Goal: Task Accomplishment & Management: Manage account settings

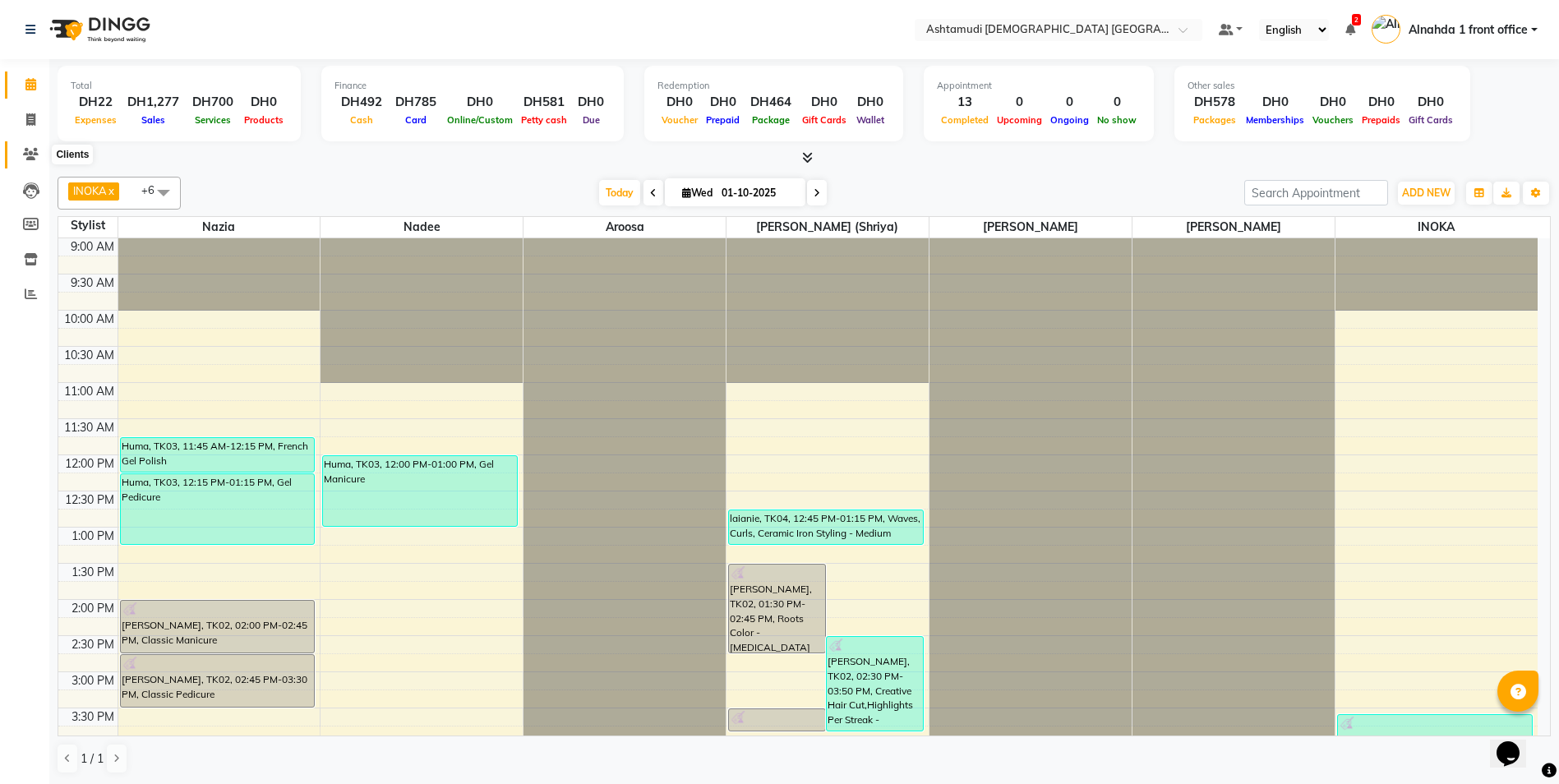
click at [25, 157] on icon at bounding box center [30, 154] width 15 height 13
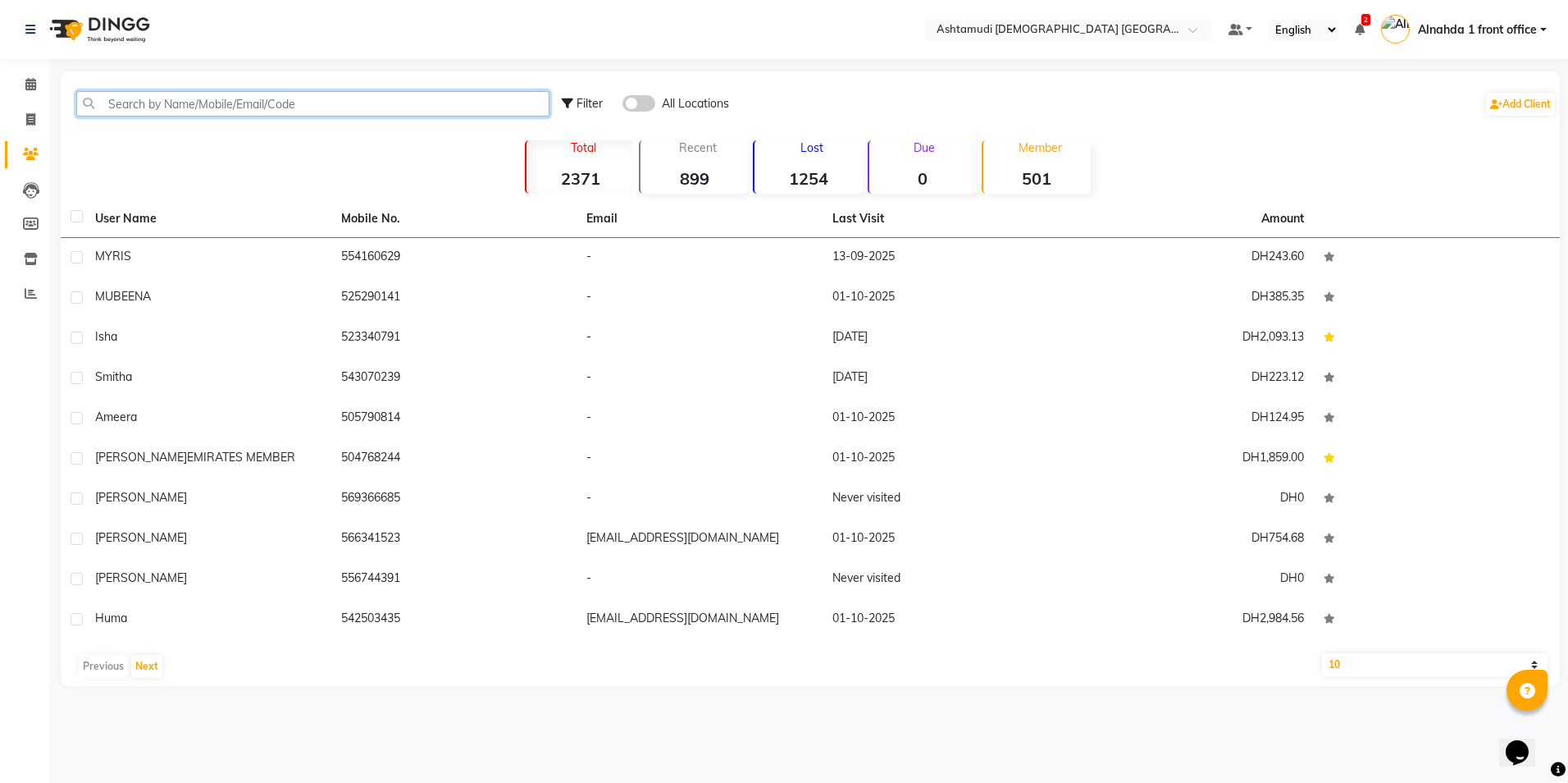
click at [163, 106] on input "text" at bounding box center [313, 104] width 473 height 25
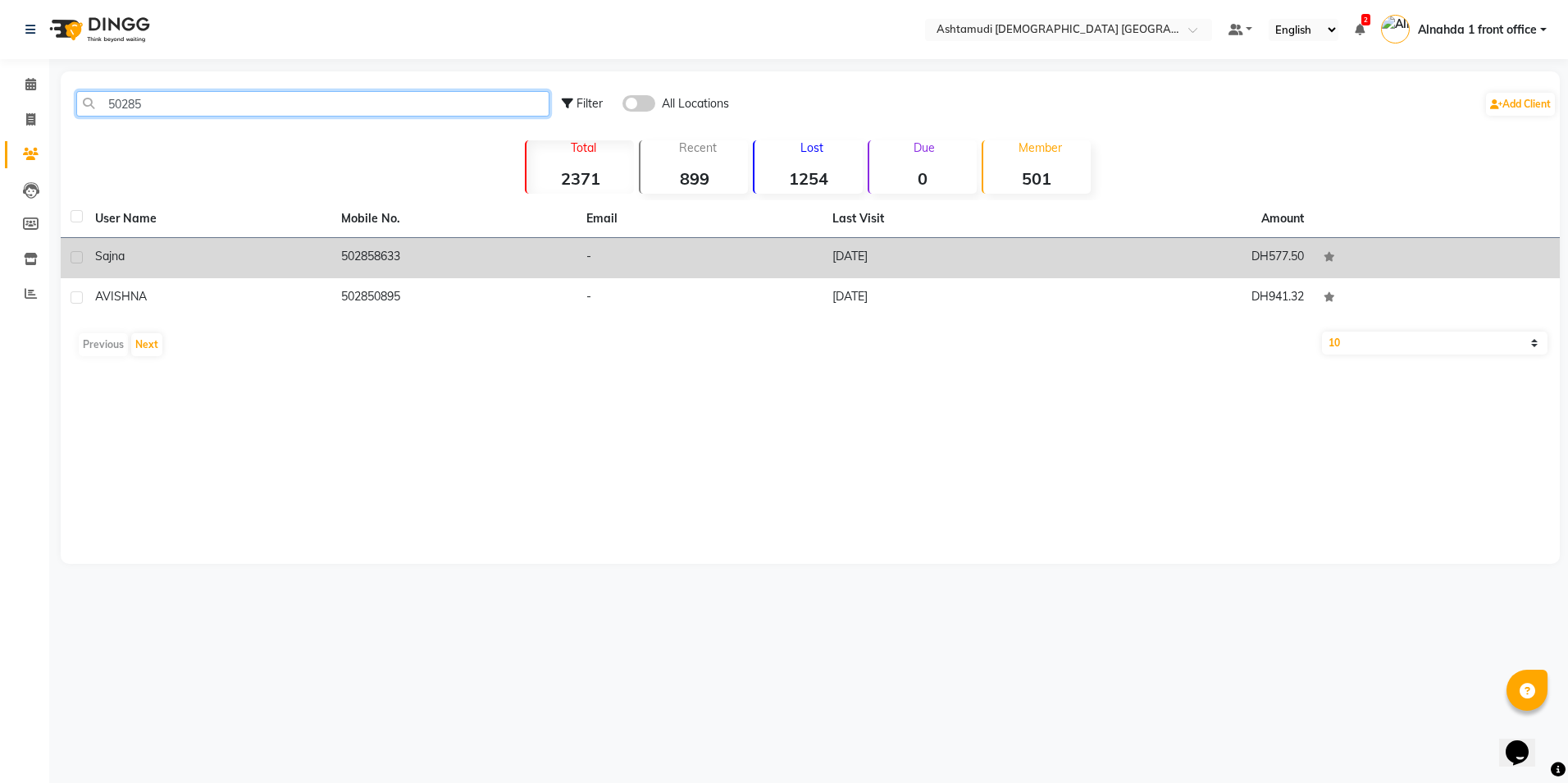
type input "50285"
click at [400, 257] on td "502858633" at bounding box center [454, 258] width 246 height 41
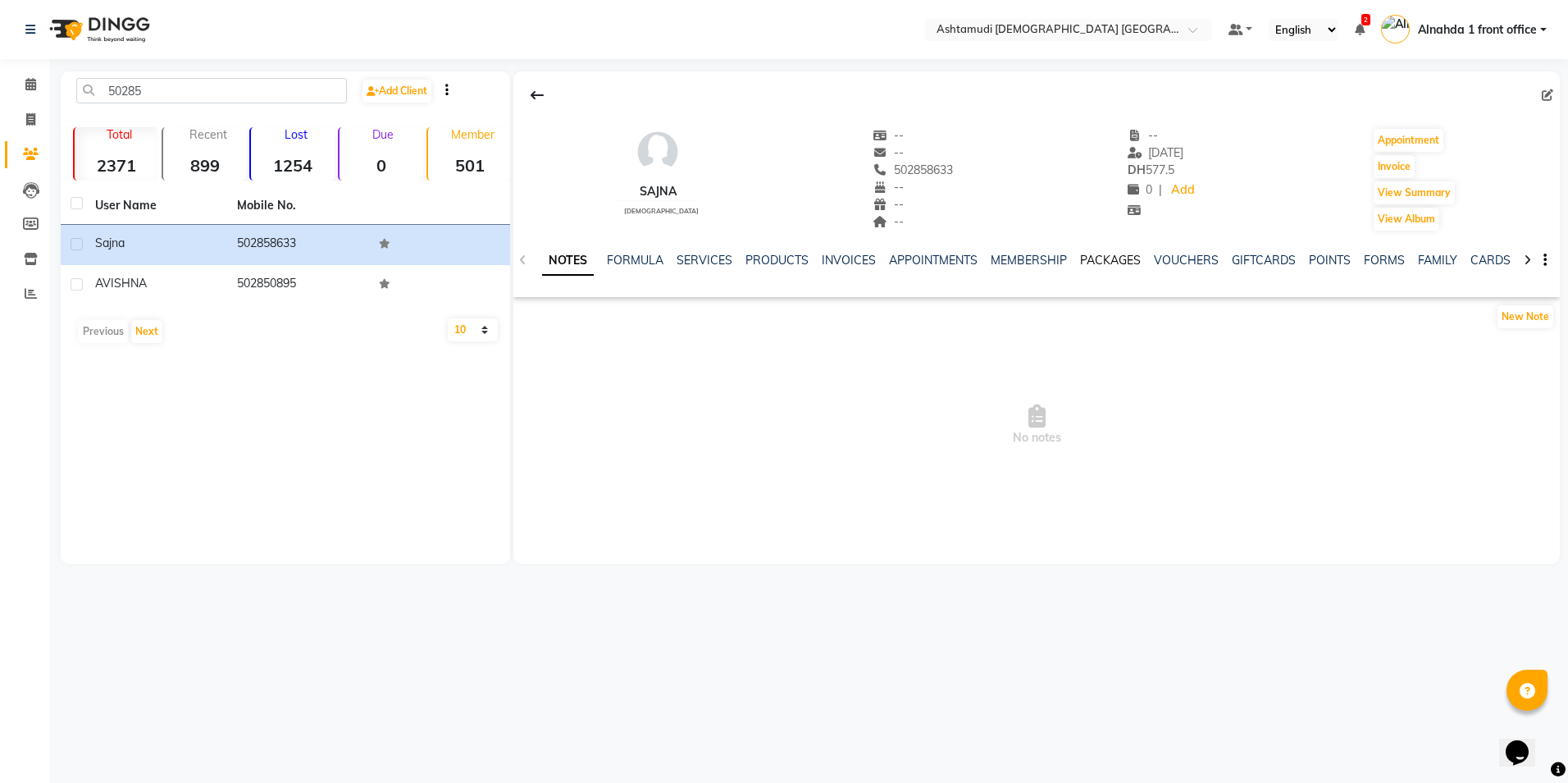
click at [1101, 262] on link "PACKAGES" at bounding box center [1111, 260] width 61 height 14
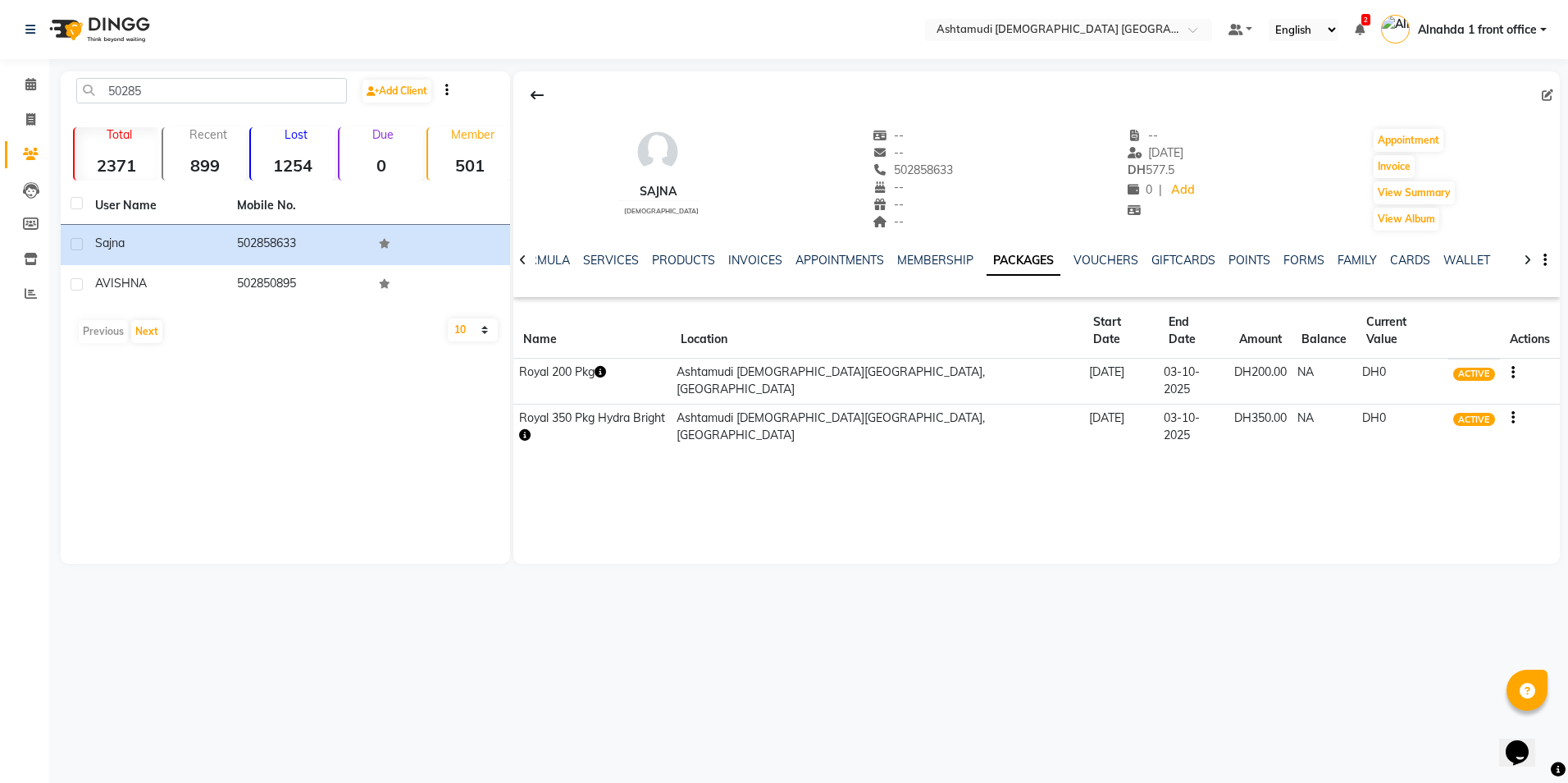
click at [606, 366] on icon "button" at bounding box center [600, 372] width 12 height 12
click at [1093, 440] on div "sajna female -- -- 502858633 -- -- -- -- 03-09-2025 DH 577.5 0 | Add Appointmen…" at bounding box center [1036, 317] width 1046 height 492
click at [531, 429] on icon "button" at bounding box center [525, 435] width 12 height 12
click at [1101, 457] on div "sajna female -- -- 502858633 -- -- -- -- 03-09-2025 DH 577.5 0 | Add Appointmen…" at bounding box center [1036, 317] width 1046 height 492
click at [35, 293] on icon at bounding box center [30, 293] width 13 height 13
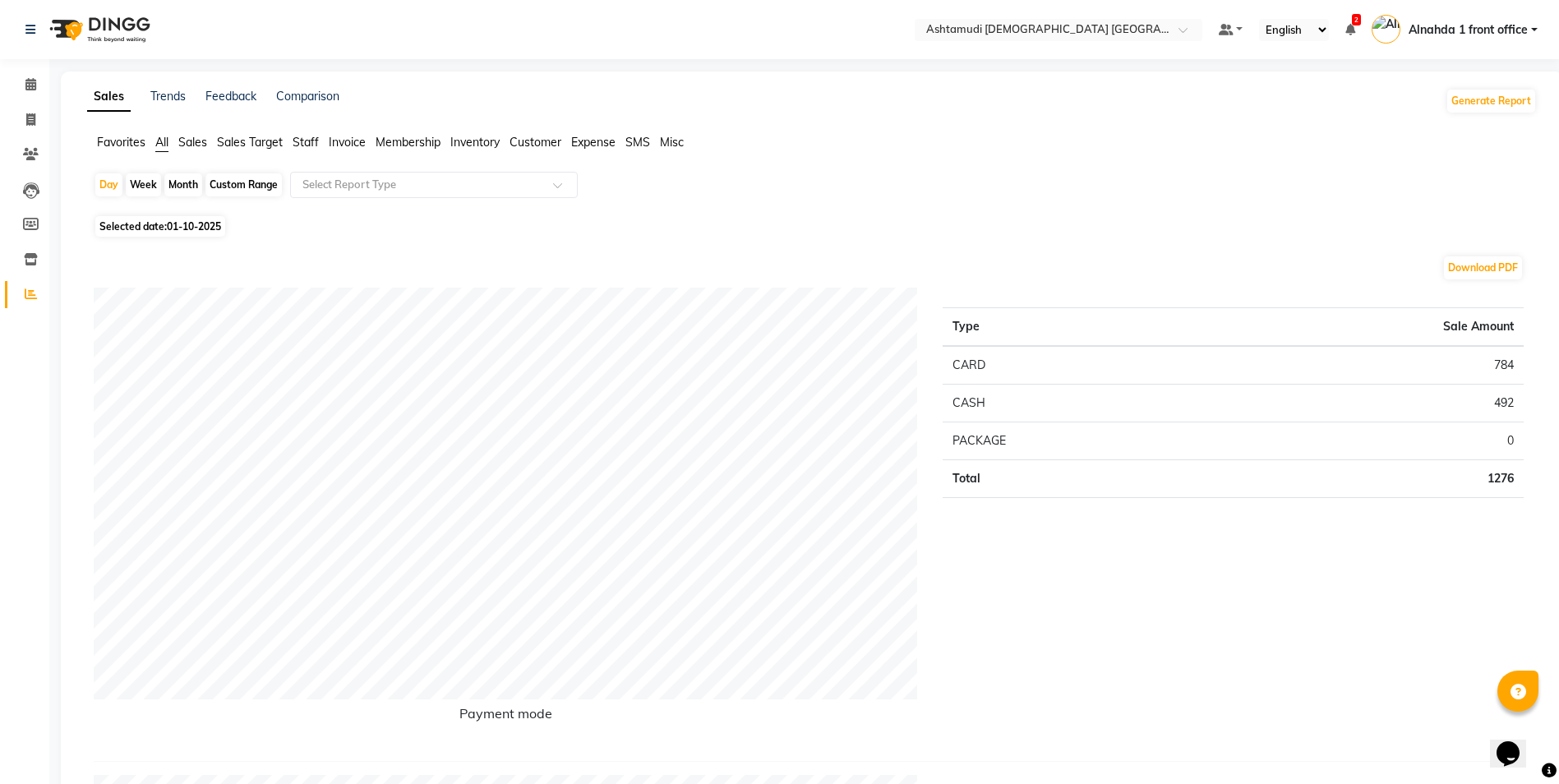
click at [196, 147] on span "Sales" at bounding box center [193, 141] width 29 height 14
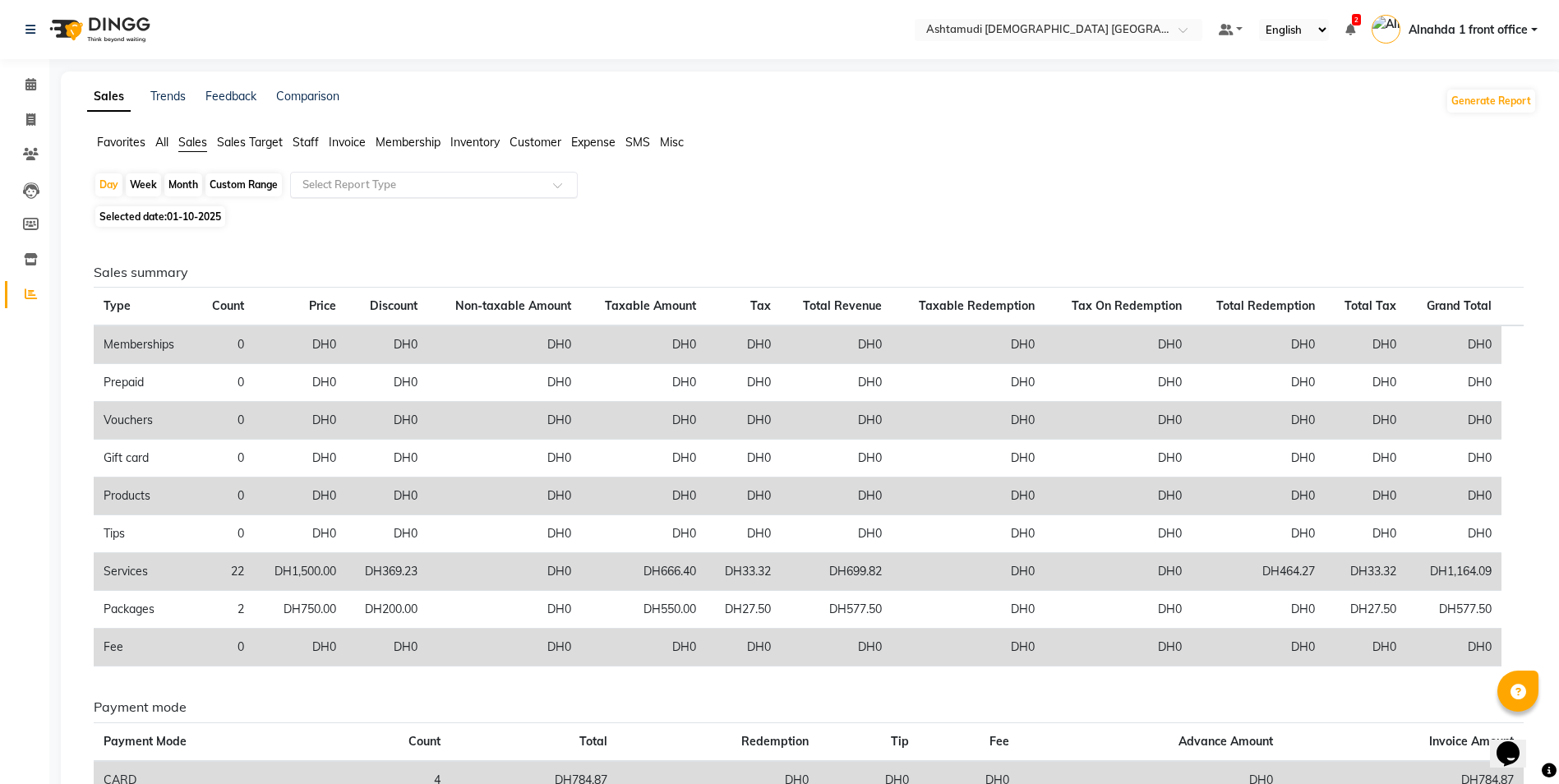
click at [367, 185] on input "text" at bounding box center [417, 185] width 236 height 16
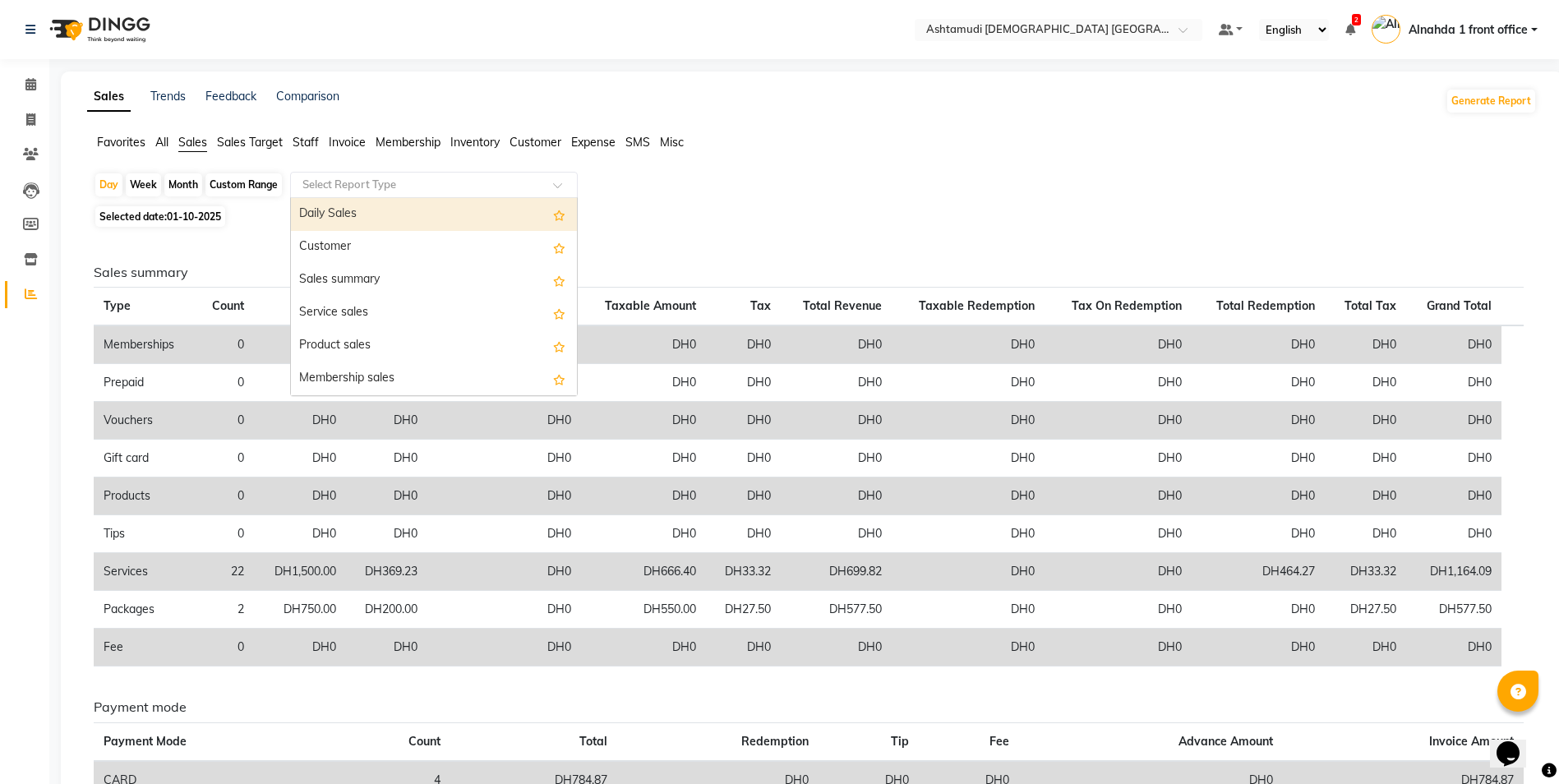
click at [340, 218] on div "Daily Sales" at bounding box center [434, 214] width 286 height 33
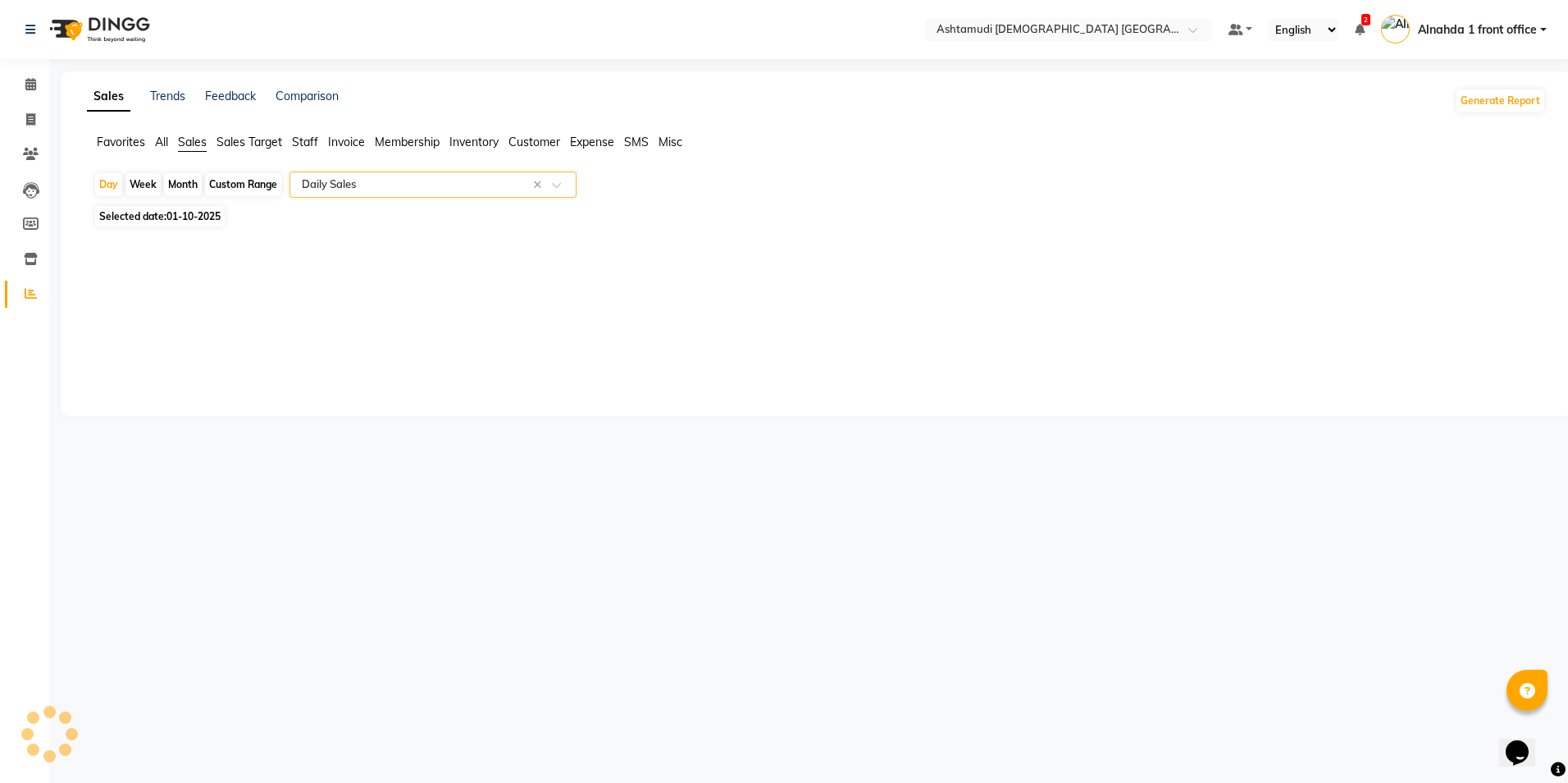
select select "full_report"
select select "csv"
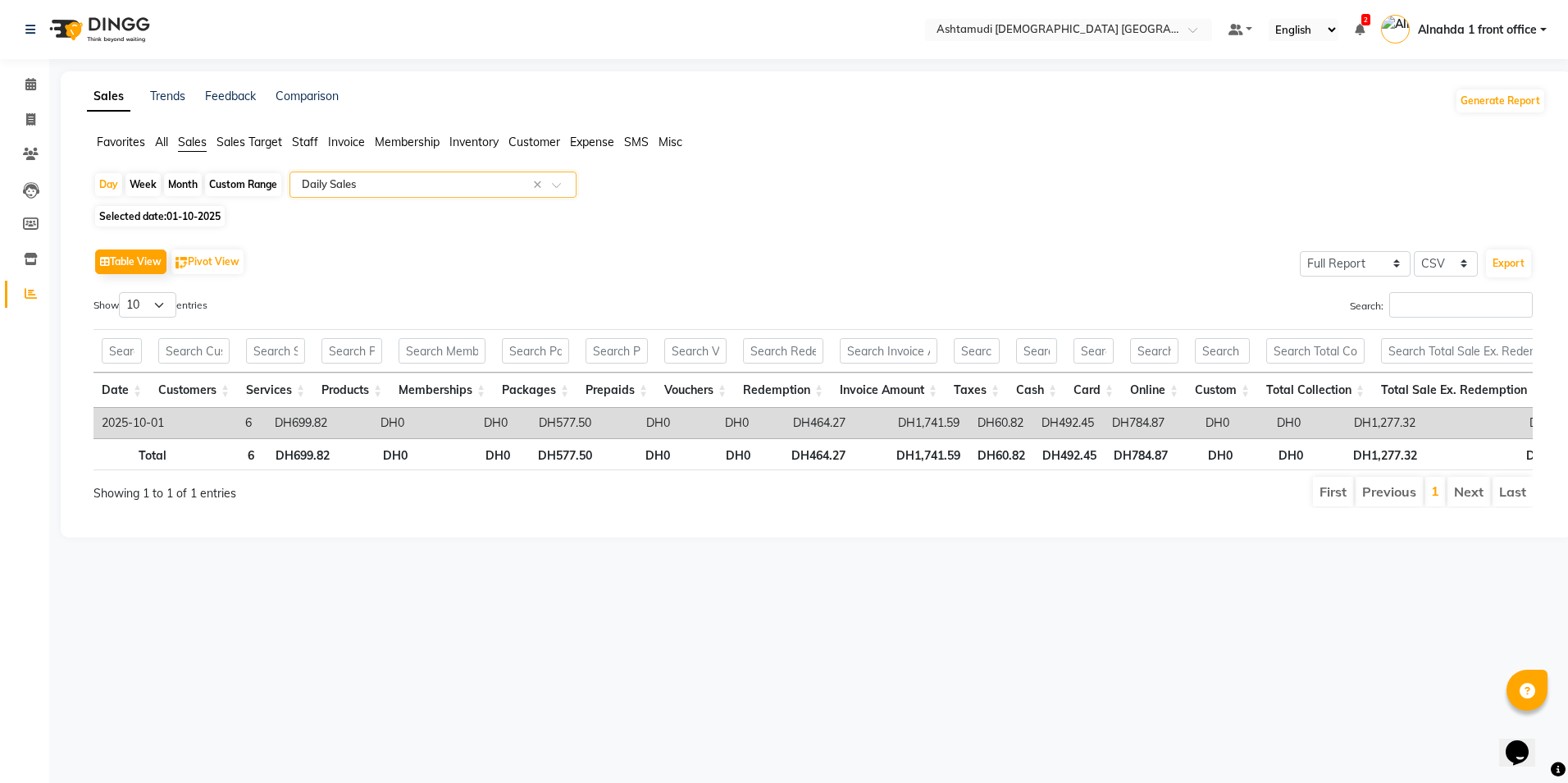
click at [379, 184] on input "text" at bounding box center [416, 184] width 236 height 16
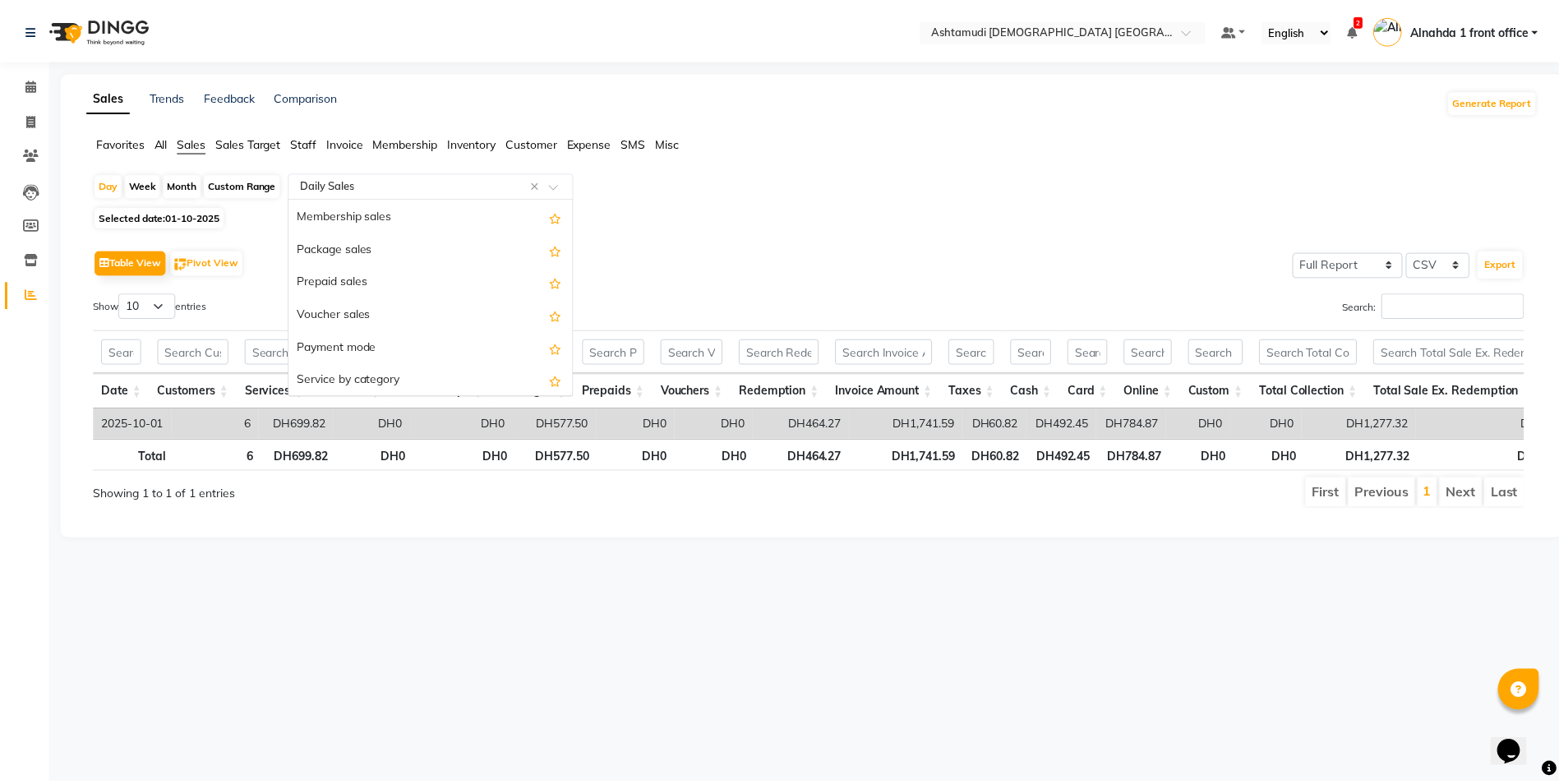
scroll to position [164, 0]
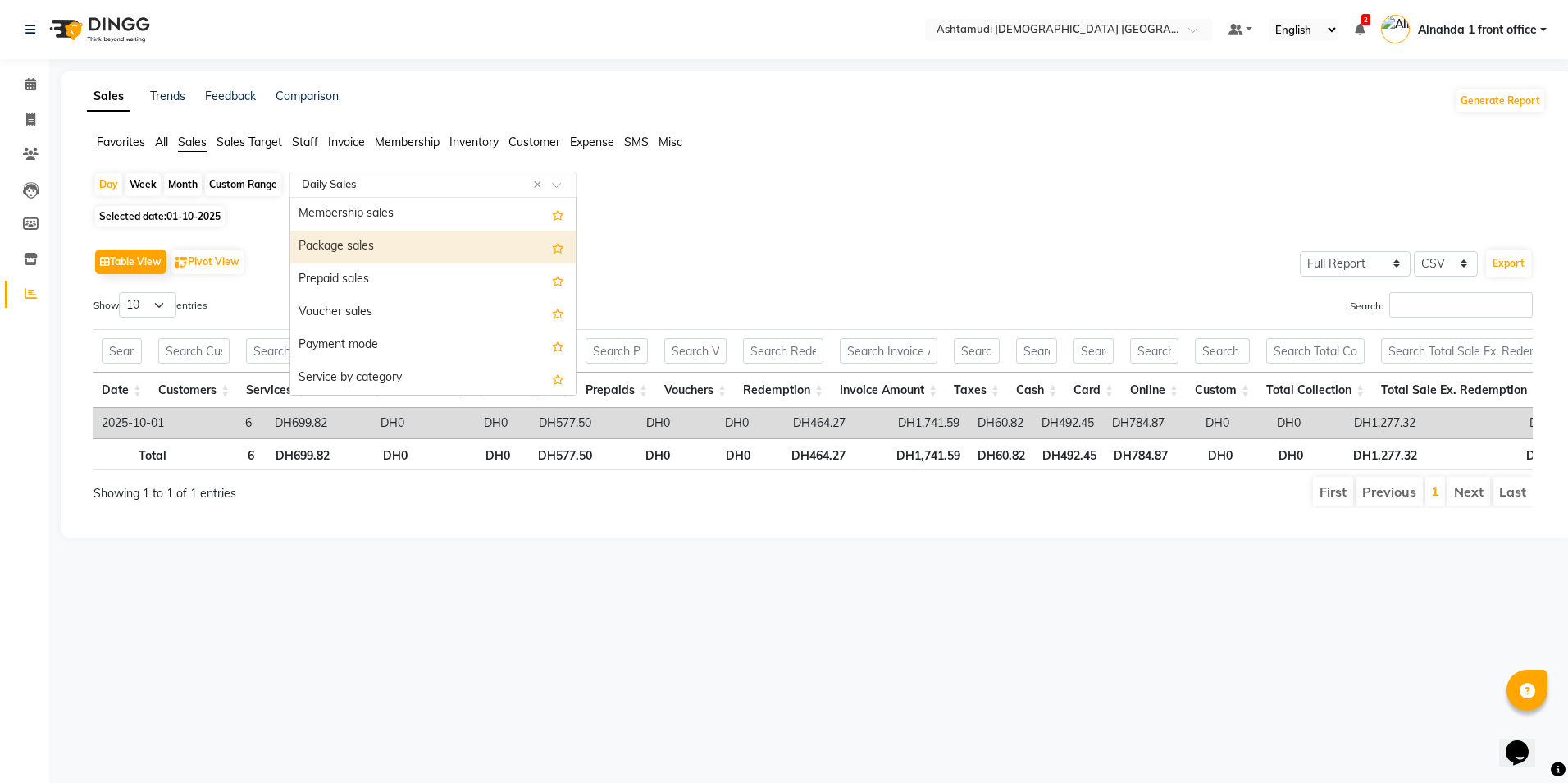
click at [364, 244] on div "Package sales" at bounding box center [433, 247] width 286 height 33
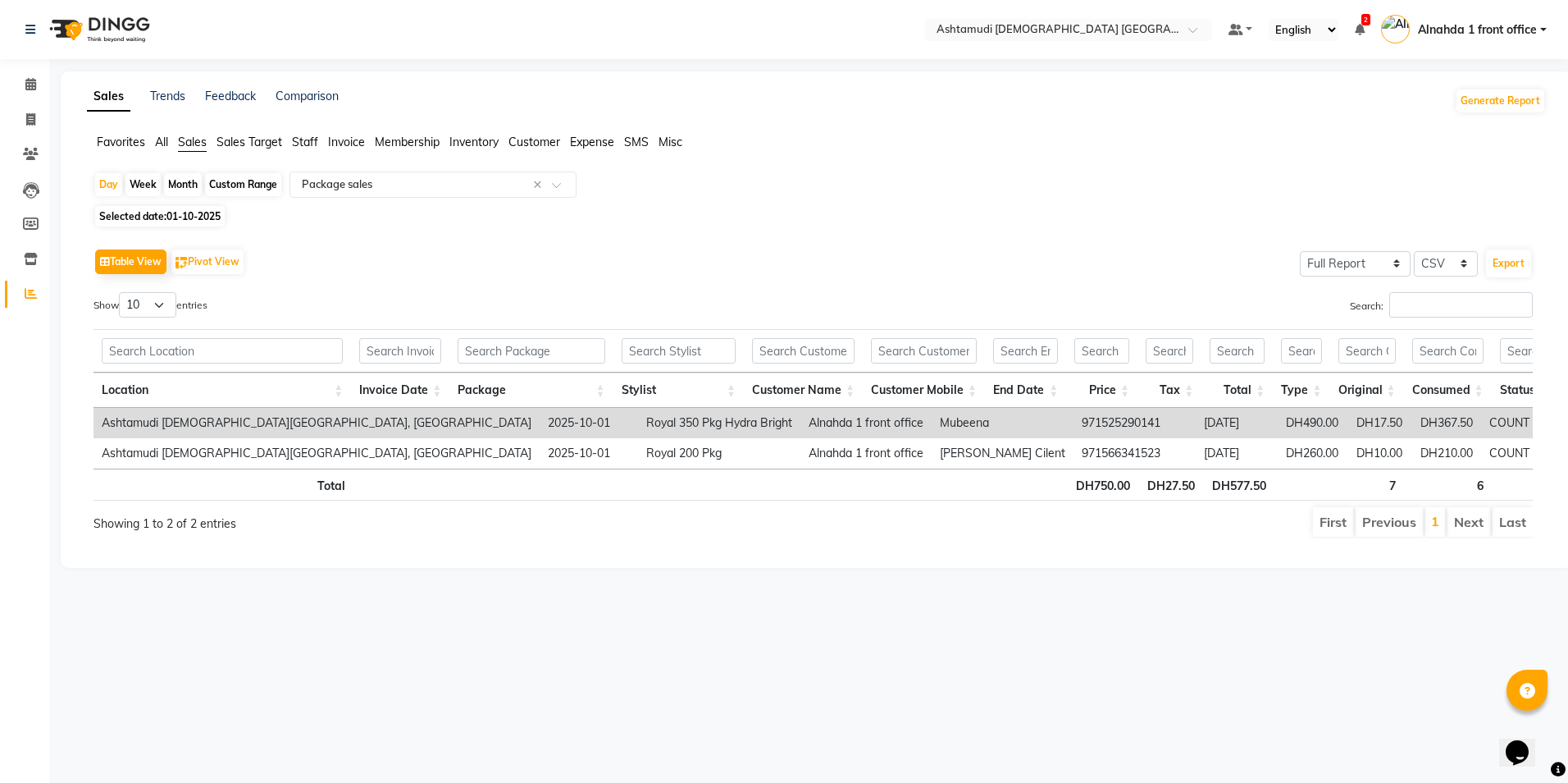
click at [187, 147] on span "Sales" at bounding box center [193, 141] width 29 height 14
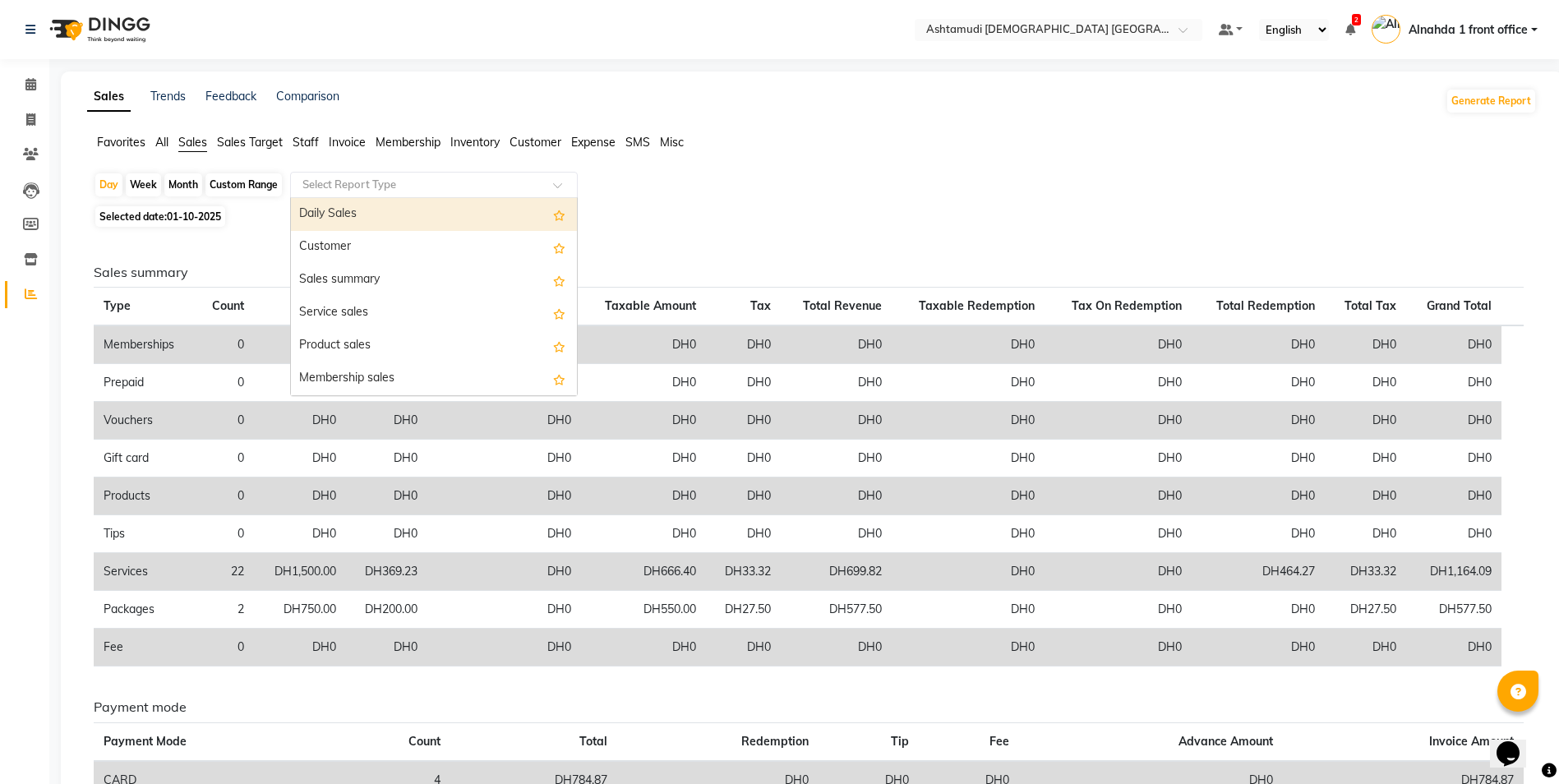
click at [337, 182] on input "text" at bounding box center [417, 185] width 236 height 16
click at [317, 207] on div "Daily Sales" at bounding box center [434, 214] width 286 height 33
select select "full_report"
select select "csv"
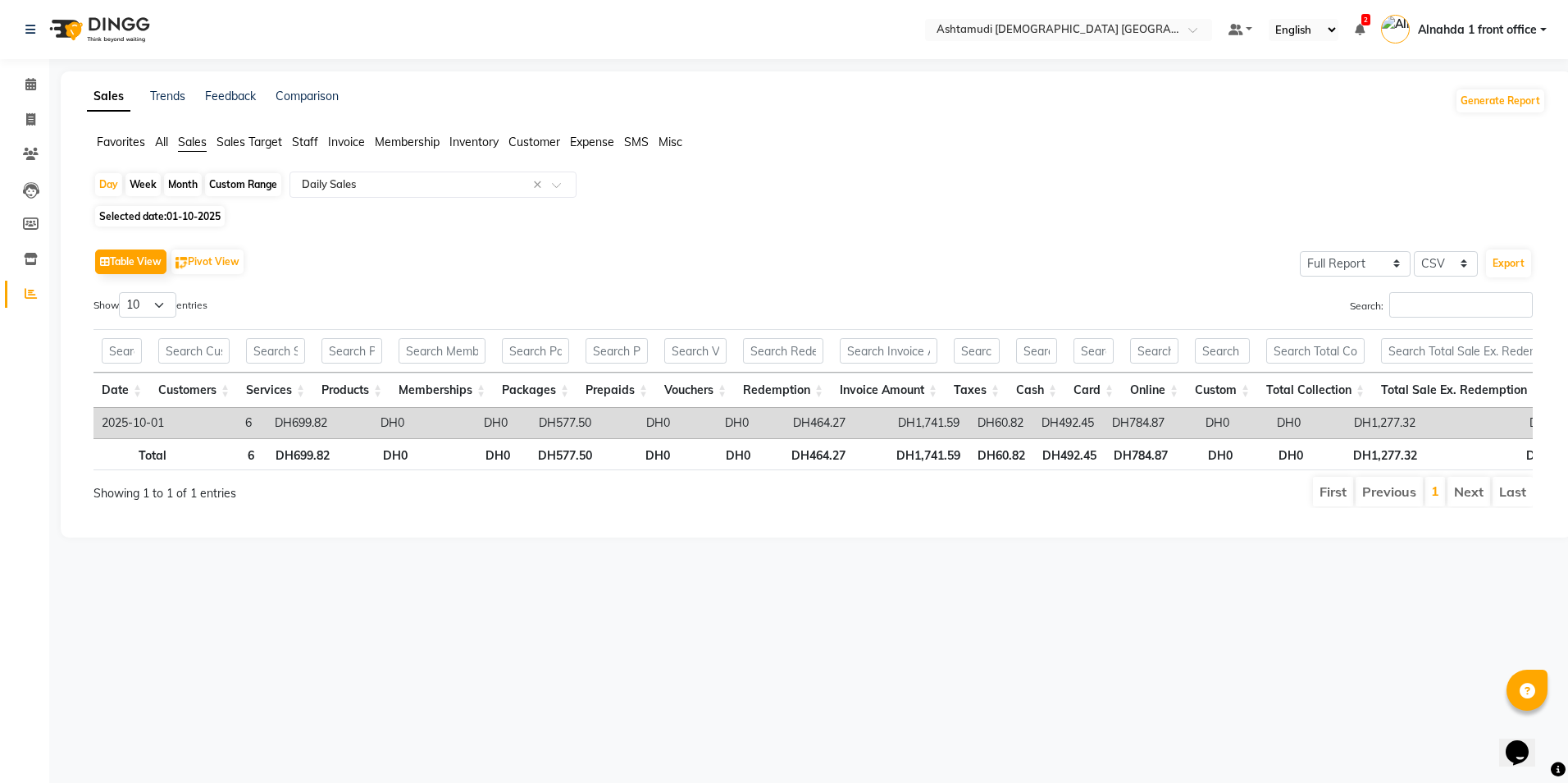
click at [595, 140] on span "Expense" at bounding box center [592, 141] width 44 height 14
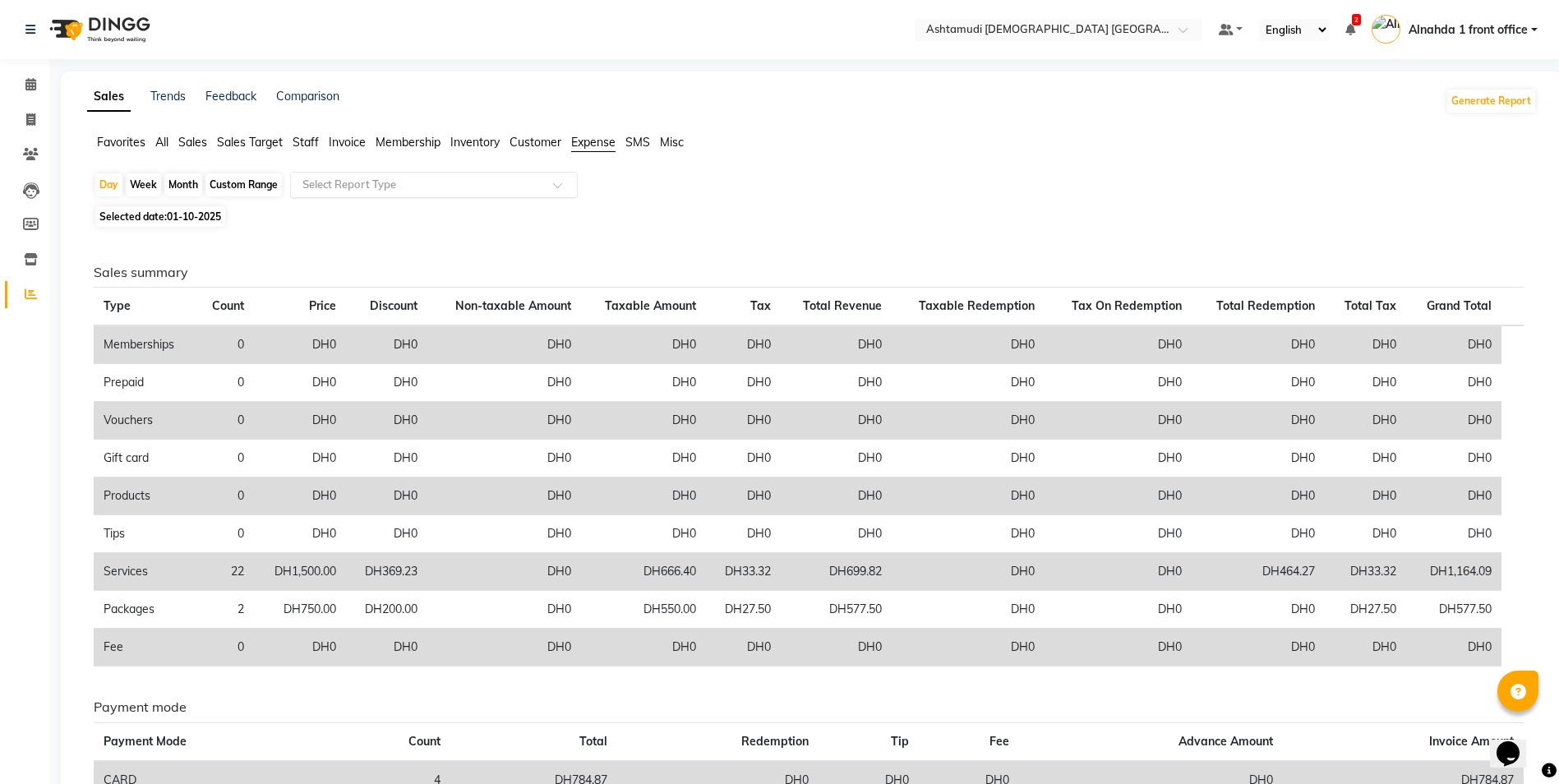
click at [470, 185] on input "text" at bounding box center [417, 185] width 236 height 16
click at [416, 254] on div "Expense" at bounding box center [434, 247] width 286 height 33
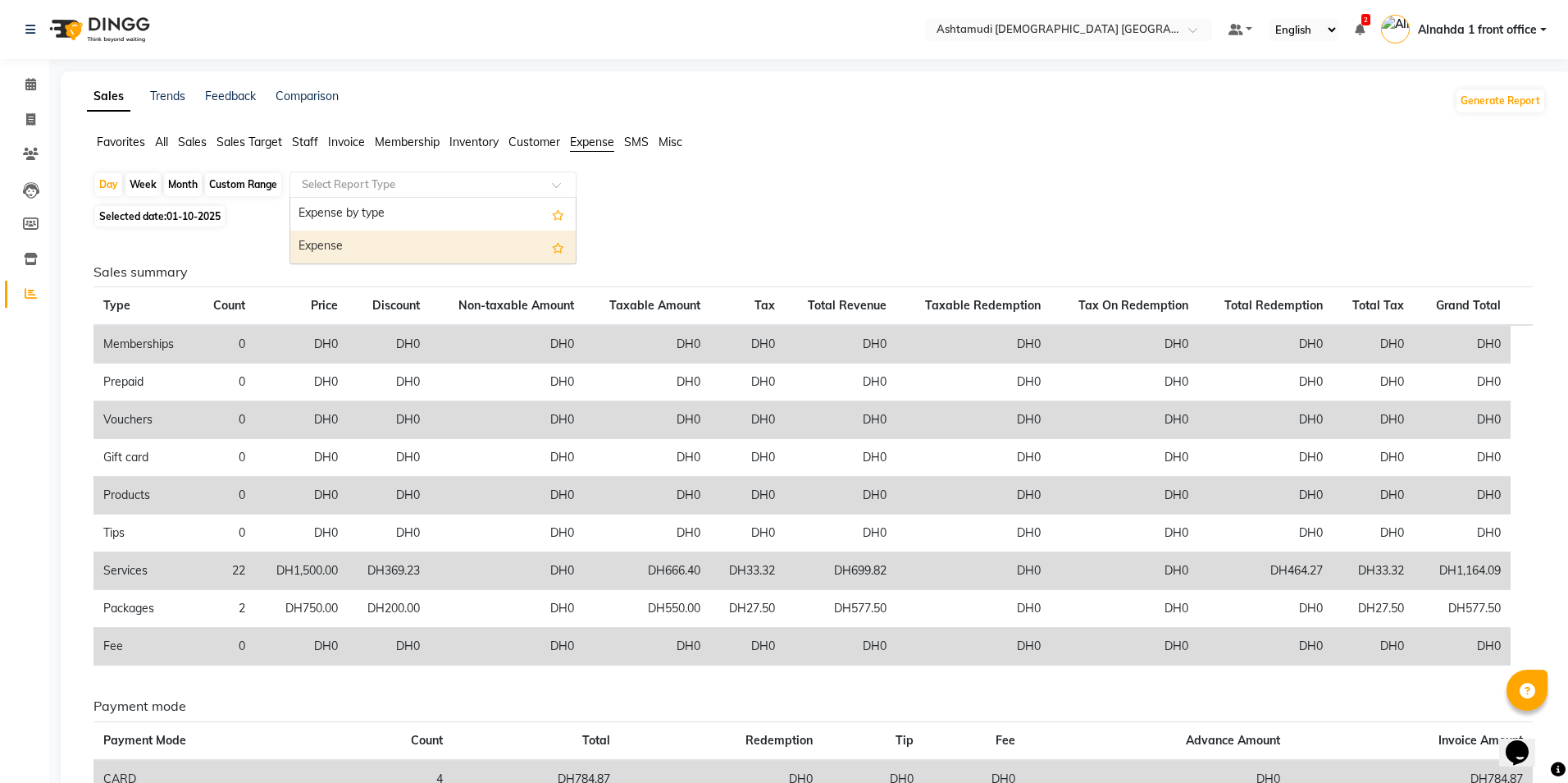
select select "full_report"
select select "csv"
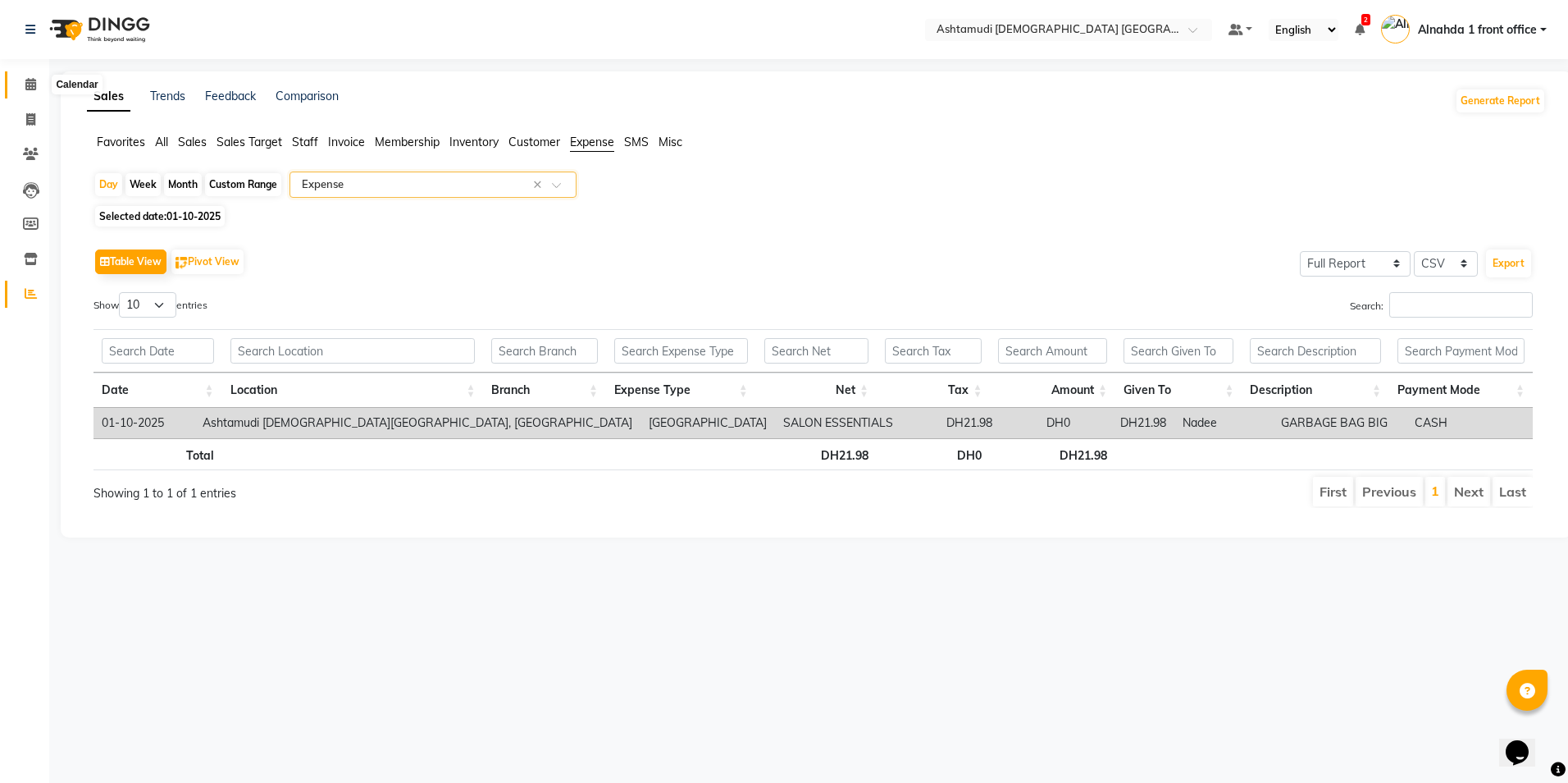
click at [24, 86] on span at bounding box center [30, 85] width 29 height 19
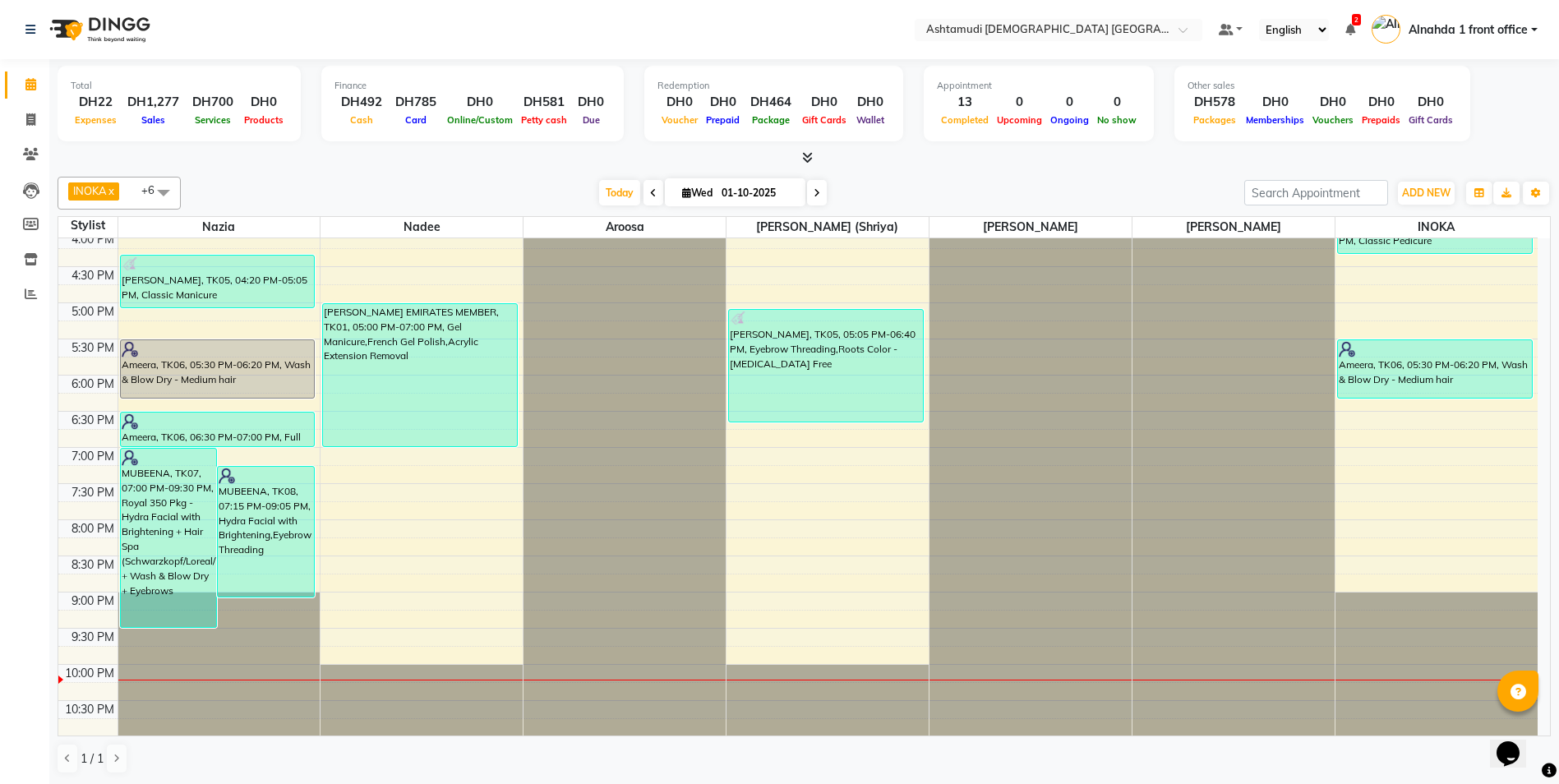
scroll to position [514, 0]
click at [386, 562] on div "9:00 AM 9:30 AM 10:00 AM 10:30 AM 11:00 AM 11:30 AM 12:00 PM 12:30 PM 1:00 PM 1…" at bounding box center [798, 229] width 1479 height 1011
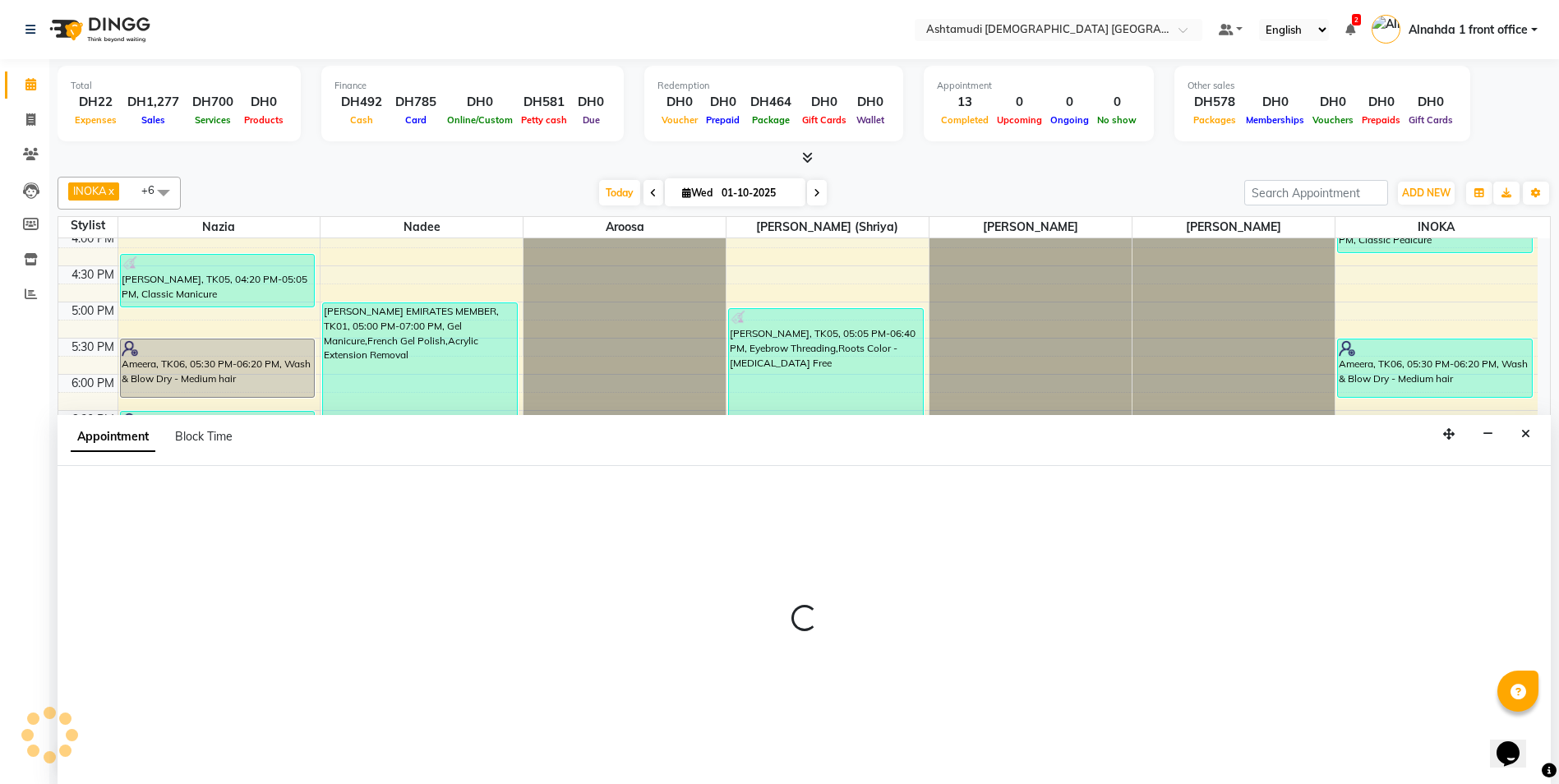
scroll to position [1, 0]
select select "tentative"
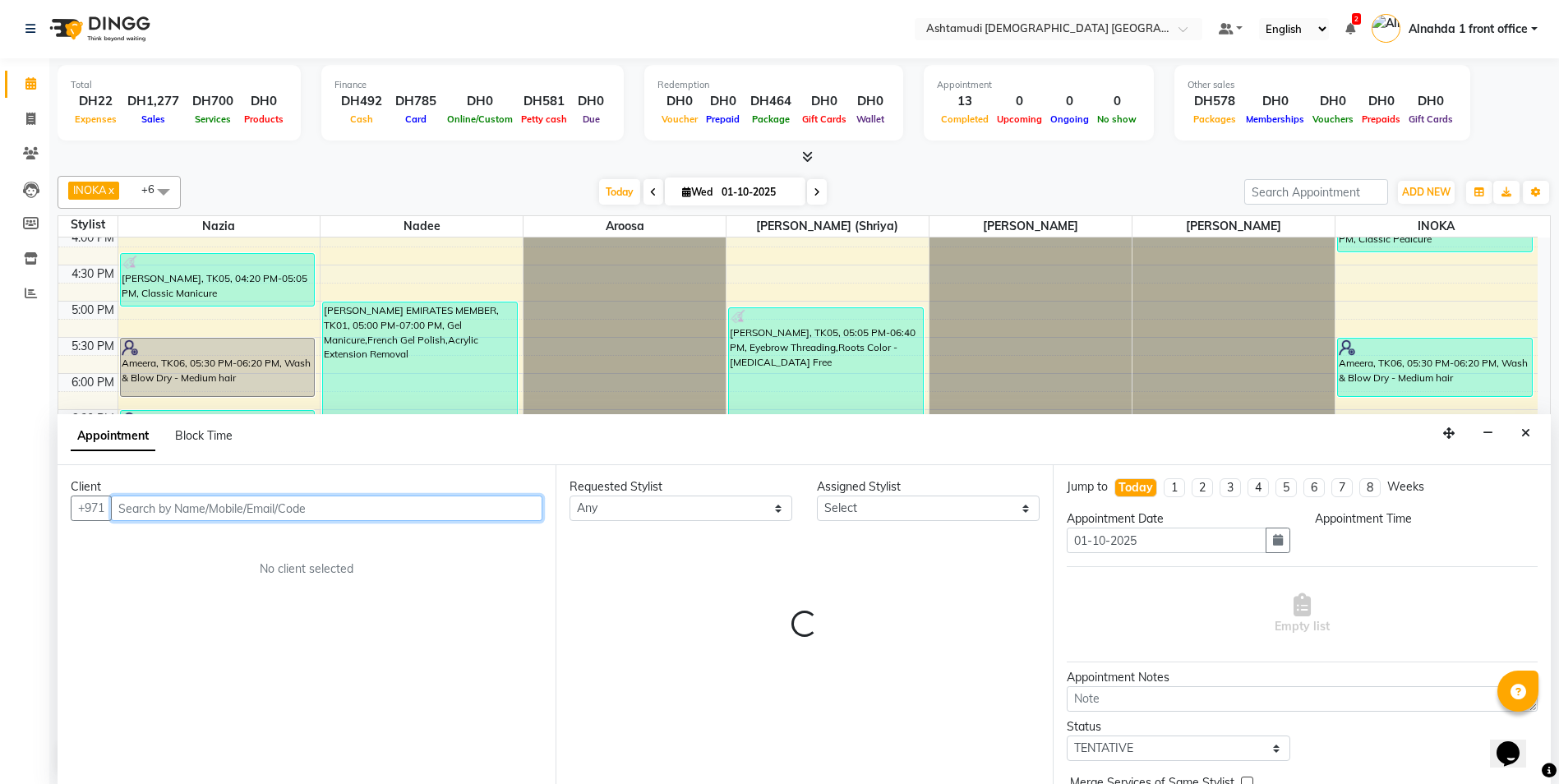
select select "1230"
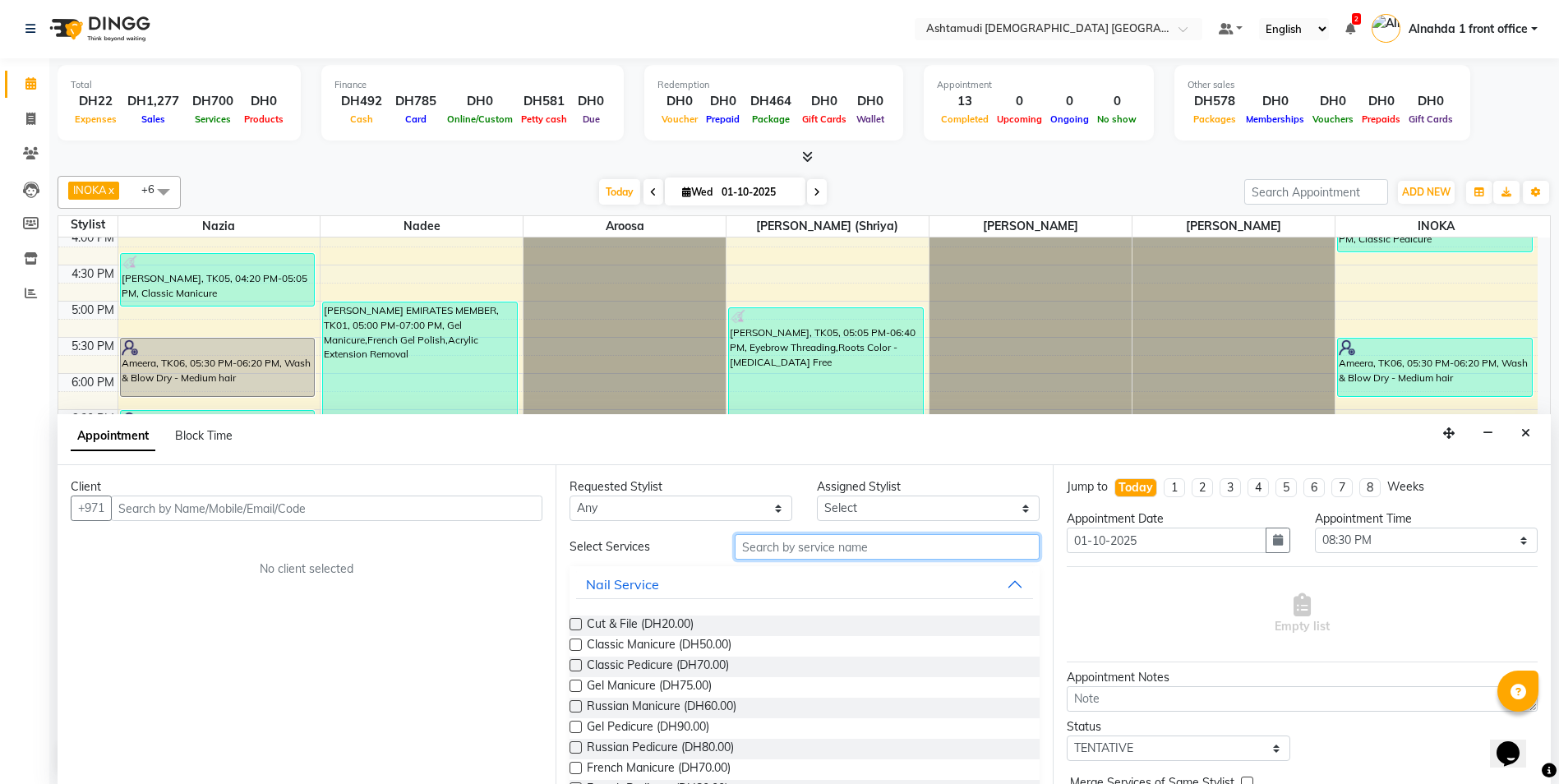
click at [754, 539] on input "text" at bounding box center [887, 547] width 306 height 25
click at [856, 507] on select "Select Alnahda 1 front office Amala Aroosa Deepika Rani DINGG TAB USER Dummy St…" at bounding box center [927, 508] width 223 height 25
click at [755, 544] on input "text" at bounding box center [887, 547] width 306 height 25
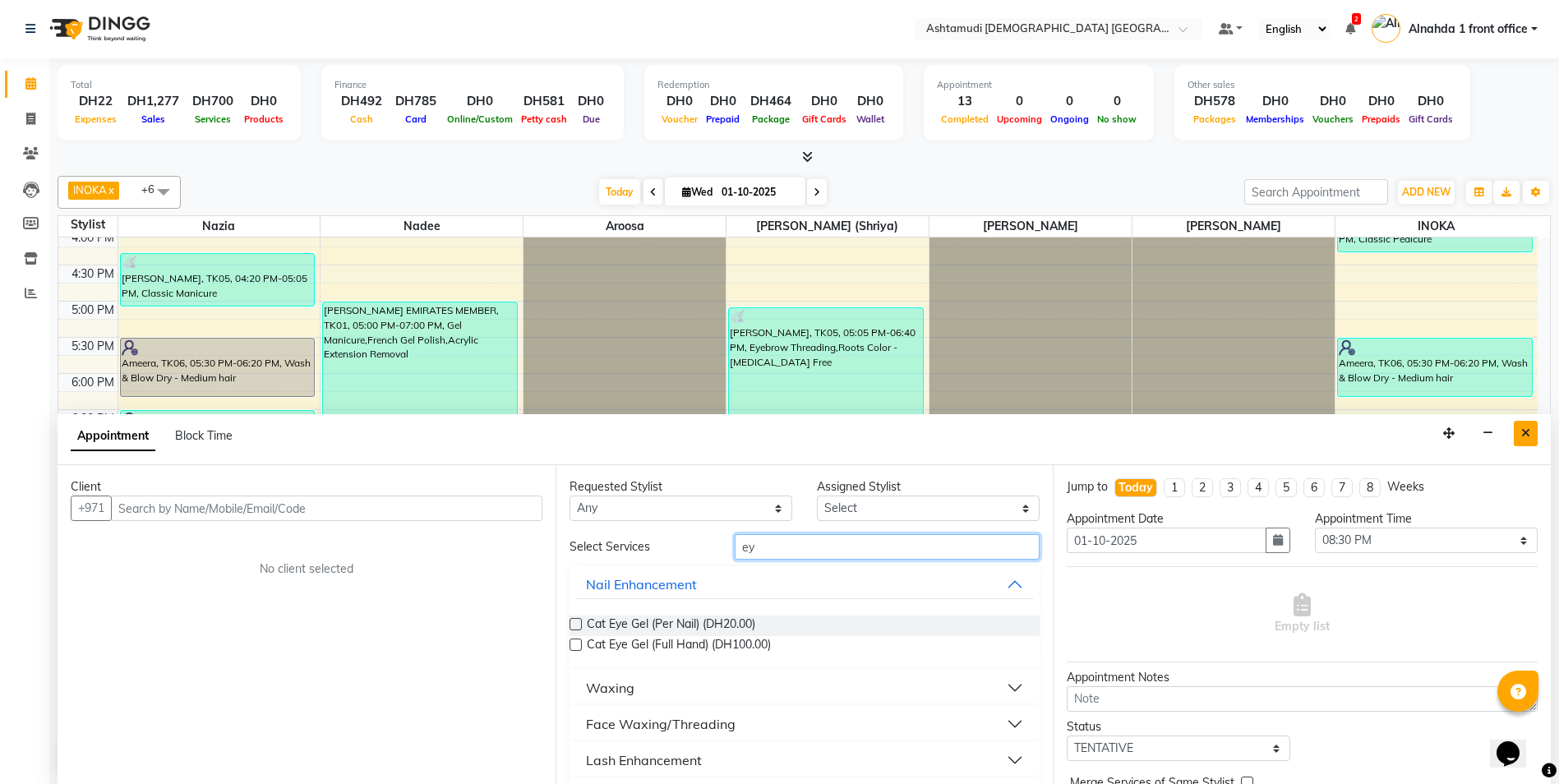
type input "ey"
click at [1526, 434] on icon "Close" at bounding box center [1525, 433] width 9 height 12
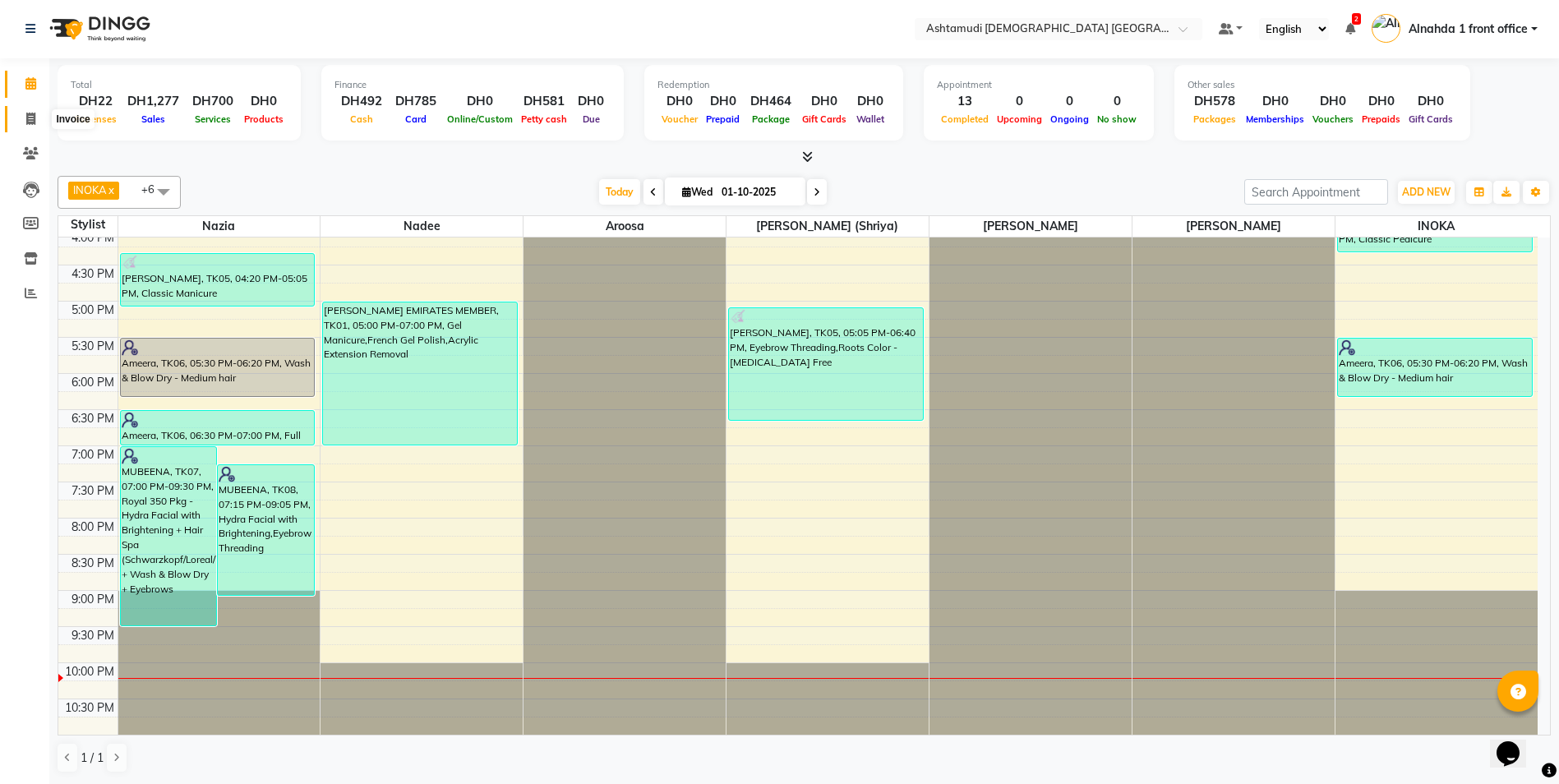
click at [28, 115] on icon at bounding box center [30, 119] width 9 height 13
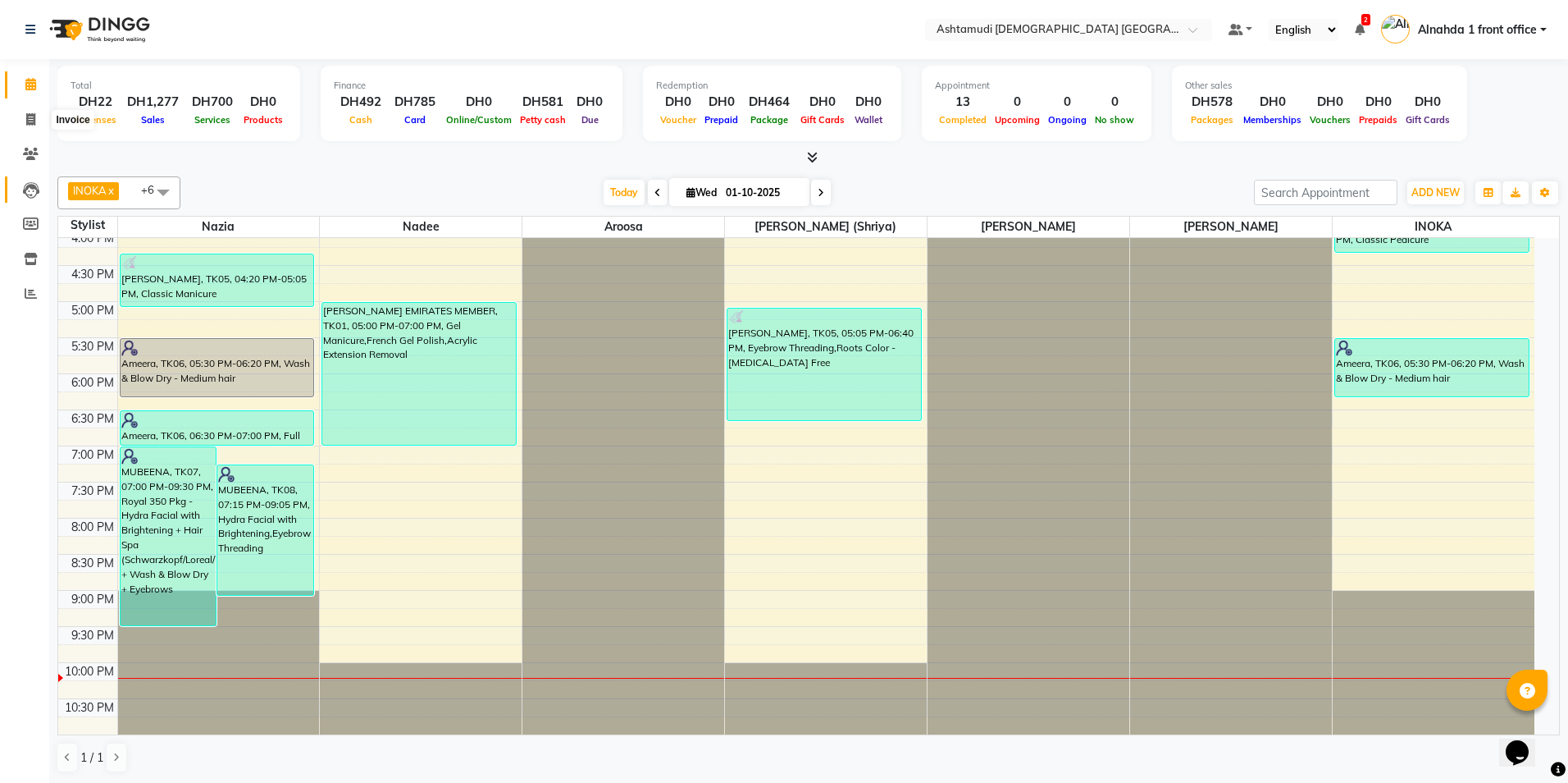
select select "service"
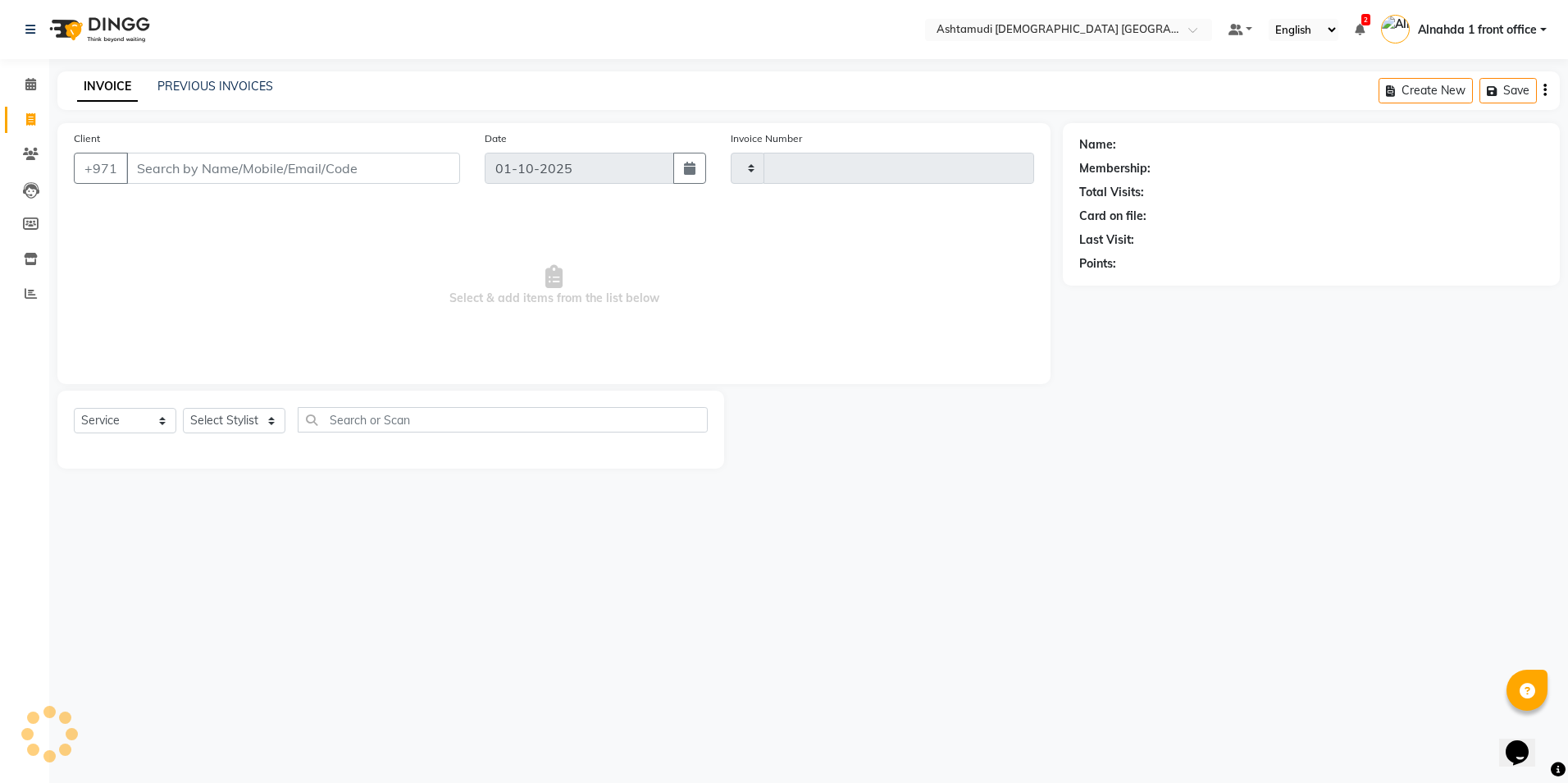
type input "3059"
select select "7242"
click at [273, 415] on select "Select Stylist" at bounding box center [233, 420] width 102 height 25
click at [269, 416] on select "Select Stylist" at bounding box center [233, 420] width 102 height 25
click at [275, 425] on select "Select Stylist" at bounding box center [233, 420] width 102 height 25
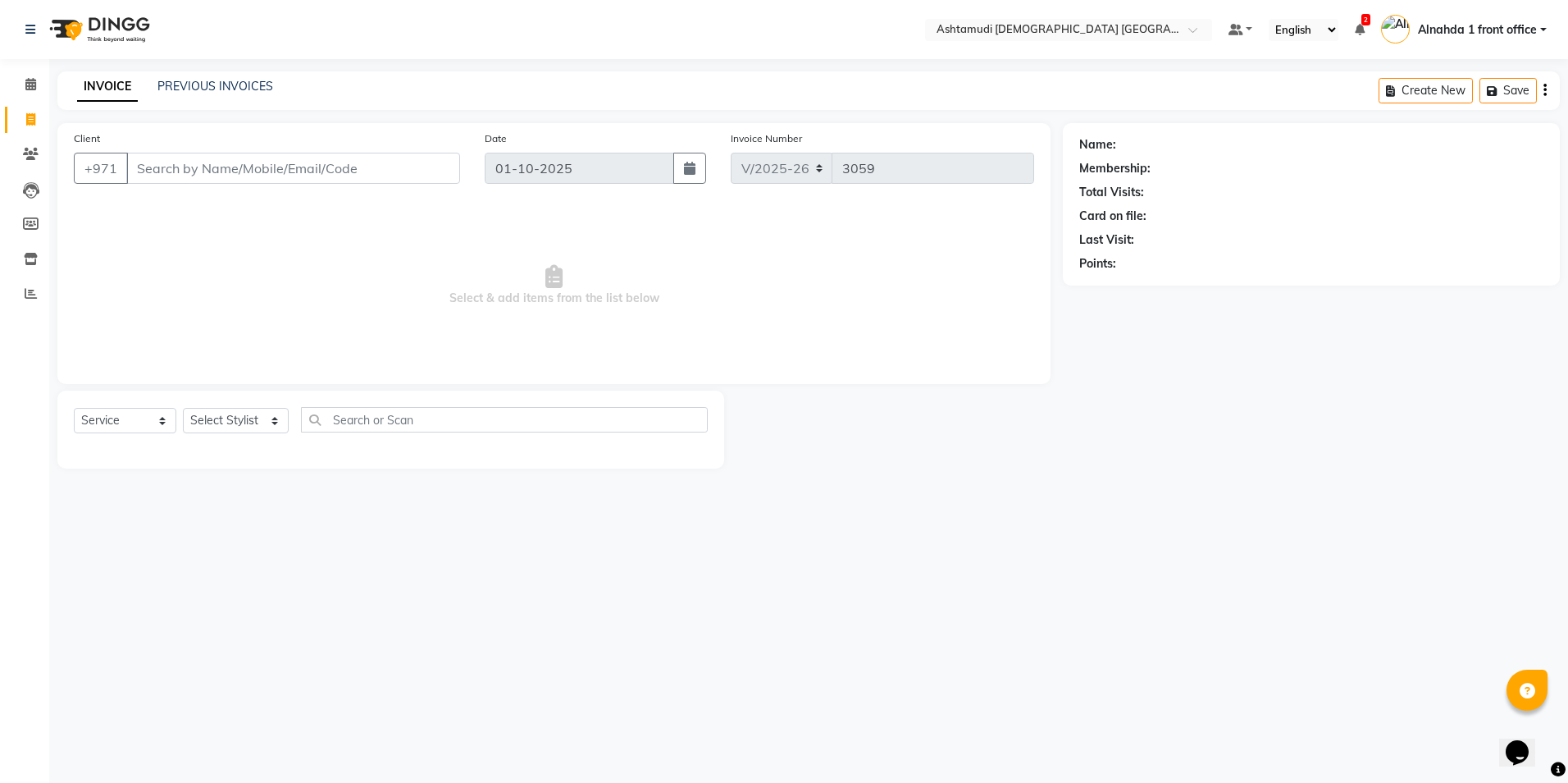
click at [807, 287] on span "Select & add items from the list below" at bounding box center [554, 286] width 960 height 164
click at [30, 81] on icon at bounding box center [30, 84] width 11 height 13
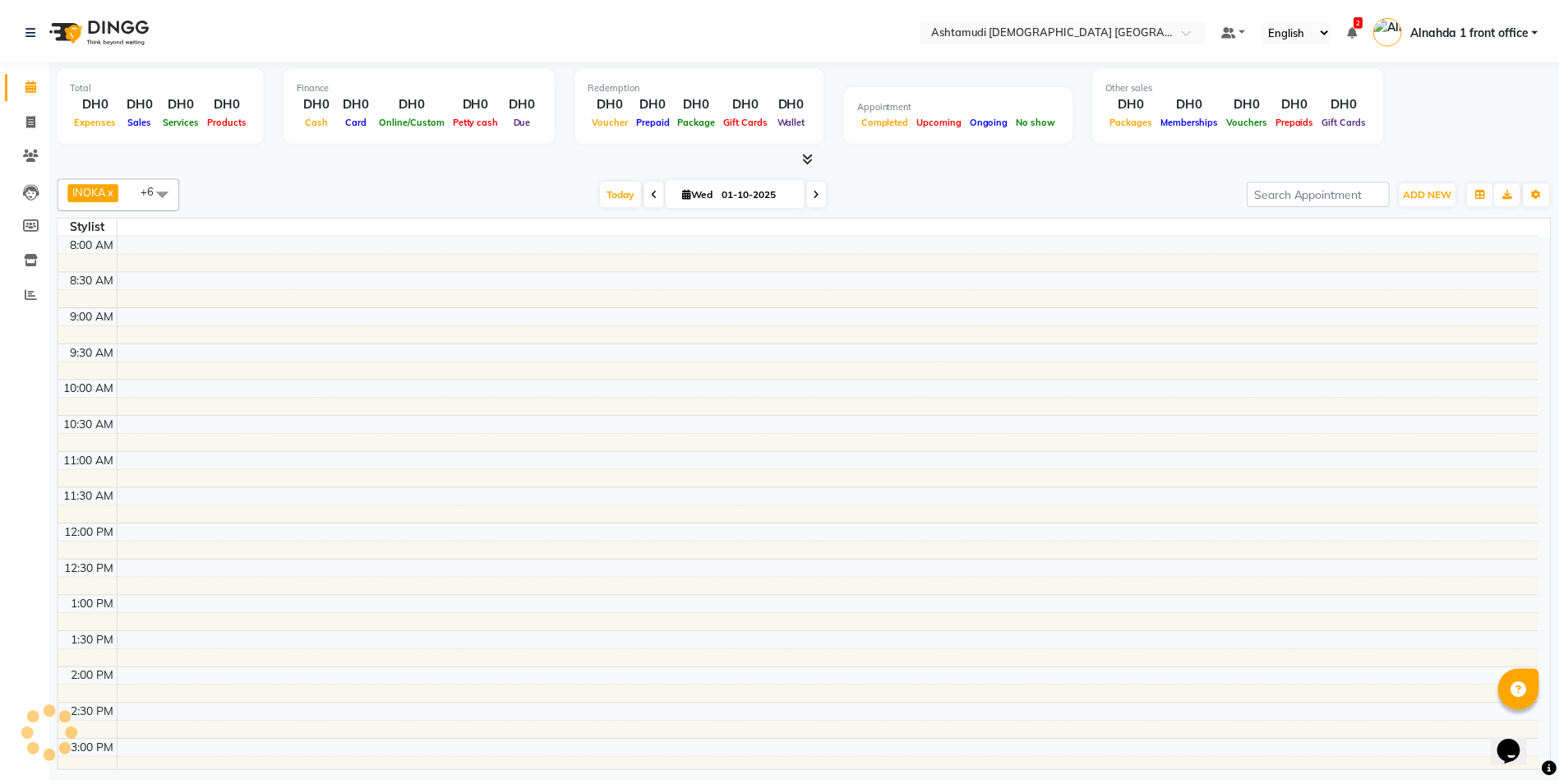
scroll to position [483, 0]
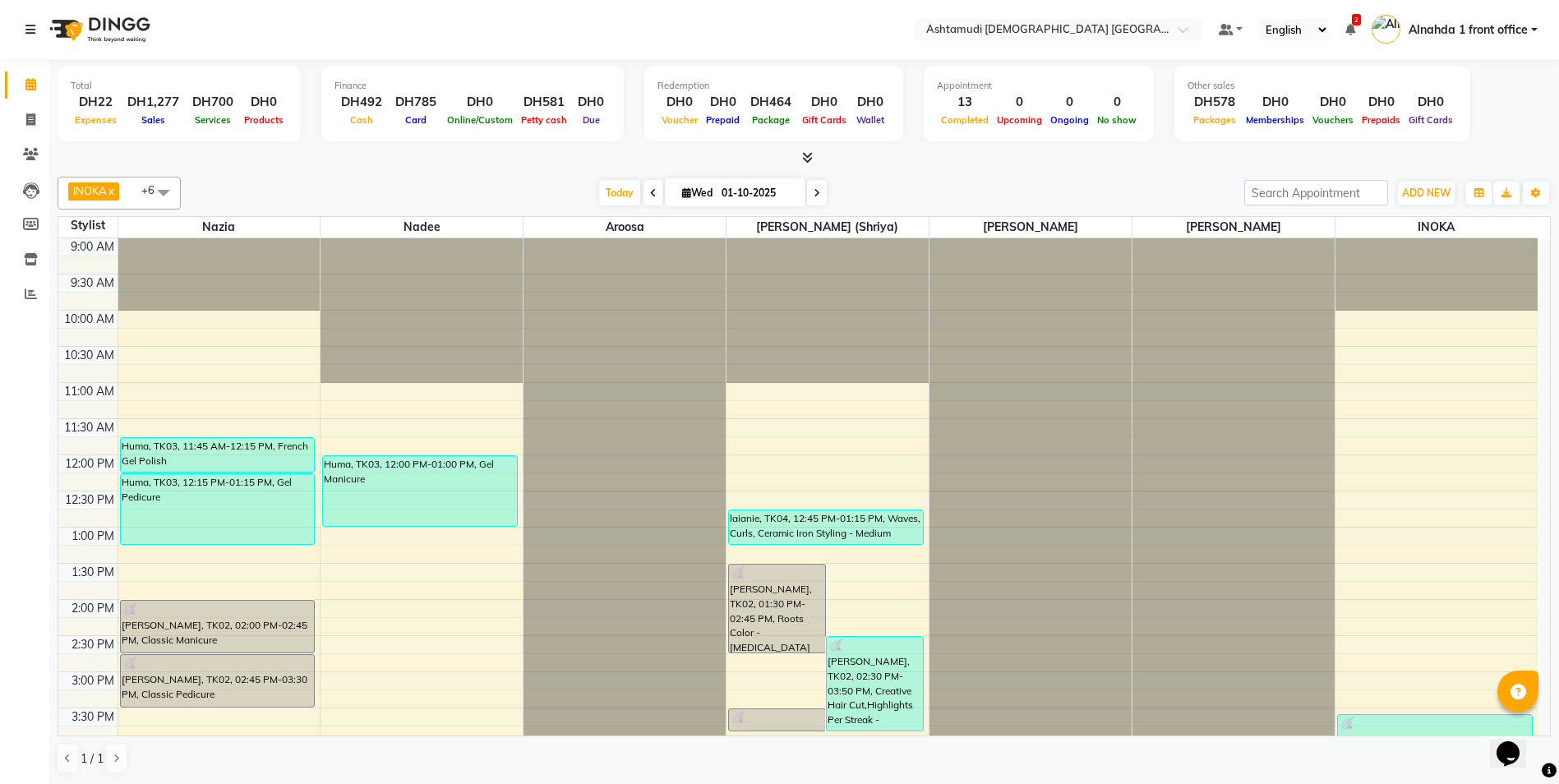
click at [162, 191] on span at bounding box center [163, 192] width 33 height 31
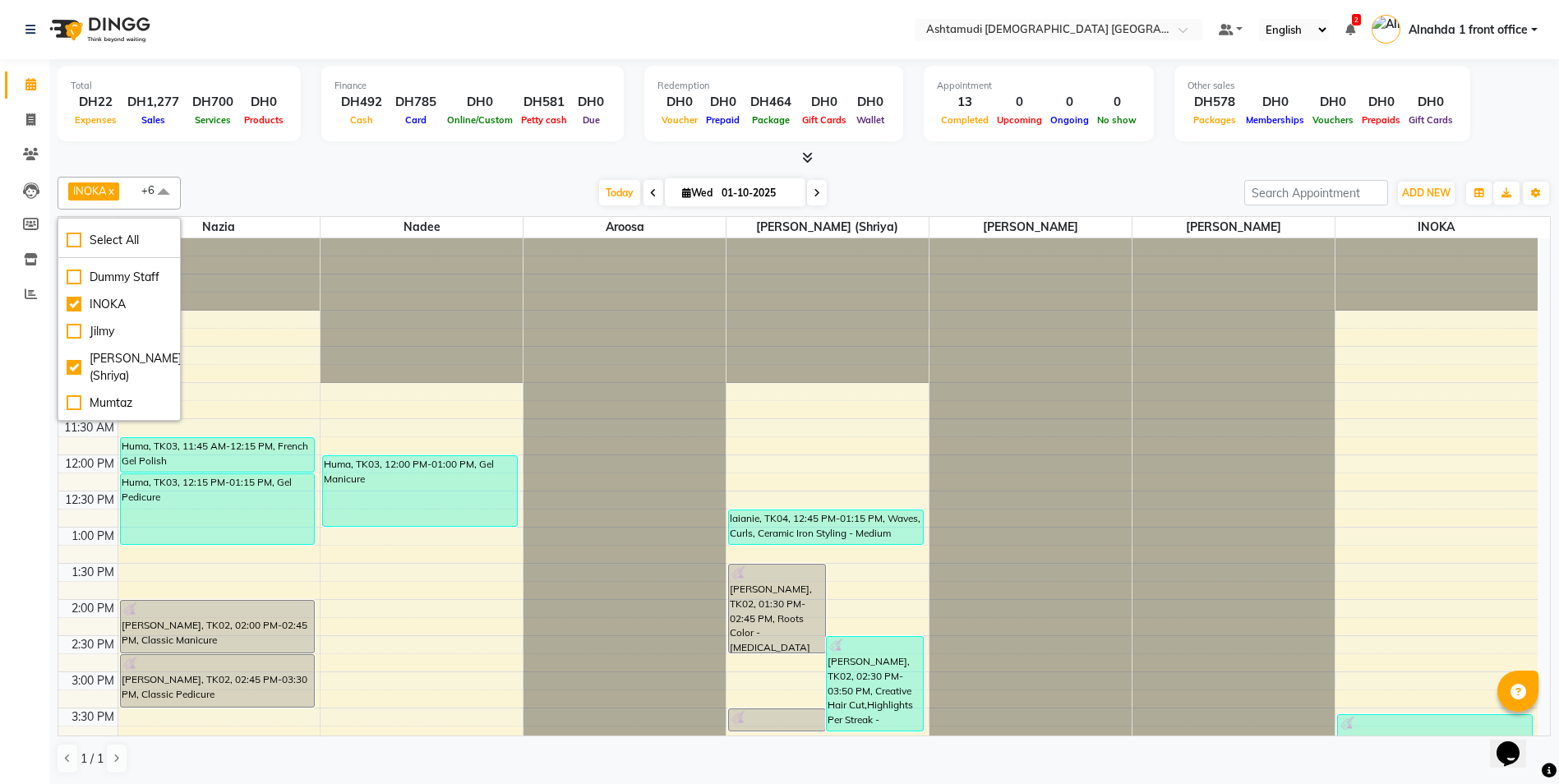
scroll to position [246, 0]
click at [77, 356] on div "Nadee" at bounding box center [119, 348] width 105 height 17
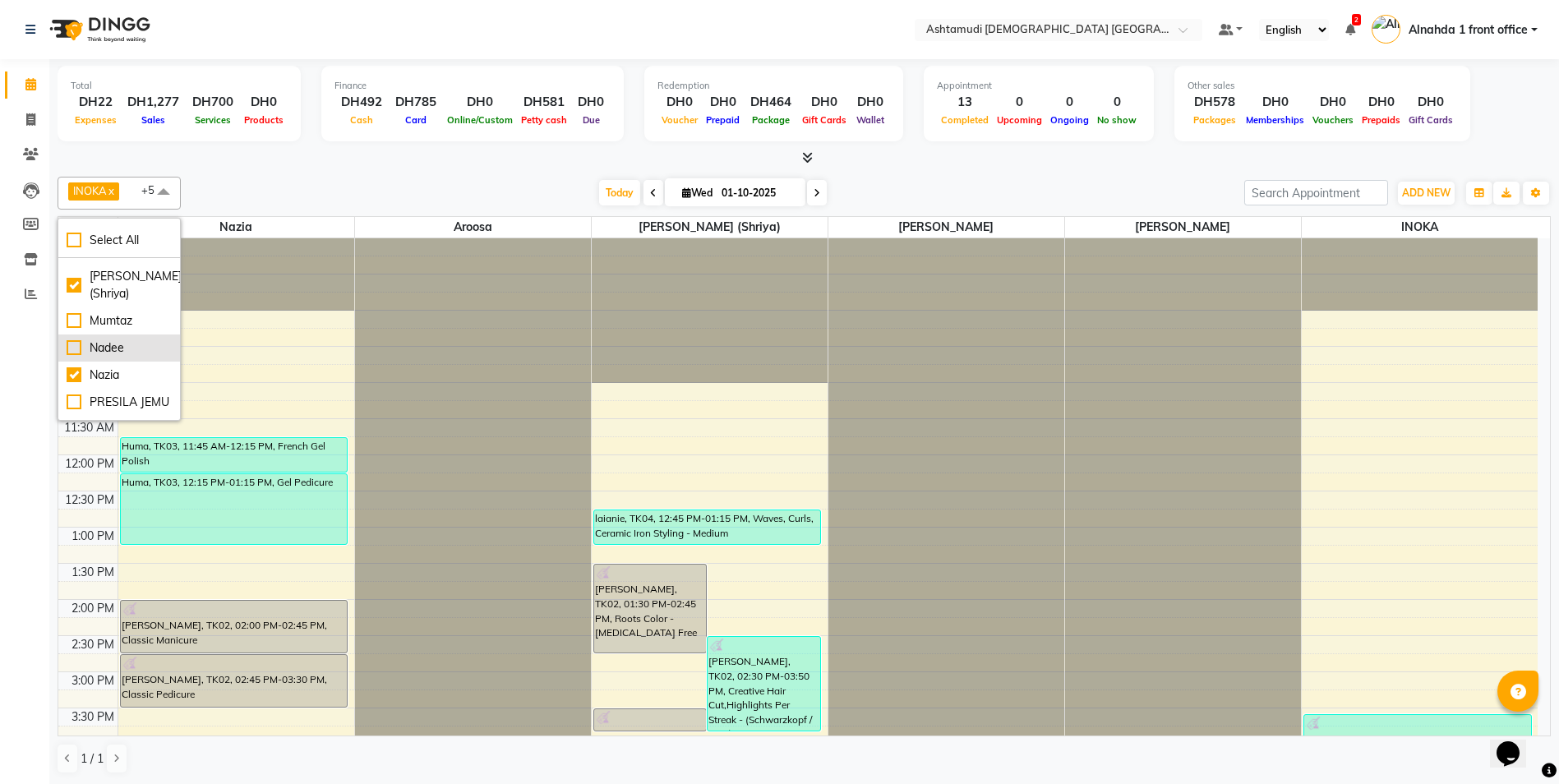
click at [73, 356] on div "Nadee" at bounding box center [119, 348] width 105 height 17
checkbox input "true"
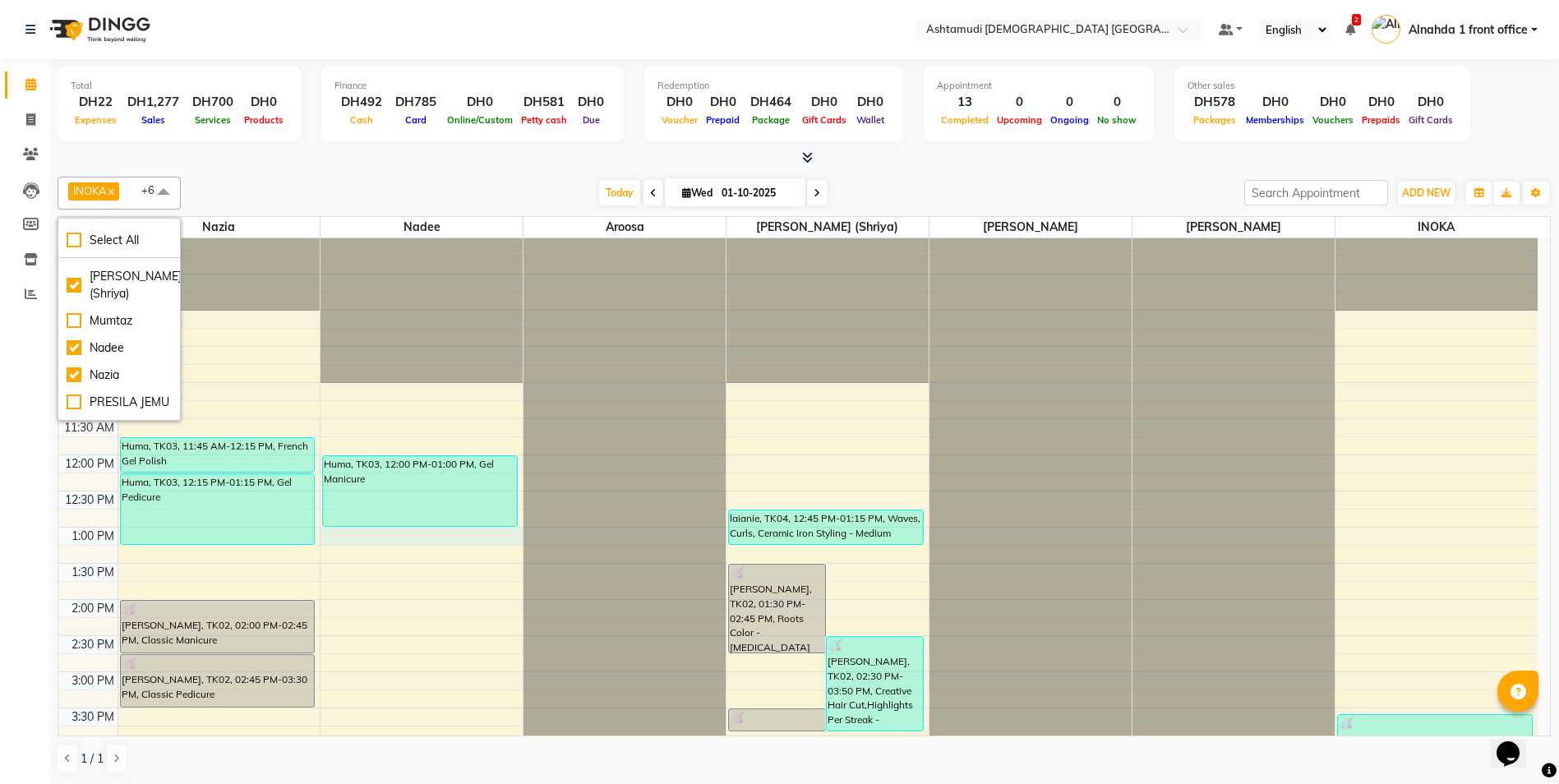
click at [409, 538] on div "9:00 AM 9:30 AM 10:00 AM 10:30 AM 11:00 AM 11:30 AM 12:00 PM 12:30 PM 1:00 PM 1…" at bounding box center [798, 743] width 1479 height 1011
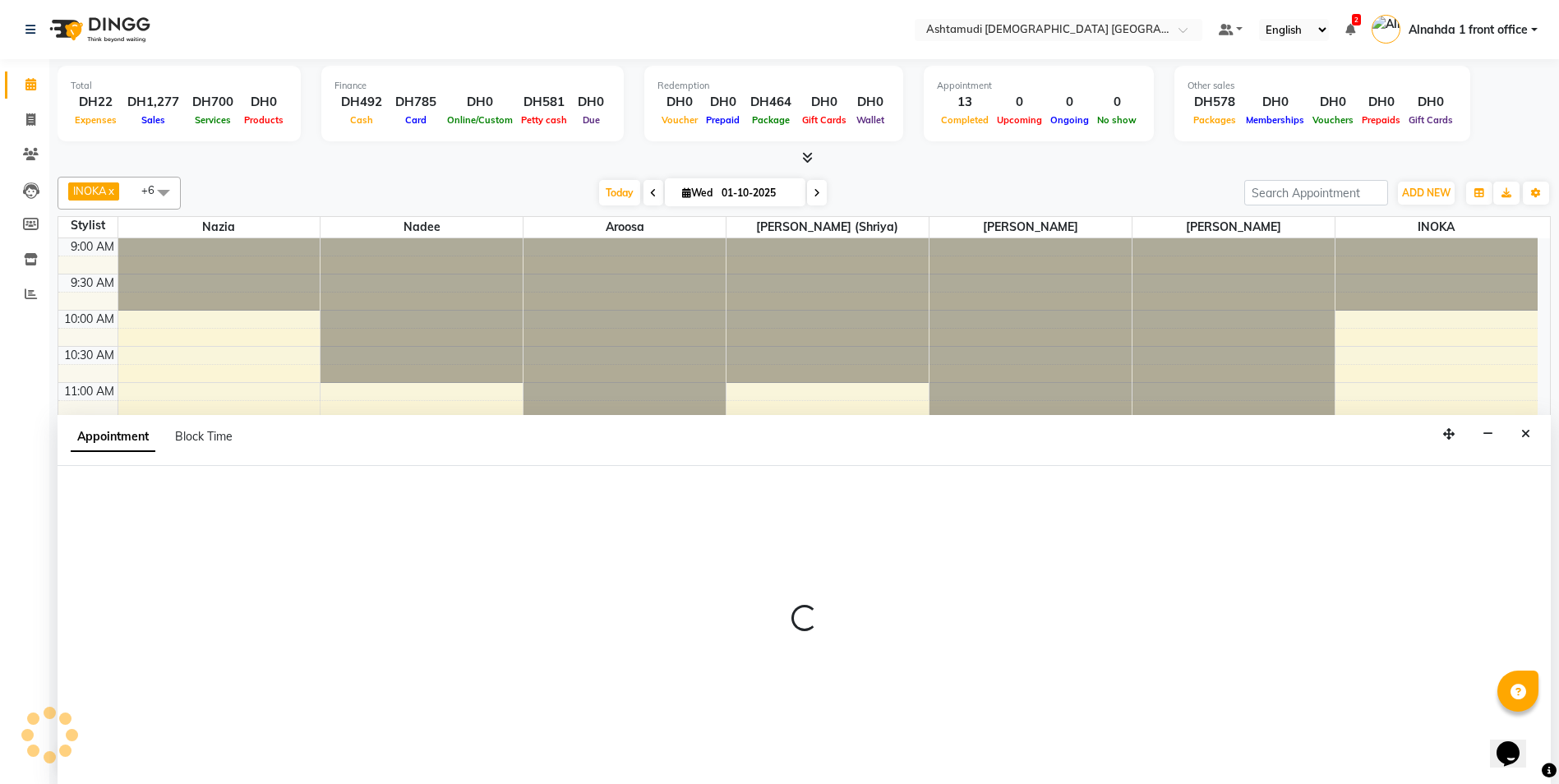
scroll to position [1, 0]
select select "780"
select select "tentative"
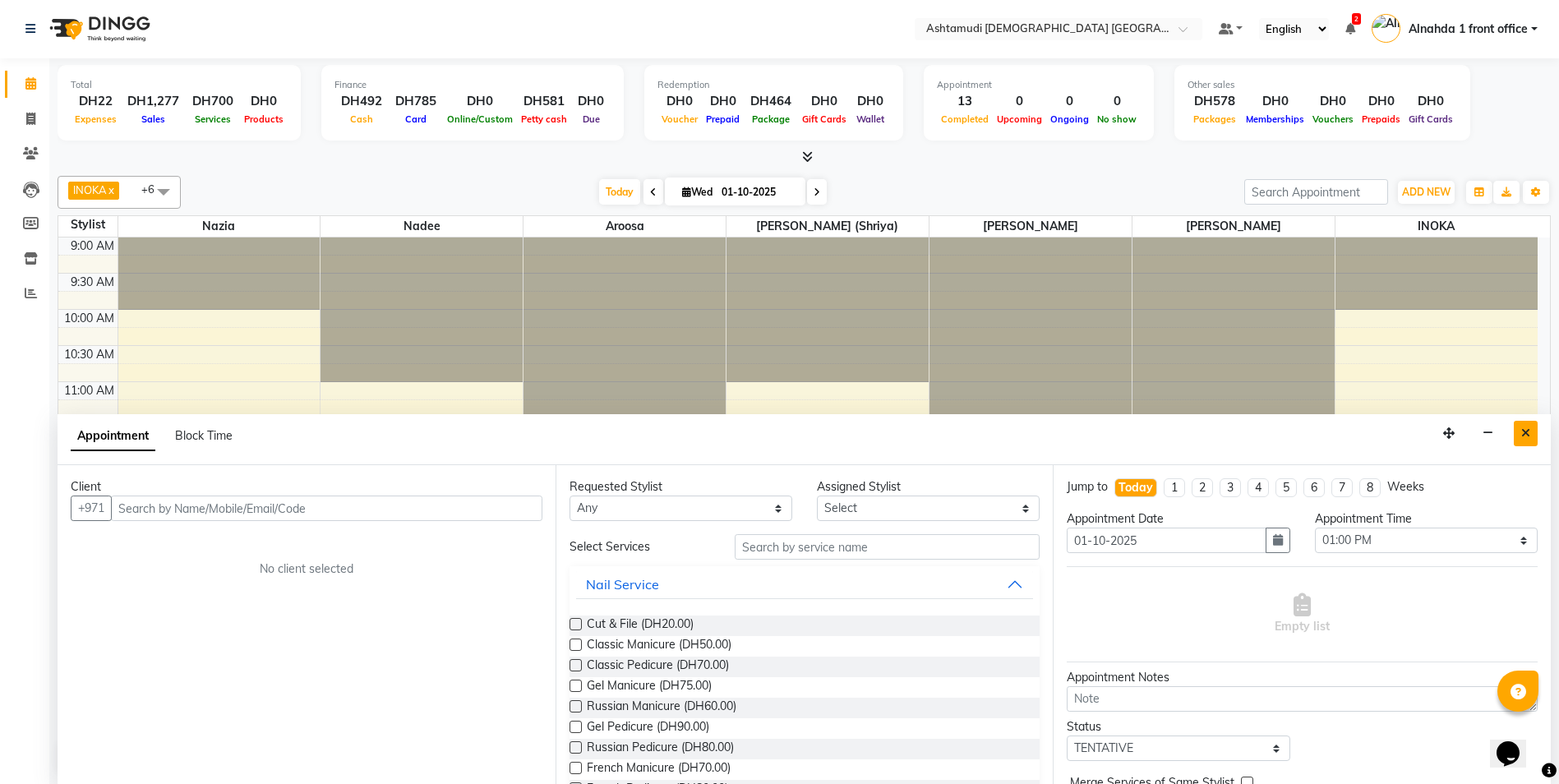
click at [1529, 431] on icon "Close" at bounding box center [1525, 433] width 9 height 12
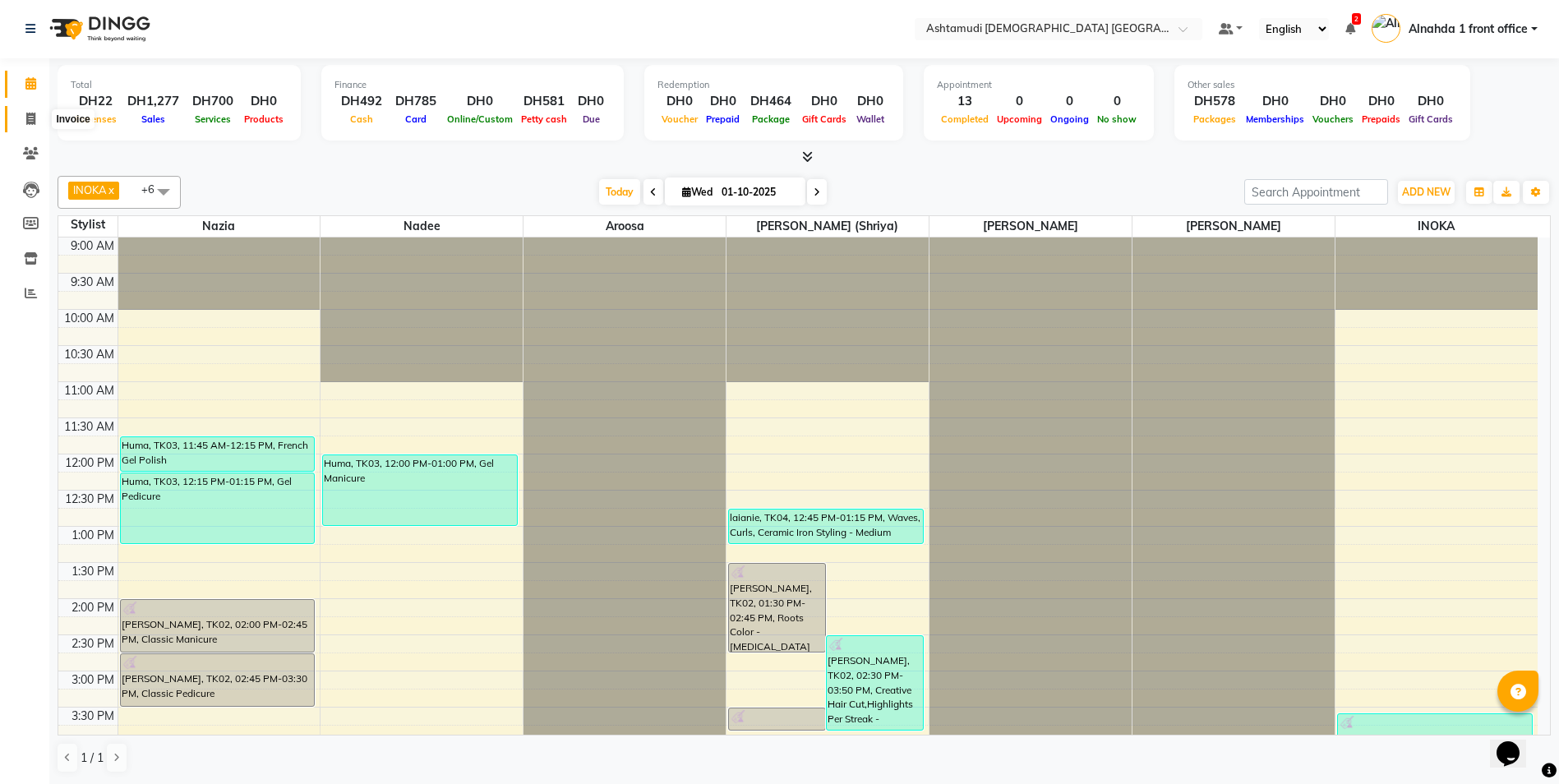
click at [33, 117] on icon at bounding box center [30, 119] width 9 height 13
select select "service"
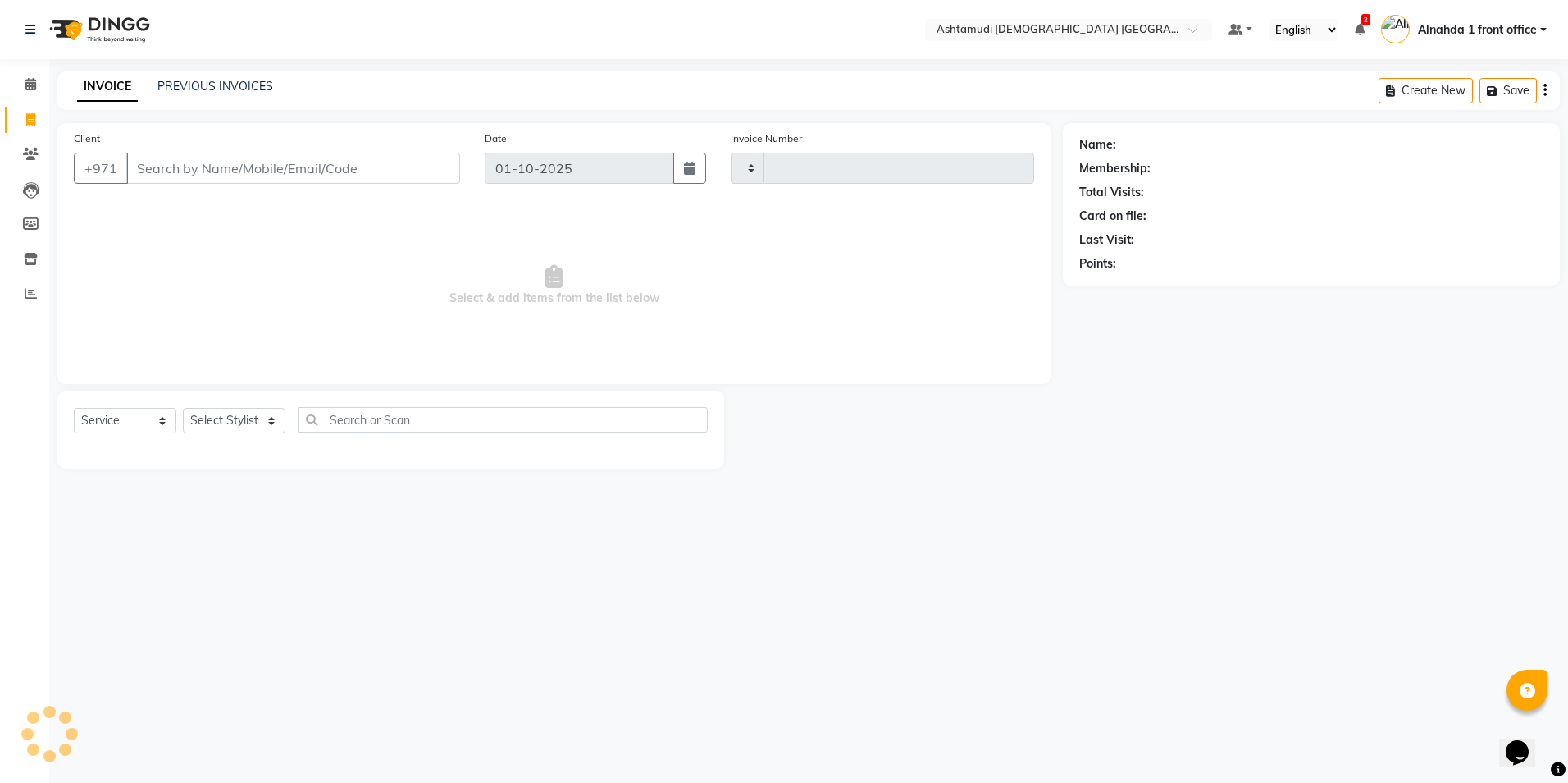
type input "3059"
select select "7242"
click at [270, 419] on select "Select Stylist" at bounding box center [233, 420] width 102 height 25
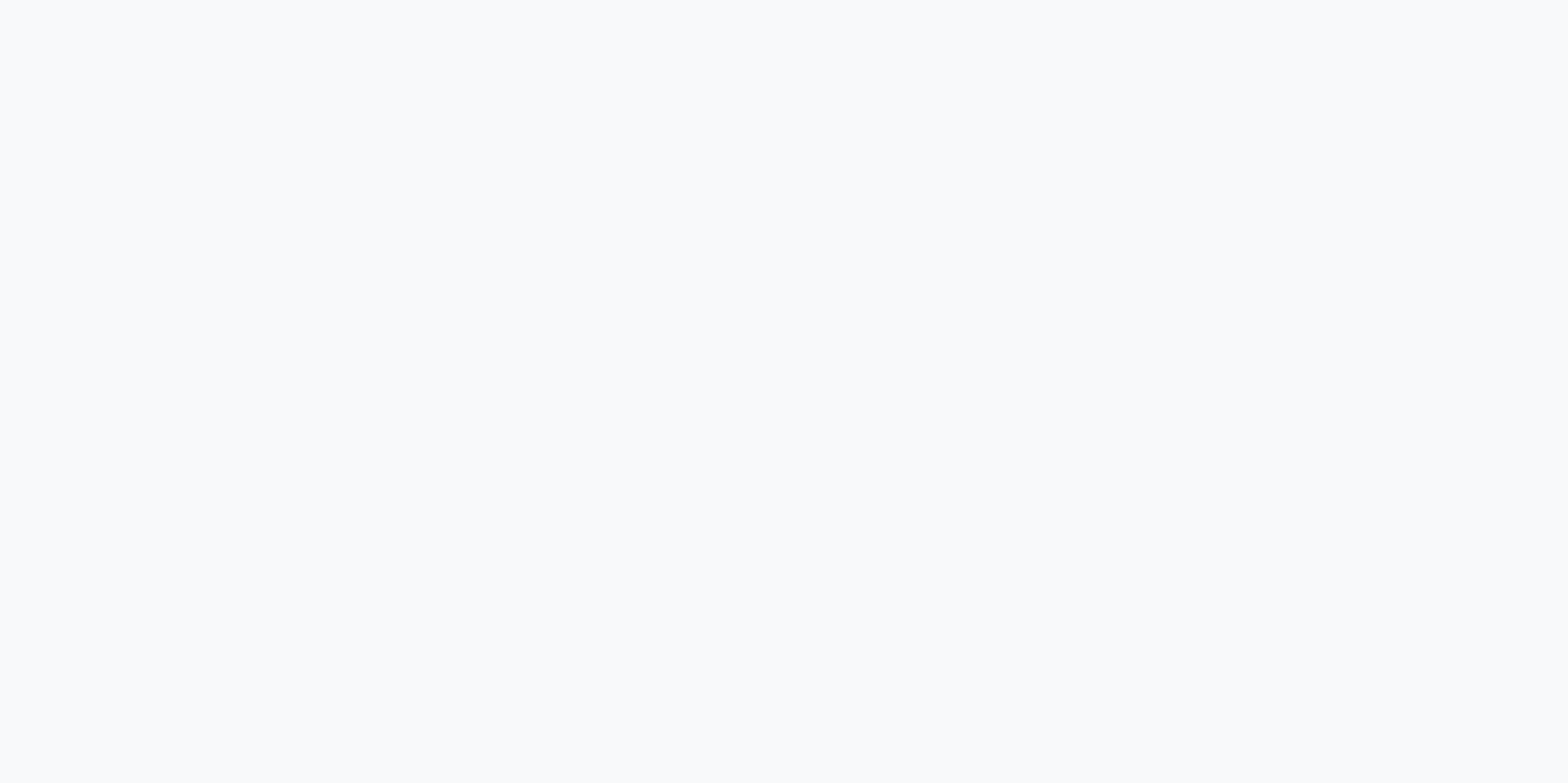
select select "service"
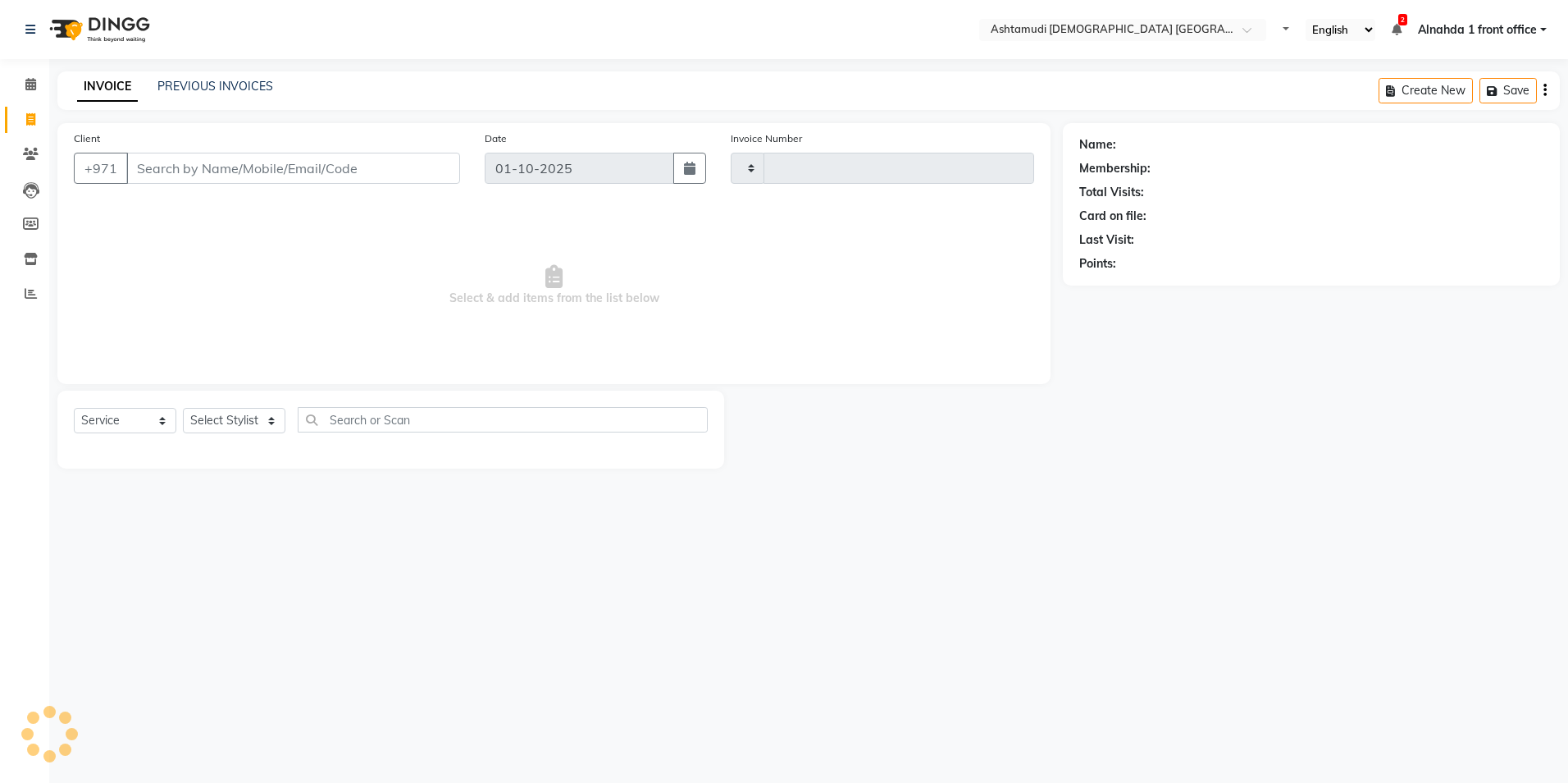
type input "3059"
select select "7242"
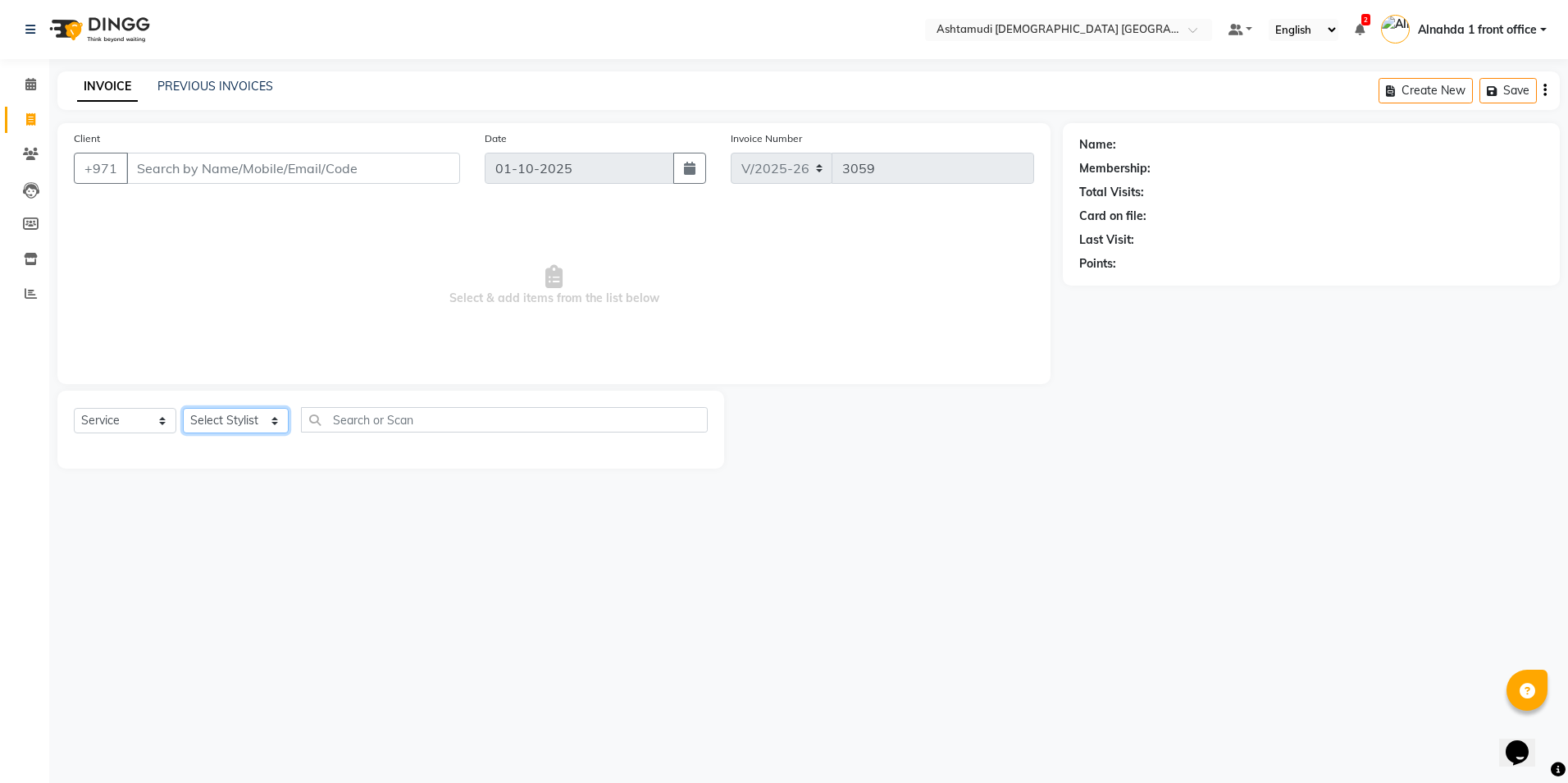
click at [273, 419] on select "Select Stylist Alnahda 1 front office Amala Aroosa Deepika Rani DINGG TAB USER …" at bounding box center [235, 420] width 106 height 25
click at [25, 85] on icon at bounding box center [30, 84] width 11 height 13
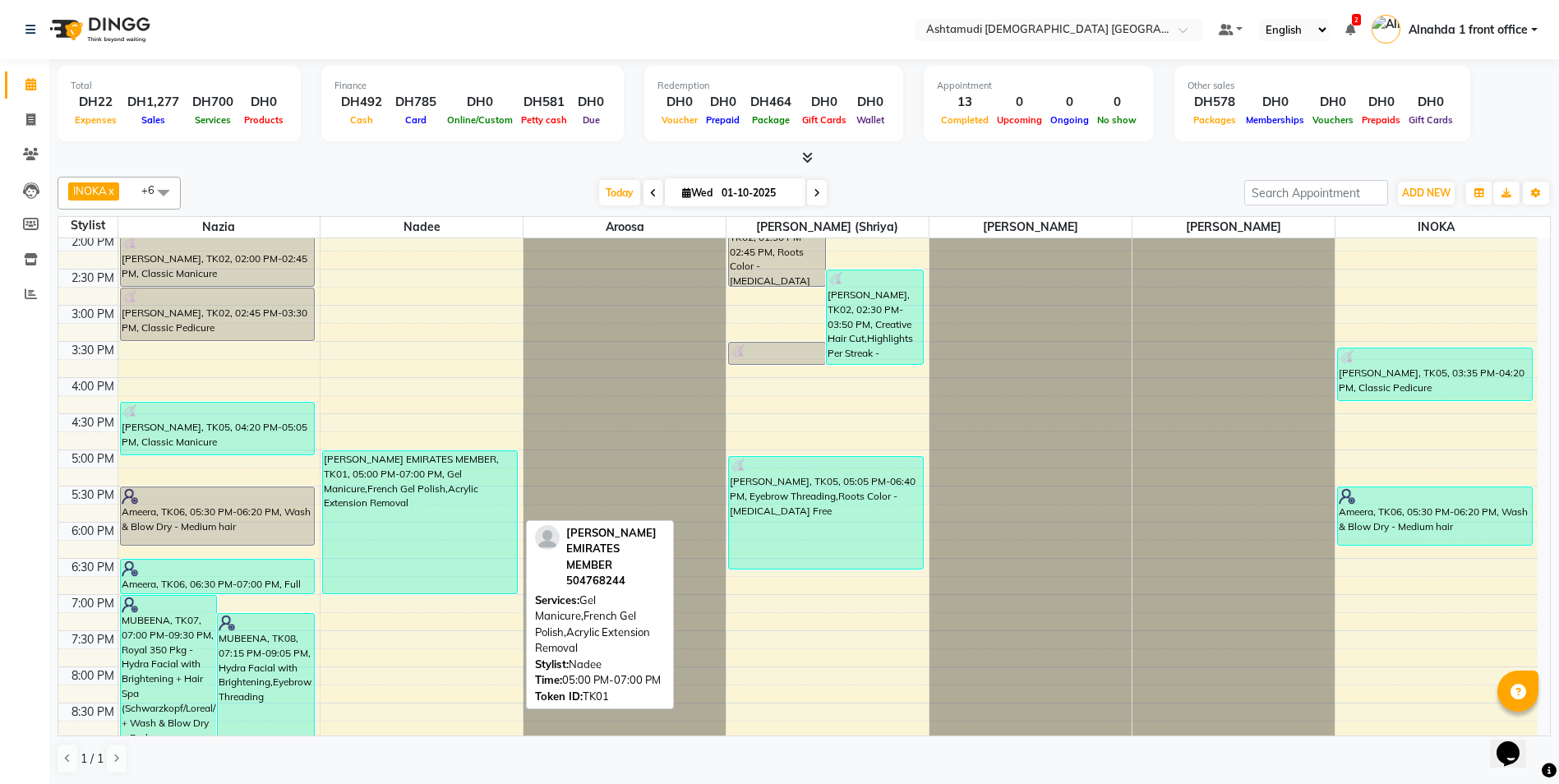
scroll to position [493, 0]
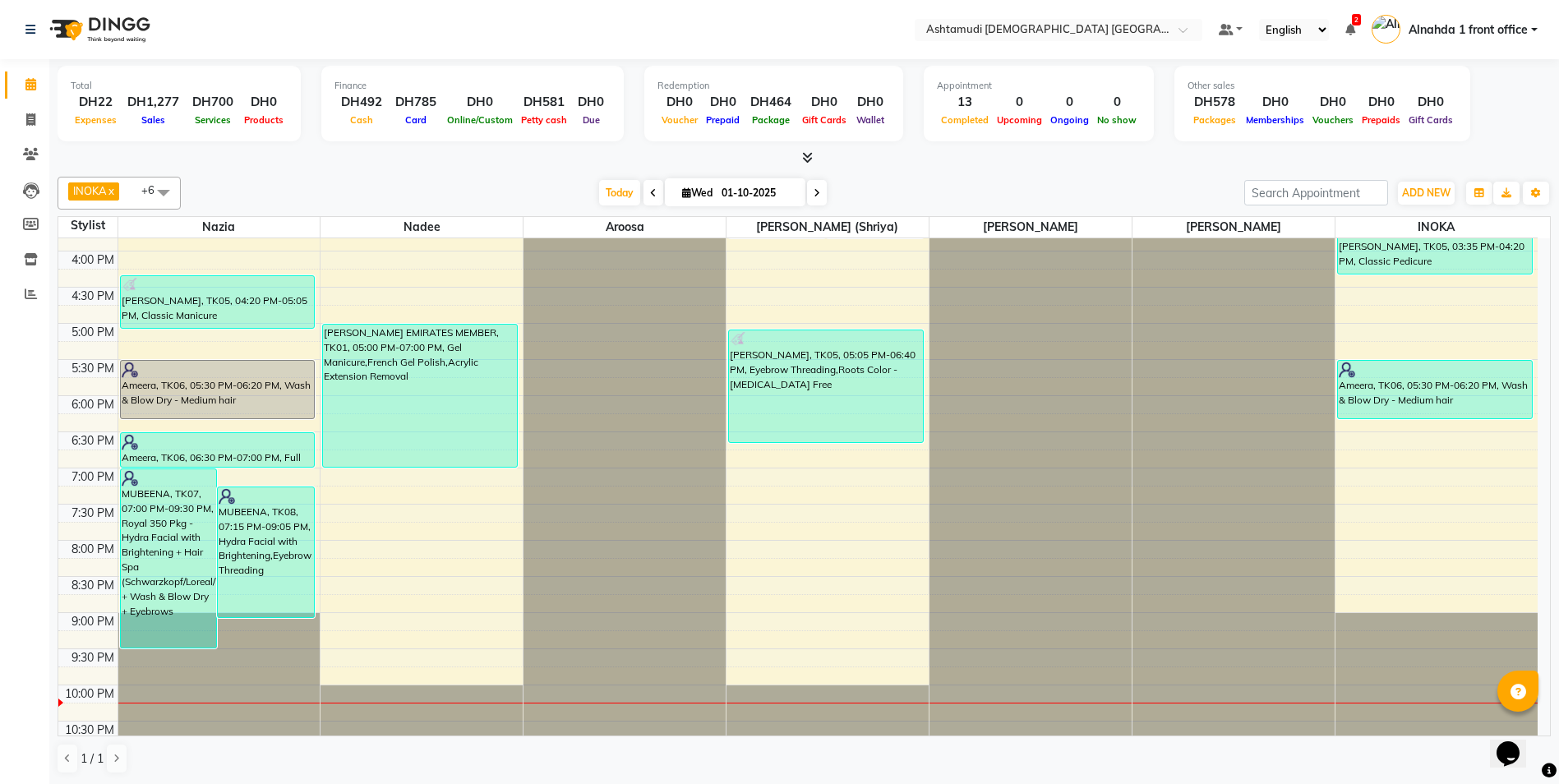
click at [388, 511] on div "9:00 AM 9:30 AM 10:00 AM 10:30 AM 11:00 AM 11:30 AM 12:00 PM 12:30 PM 1:00 PM 1…" at bounding box center [798, 251] width 1479 height 1011
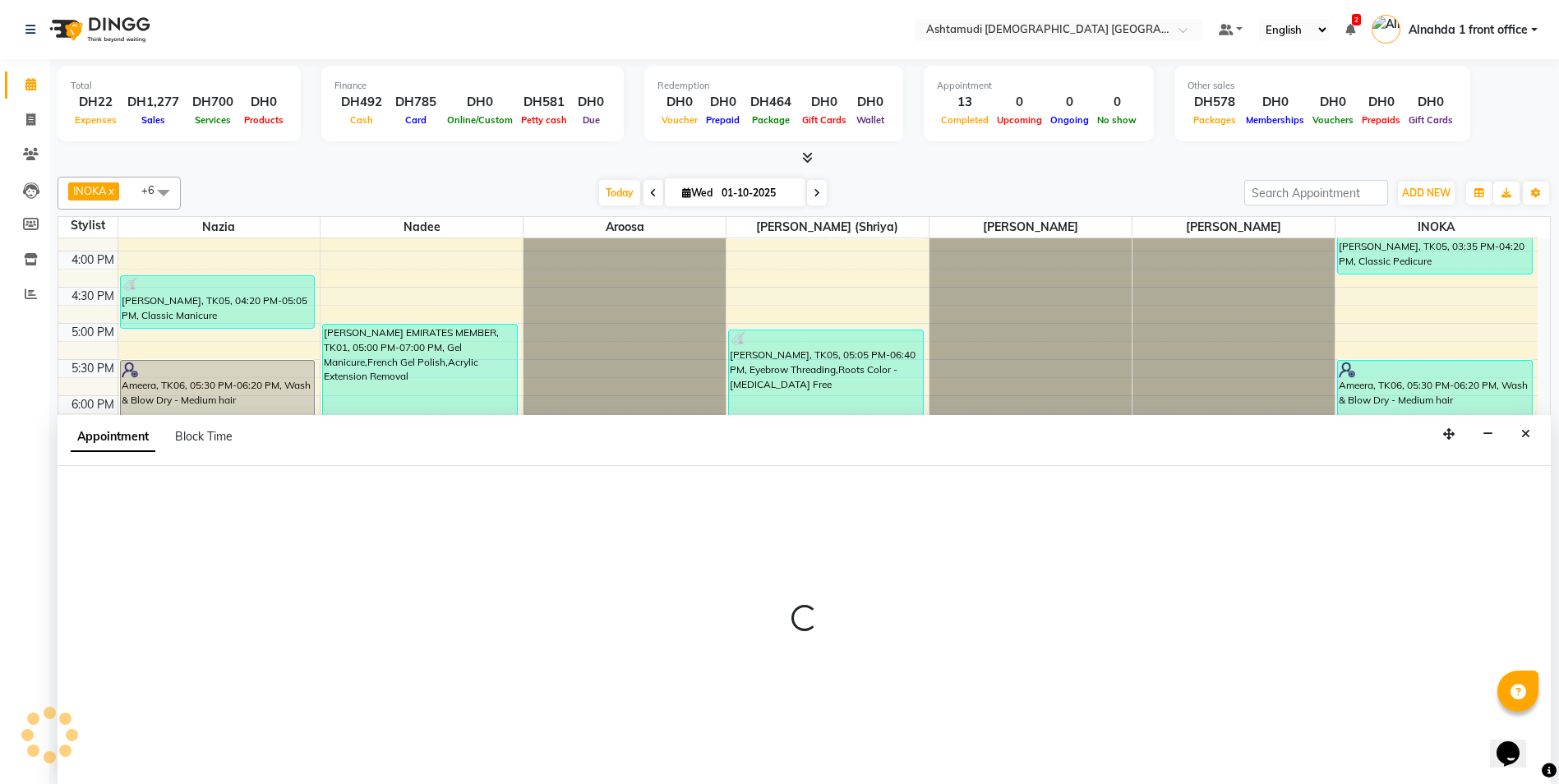
scroll to position [1, 0]
select select "1170"
select select "tentative"
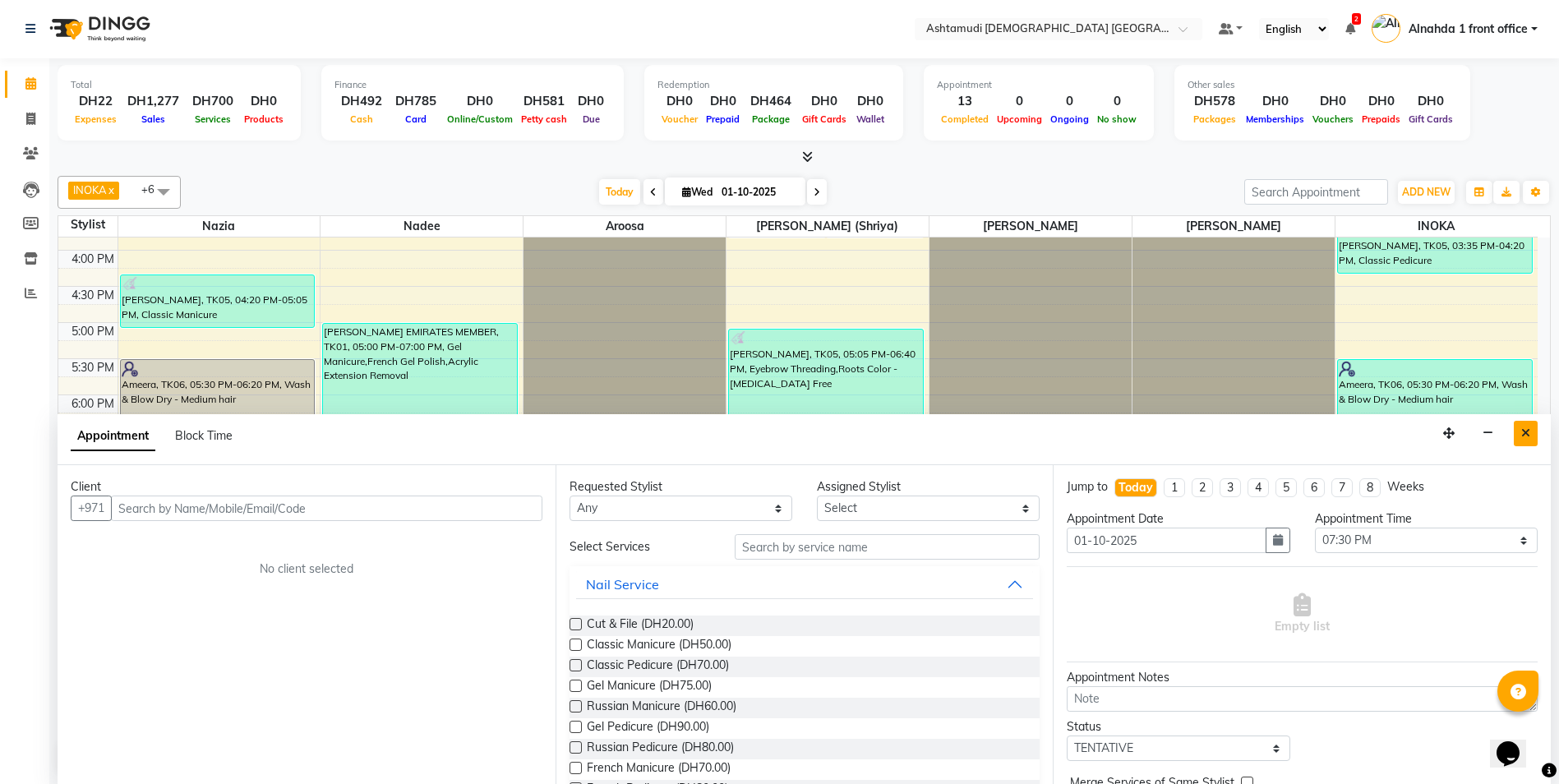
click at [1529, 428] on icon "Close" at bounding box center [1525, 433] width 9 height 12
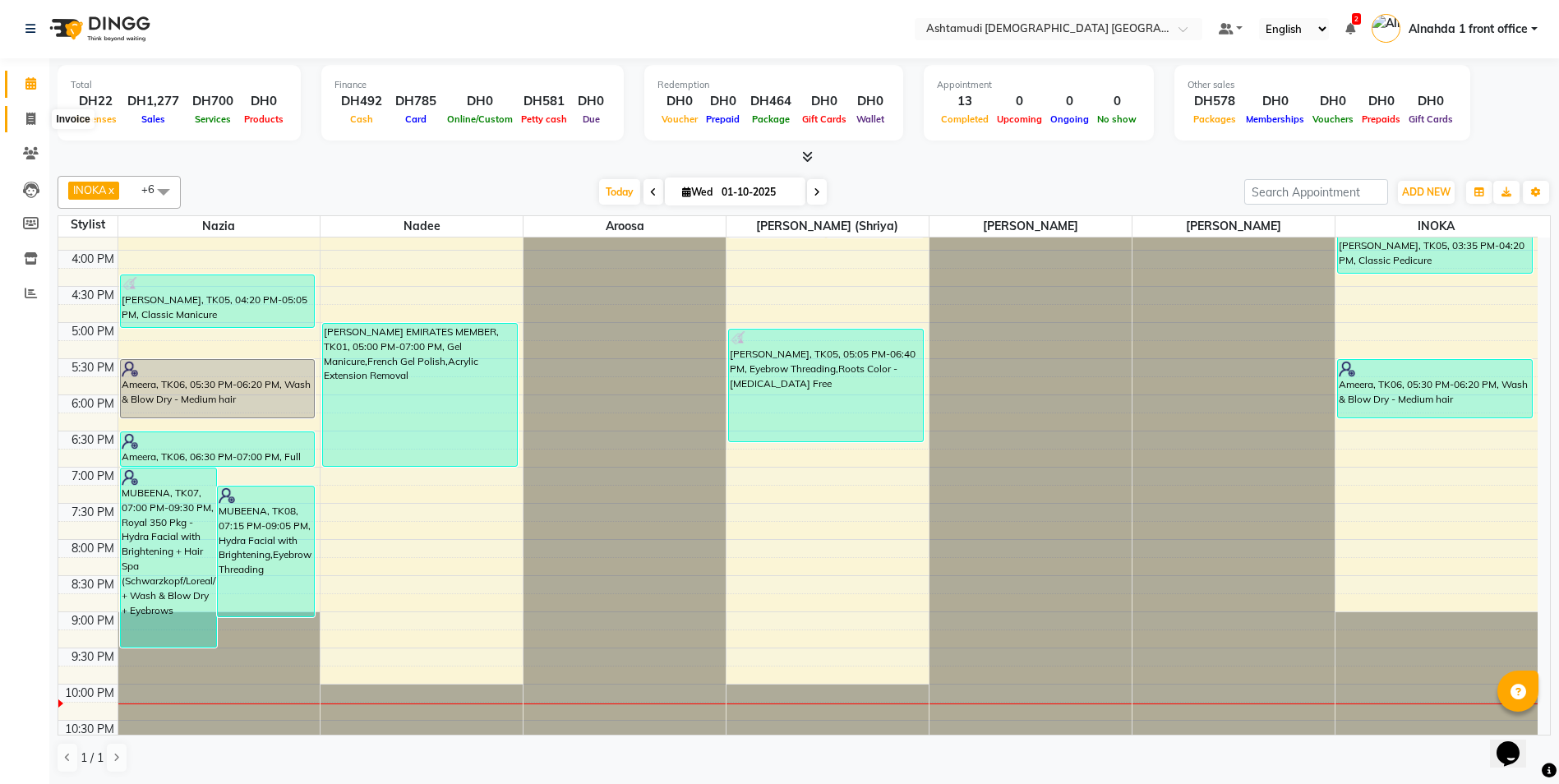
click at [30, 120] on icon at bounding box center [30, 119] width 9 height 13
select select "service"
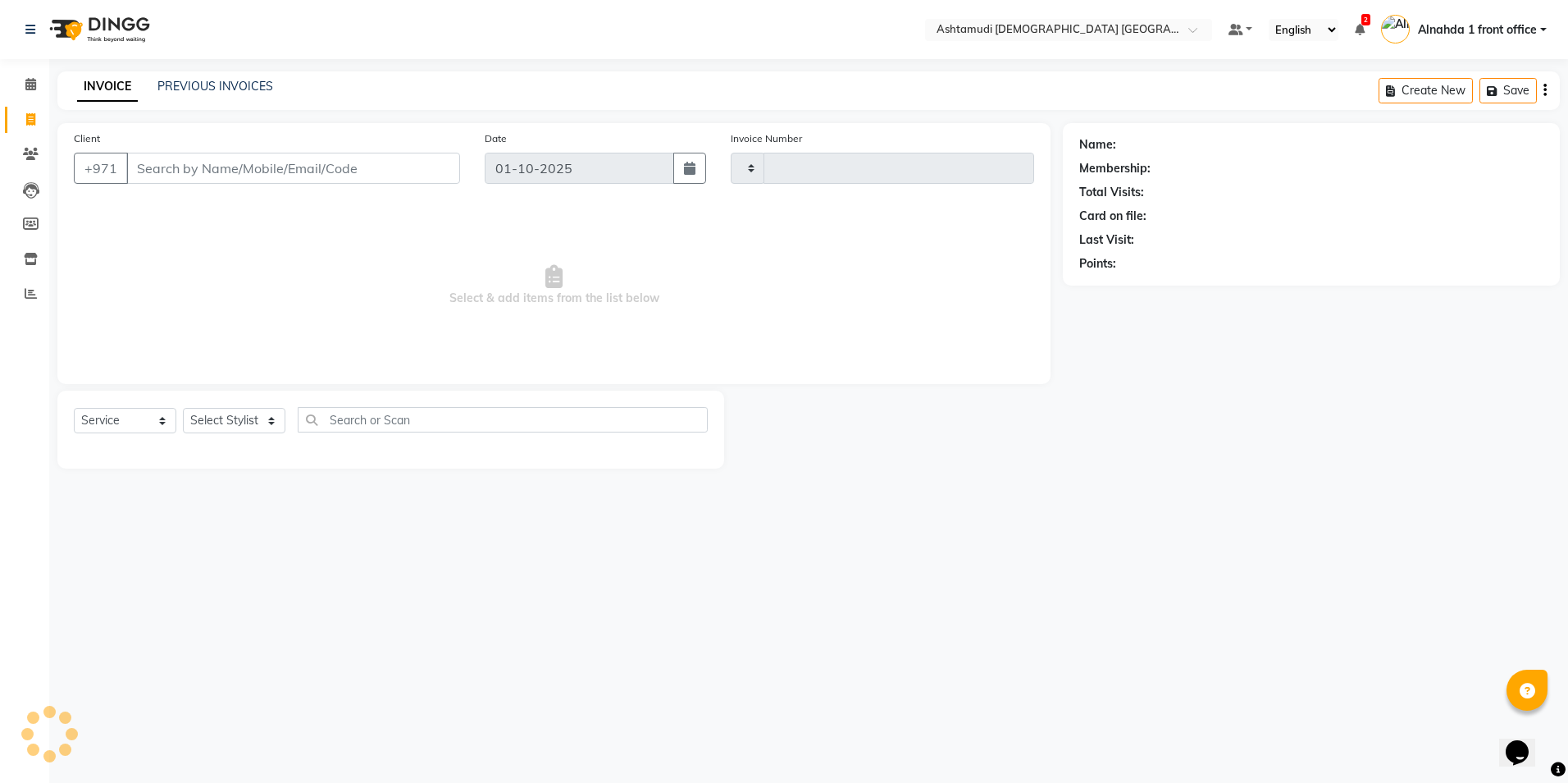
type input "3059"
select select "7242"
click at [265, 424] on select "Select Stylist Alnahda 1 front office [PERSON_NAME] [PERSON_NAME] DINGG TAB USE…" at bounding box center [235, 420] width 106 height 25
click at [23, 83] on span at bounding box center [30, 85] width 29 height 19
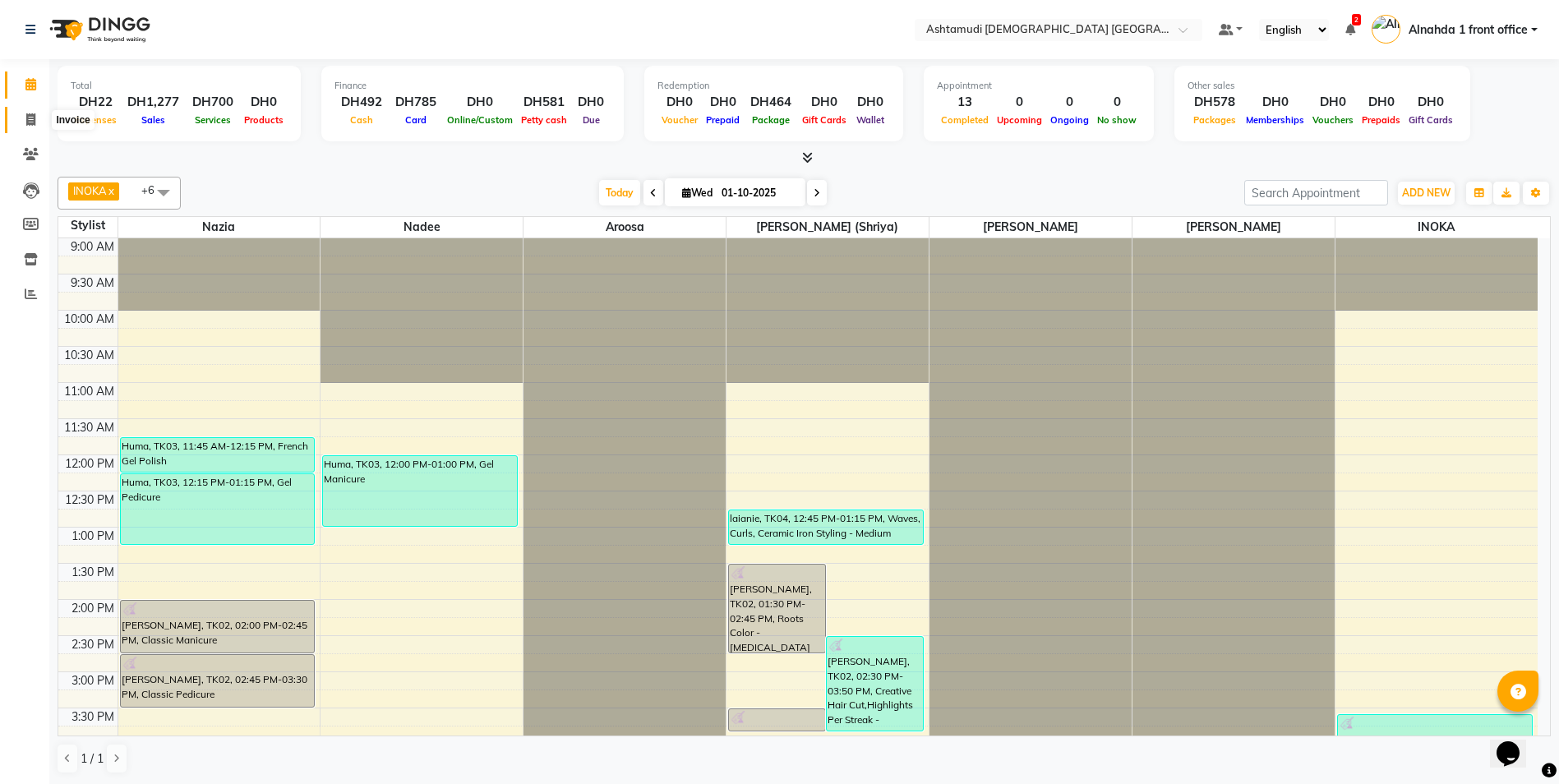
click at [27, 117] on icon at bounding box center [30, 119] width 9 height 13
select select "service"
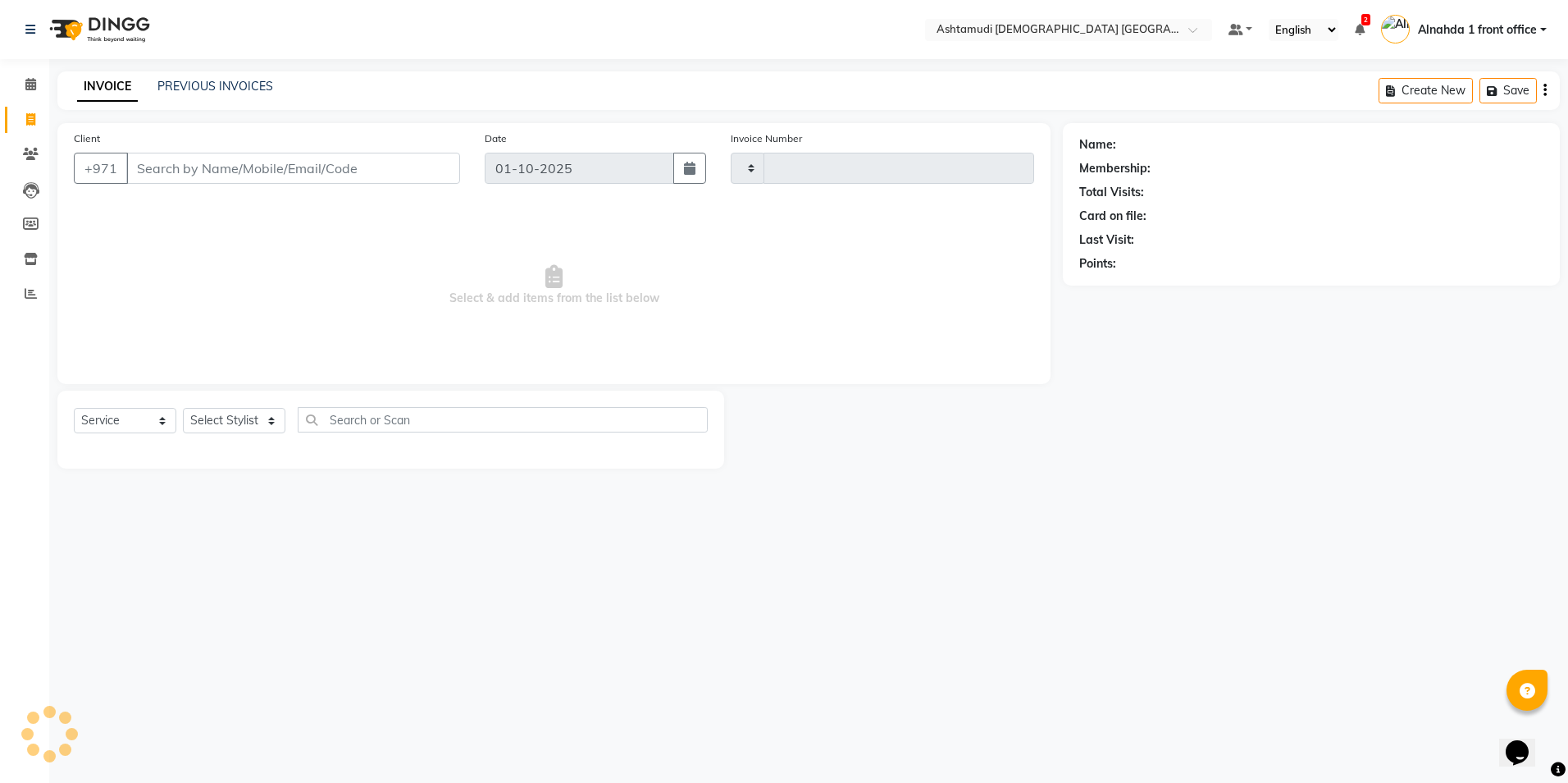
type input "3059"
select select "7242"
click at [276, 419] on select "Select Stylist Alnahda 1 front office [PERSON_NAME] [PERSON_NAME] DINGG TAB USE…" at bounding box center [235, 420] width 106 height 25
click at [263, 417] on select "Select Stylist Alnahda 1 front office [PERSON_NAME] [PERSON_NAME] DINGG TAB USE…" at bounding box center [235, 420] width 106 height 25
select select "61839"
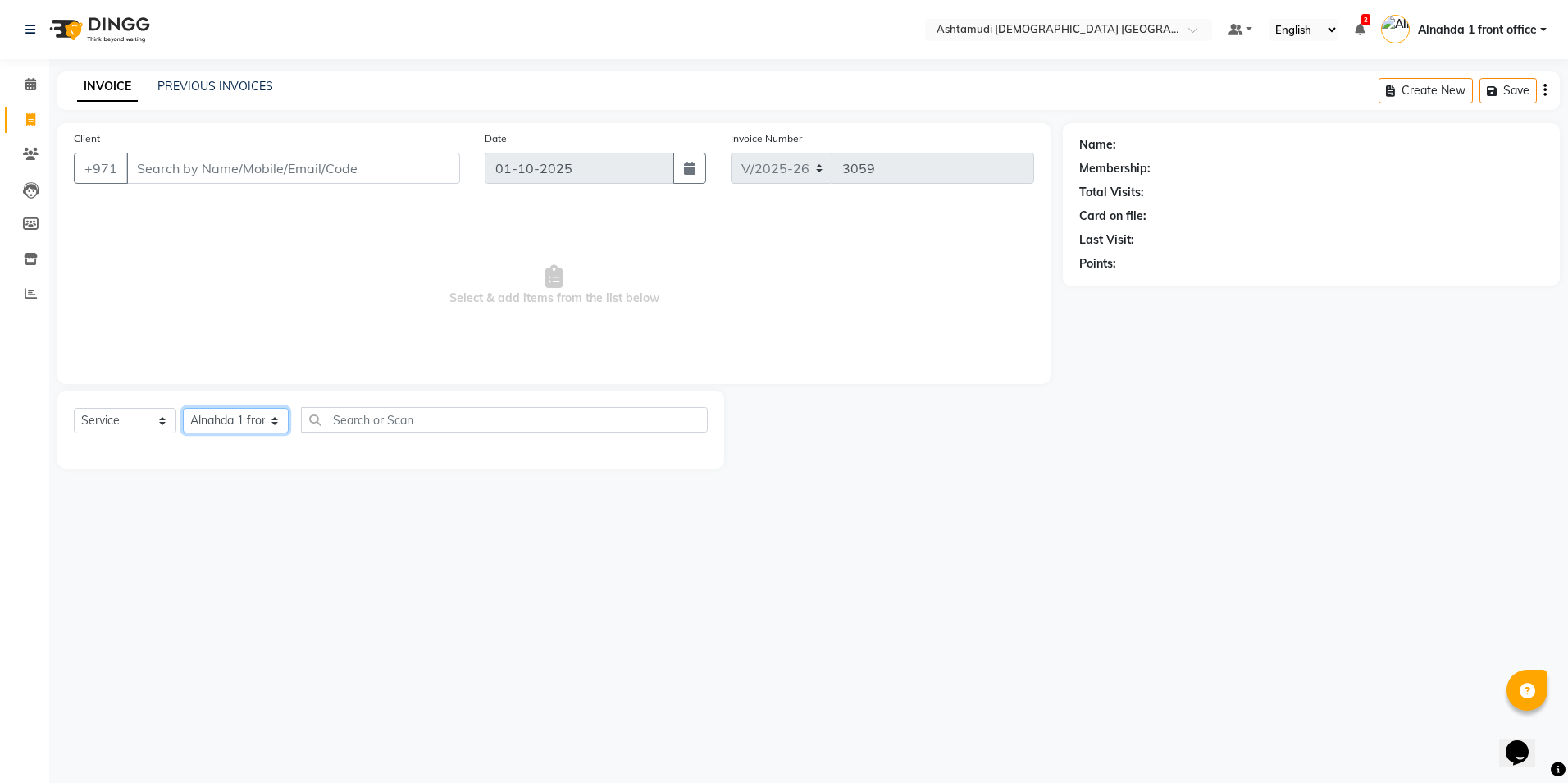
click at [183, 408] on select "Select Stylist Alnahda 1 front office [PERSON_NAME] [PERSON_NAME] DINGG TAB USE…" at bounding box center [235, 420] width 106 height 25
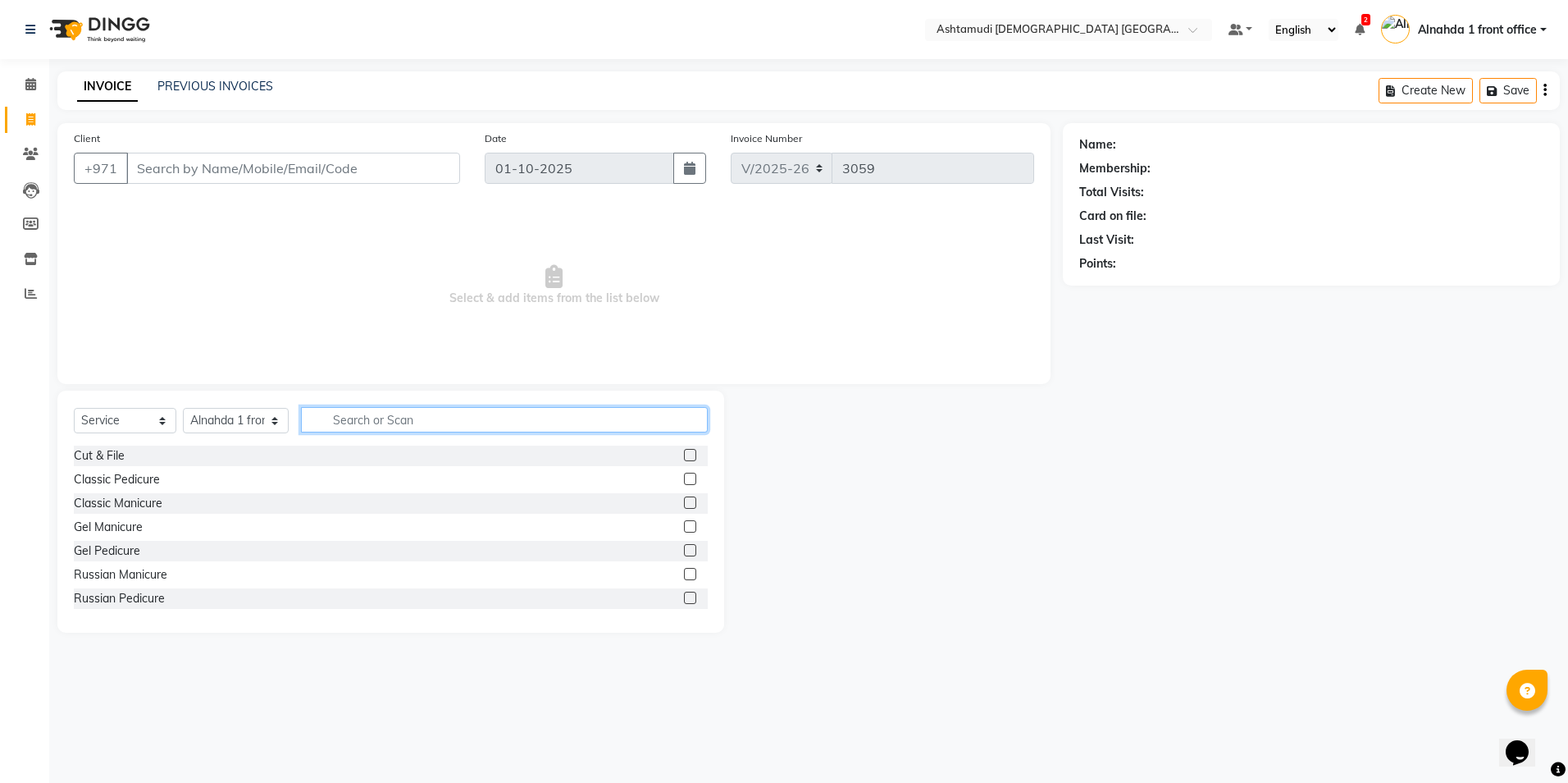
click at [374, 430] on input "text" at bounding box center [504, 419] width 406 height 25
type input "eyebrow"
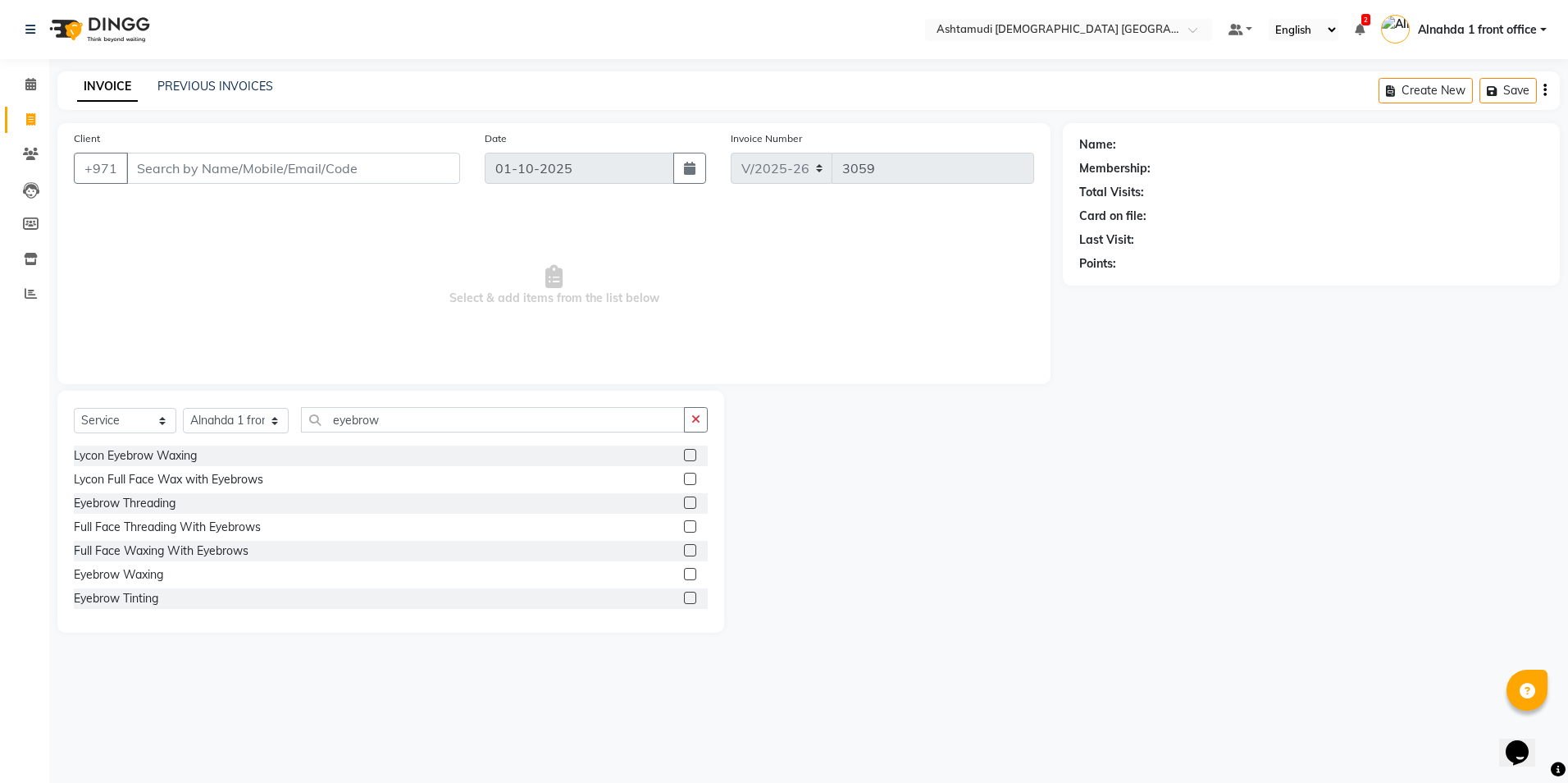
click at [684, 498] on label at bounding box center [690, 502] width 13 height 13
click at [684, 498] on input "checkbox" at bounding box center [689, 503] width 11 height 11
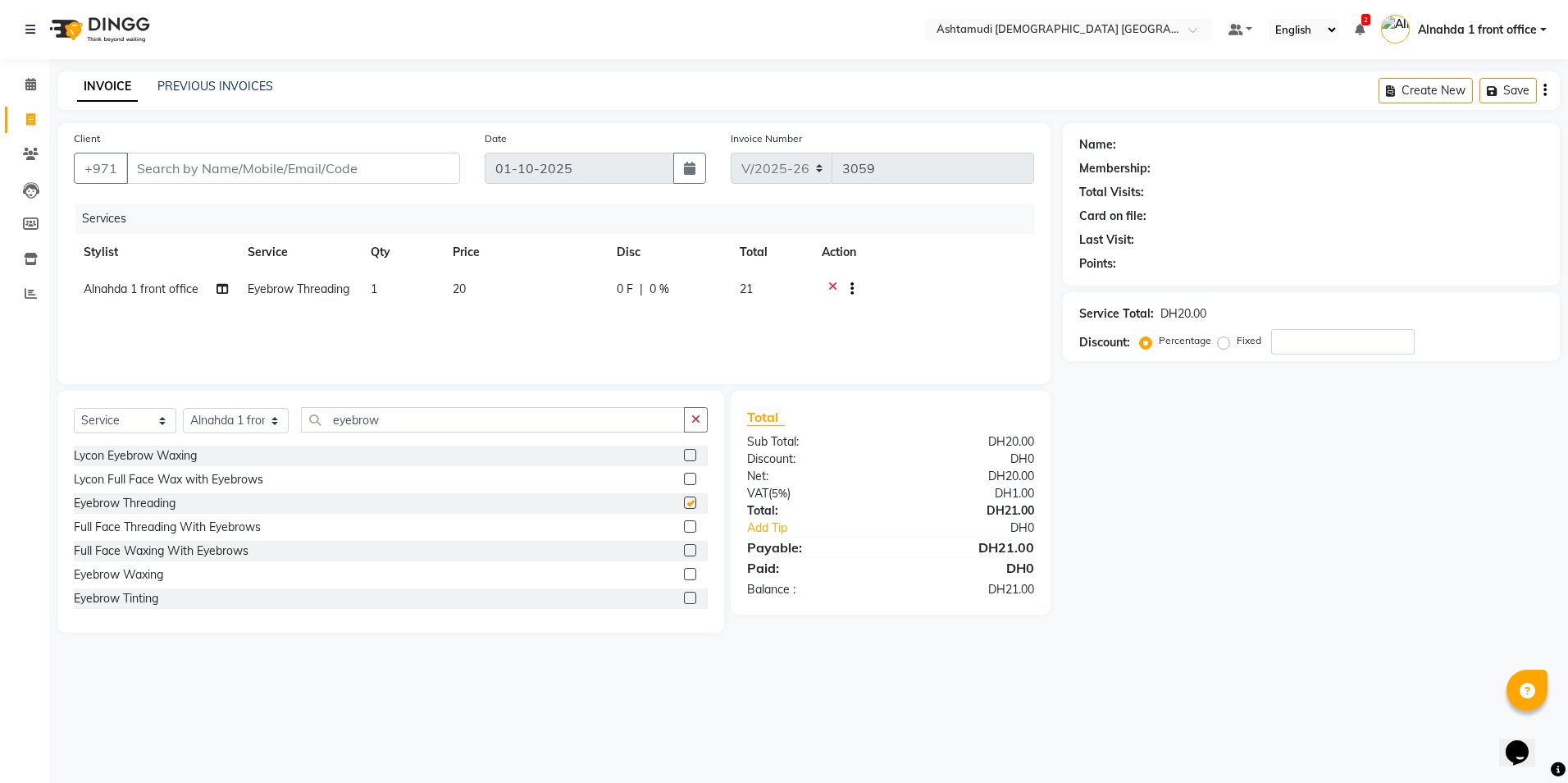
checkbox input "false"
drag, startPoint x: 238, startPoint y: 410, endPoint x: 100, endPoint y: 416, distance: 138.1
click at [100, 416] on div "Select Service Product Membership Package Voucher Prepaid Gift Card Select Styl…" at bounding box center [391, 426] width 634 height 39
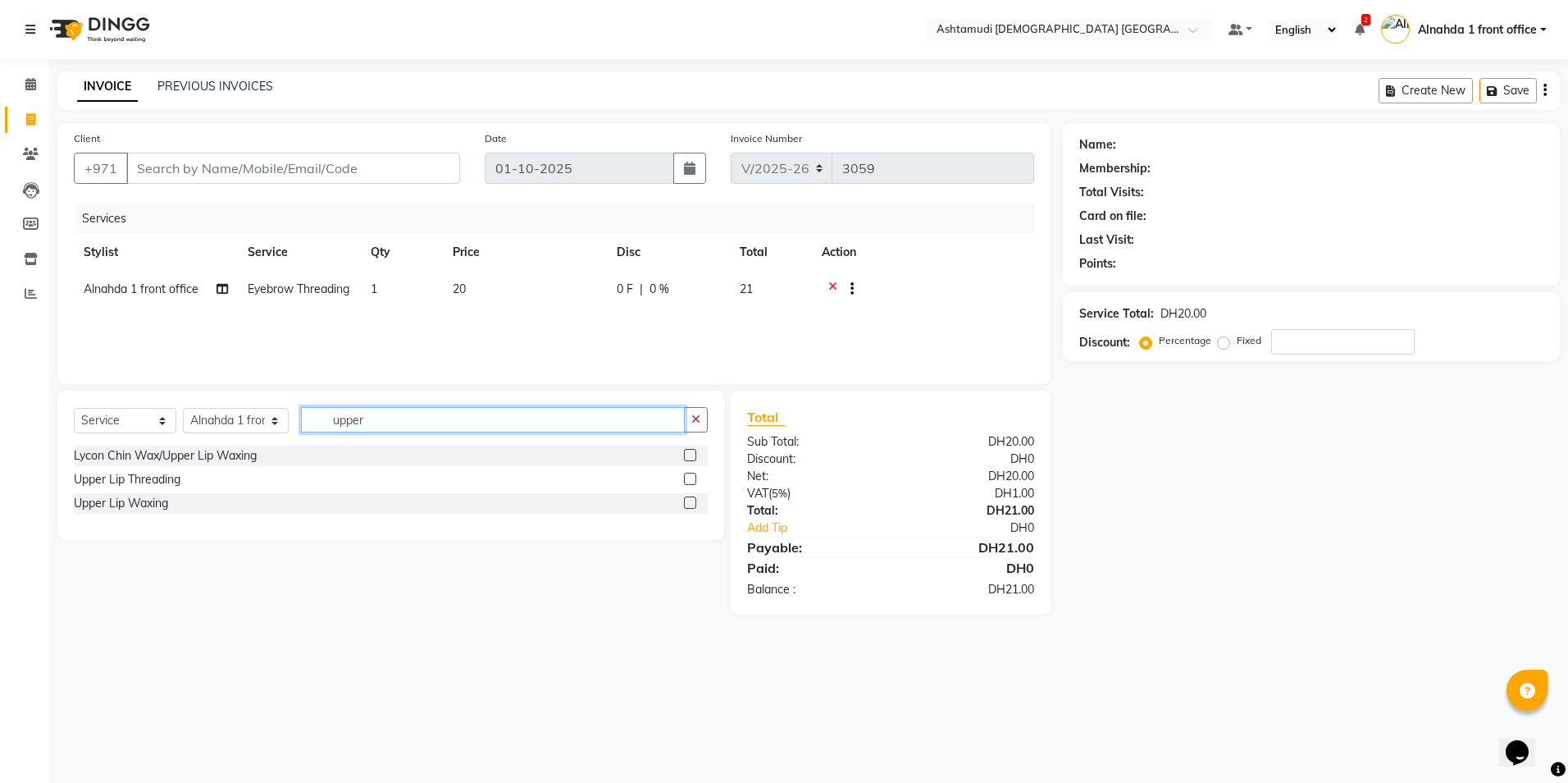
type input "upper"
click at [686, 479] on label at bounding box center [690, 479] width 13 height 13
click at [686, 479] on input "checkbox" at bounding box center [689, 479] width 11 height 11
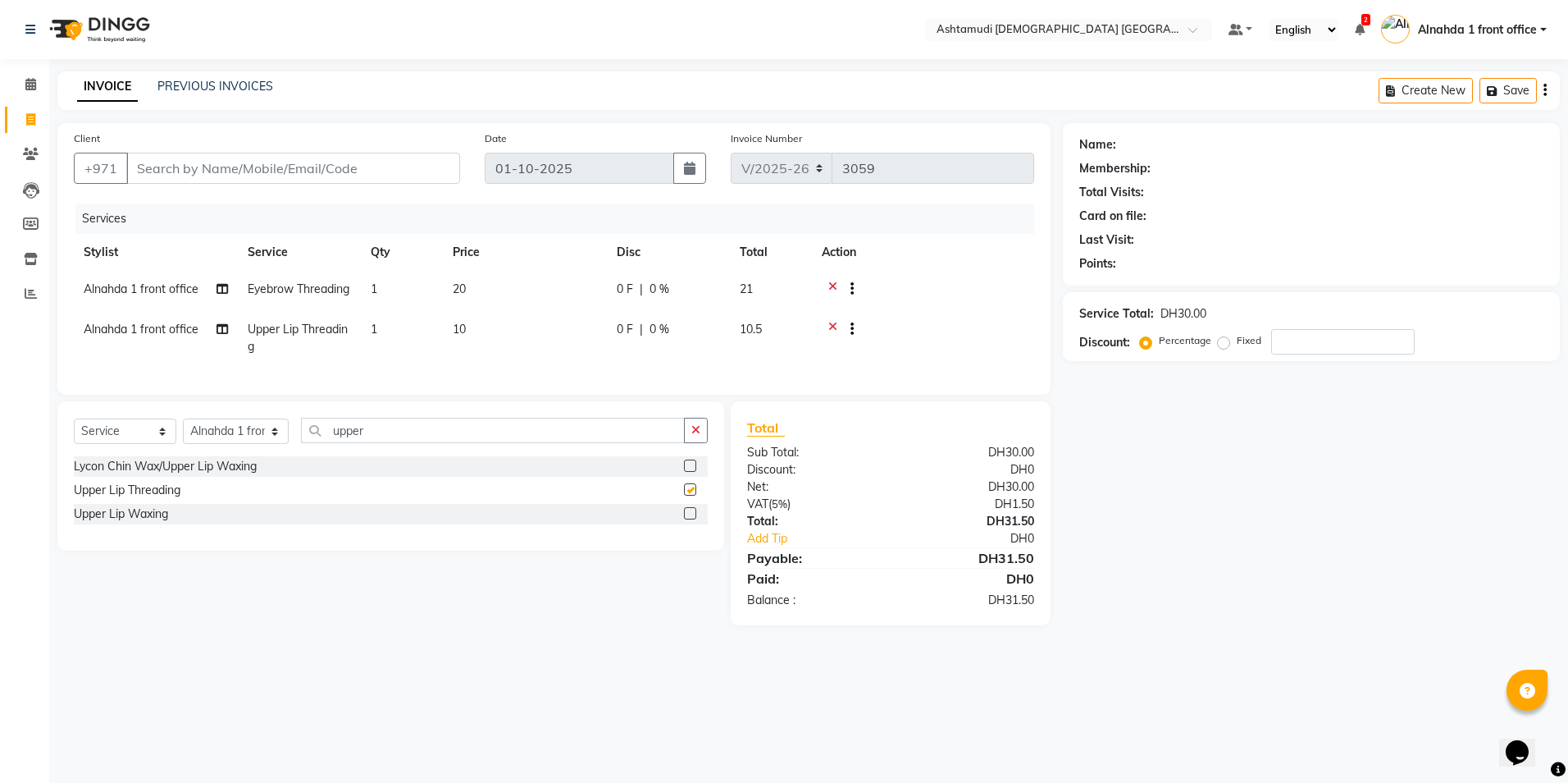
checkbox input "false"
drag, startPoint x: 419, startPoint y: 458, endPoint x: 19, endPoint y: 446, distance: 400.2
click at [19, 446] on app-home "Select Location × Ashtamudi Ladies Salon Sahara Center, Dubai Default Panel My …" at bounding box center [784, 325] width 1568 height 649
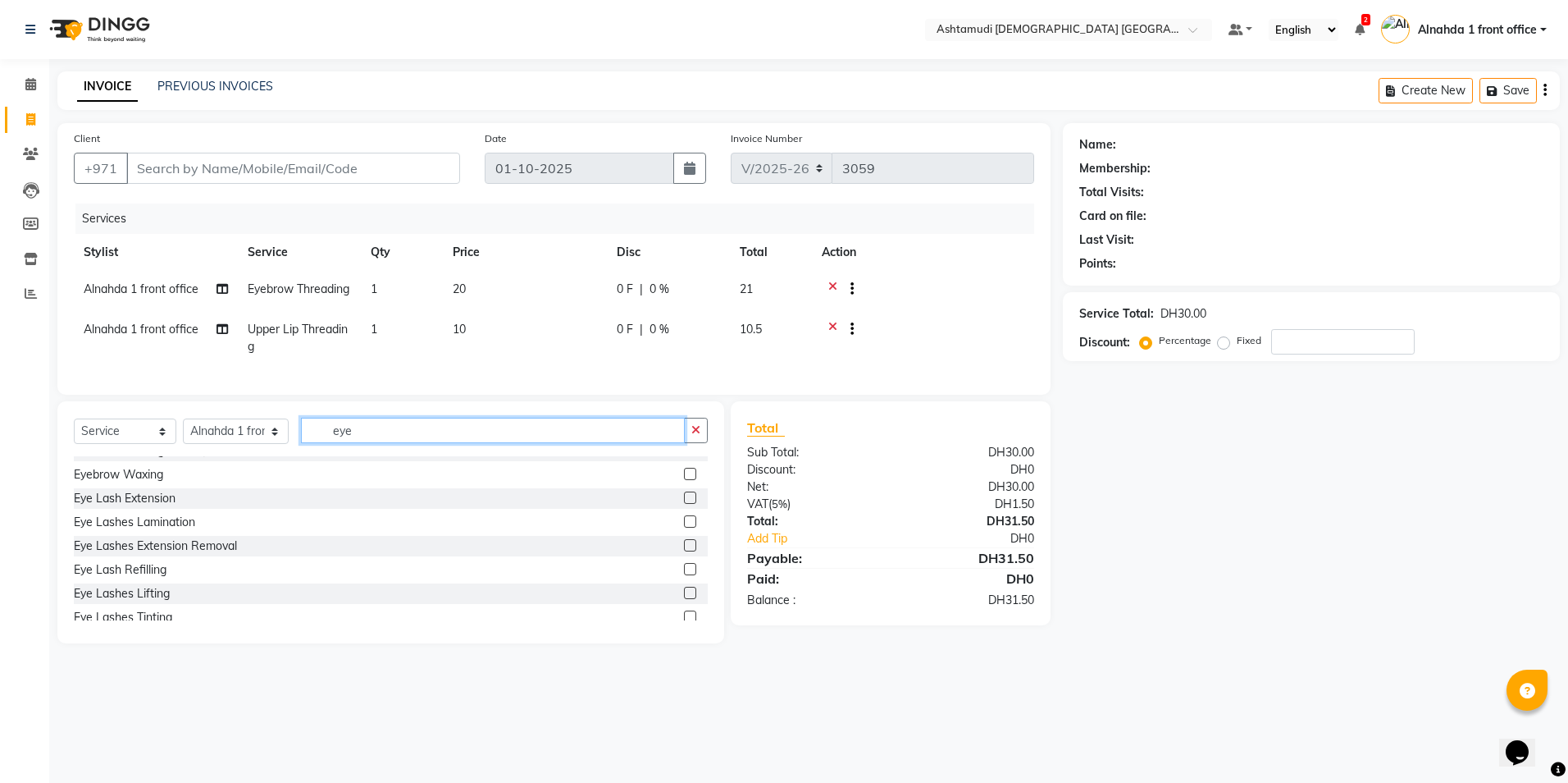
scroll to position [328, 0]
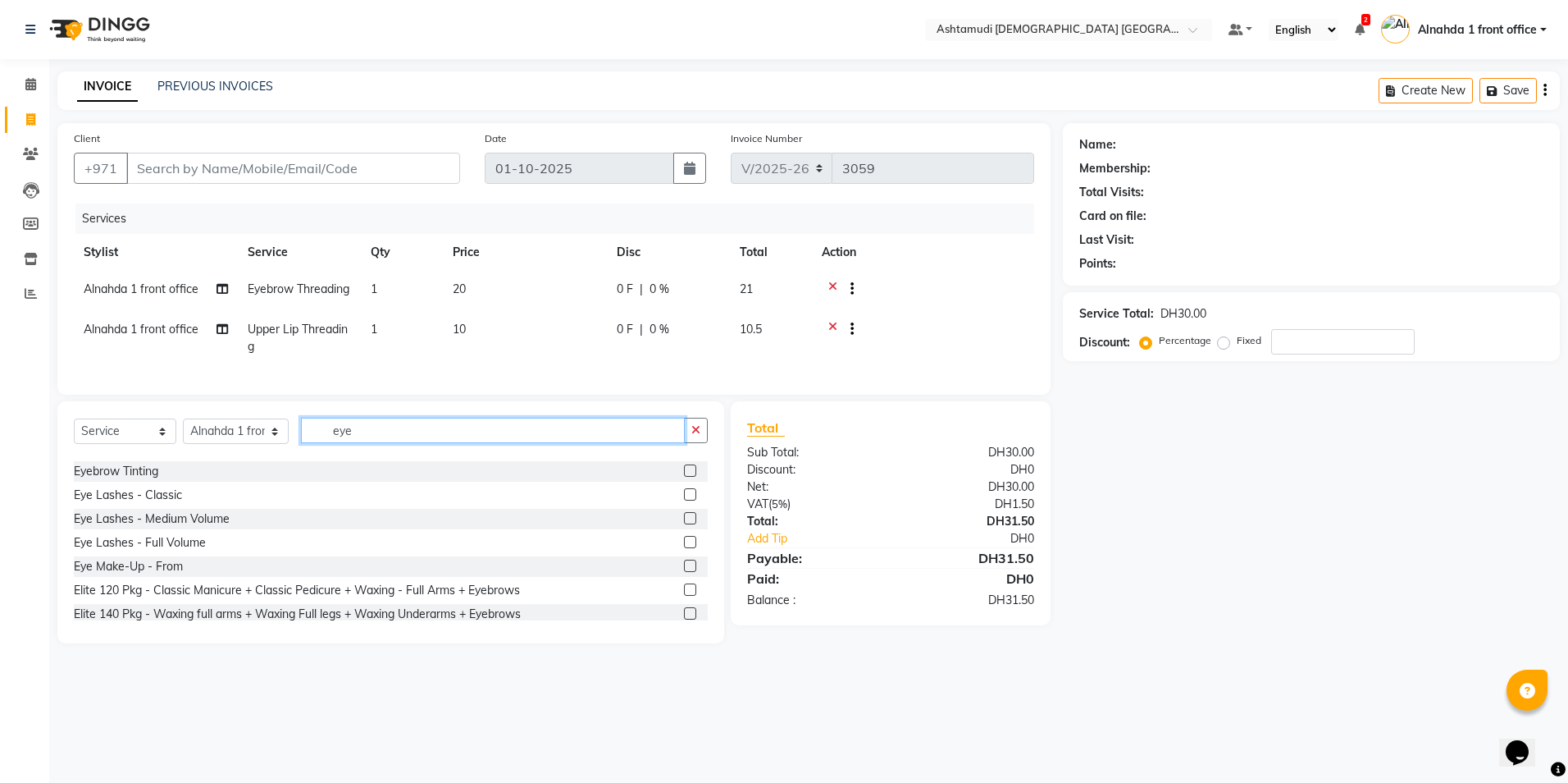
type input "eye"
click at [684, 548] on label at bounding box center [690, 542] width 13 height 13
click at [684, 548] on input "checkbox" at bounding box center [689, 542] width 11 height 11
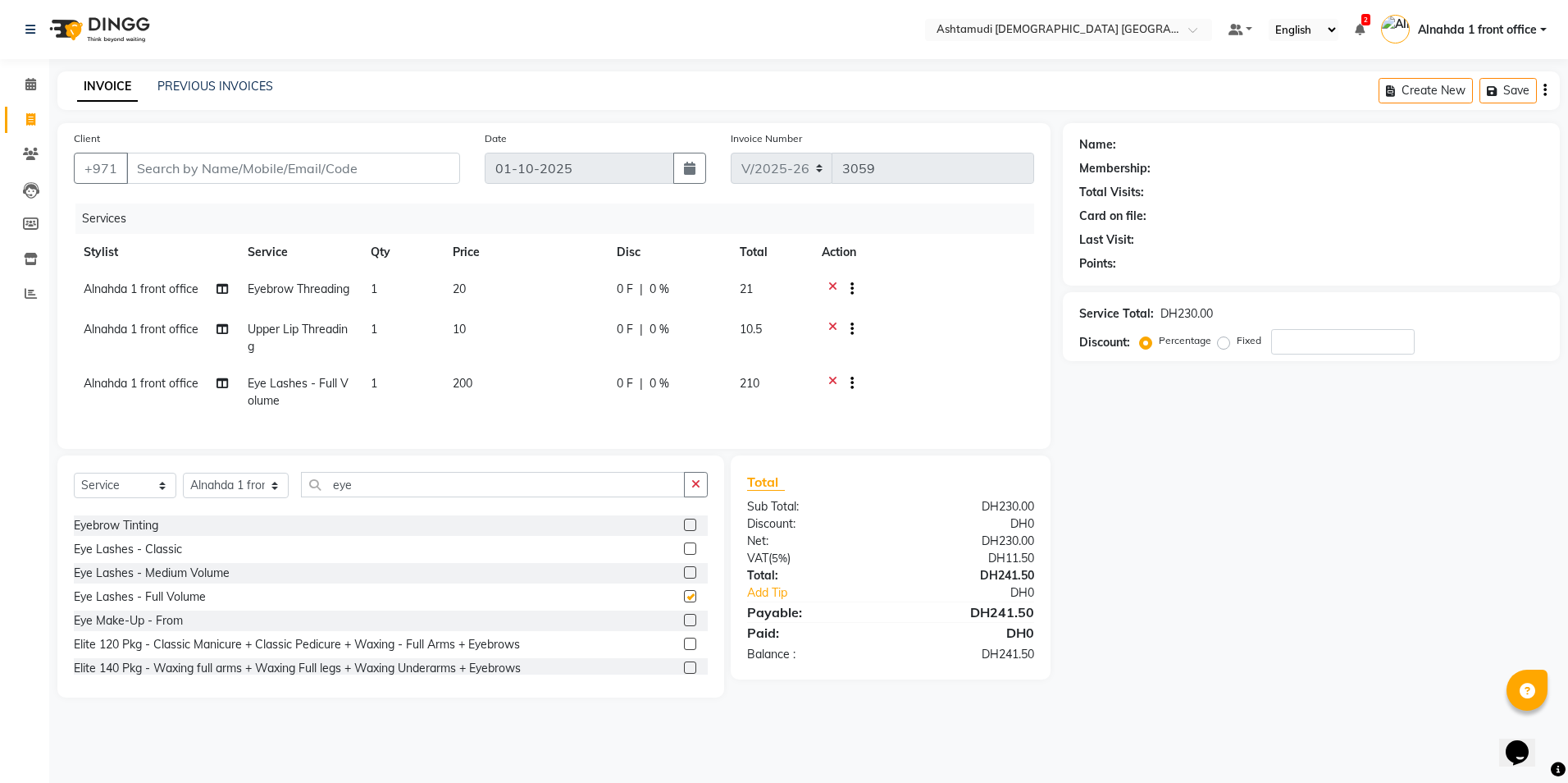
checkbox input "false"
drag, startPoint x: 161, startPoint y: 512, endPoint x: 201, endPoint y: 512, distance: 40.0
click at [161, 498] on select "Select Service Product Membership Package Voucher Prepaid Gift Card" at bounding box center [124, 485] width 102 height 25
select select "membership"
click at [74, 498] on select "Select Service Product Membership Package Voucher Prepaid Gift Card" at bounding box center [124, 485] width 102 height 25
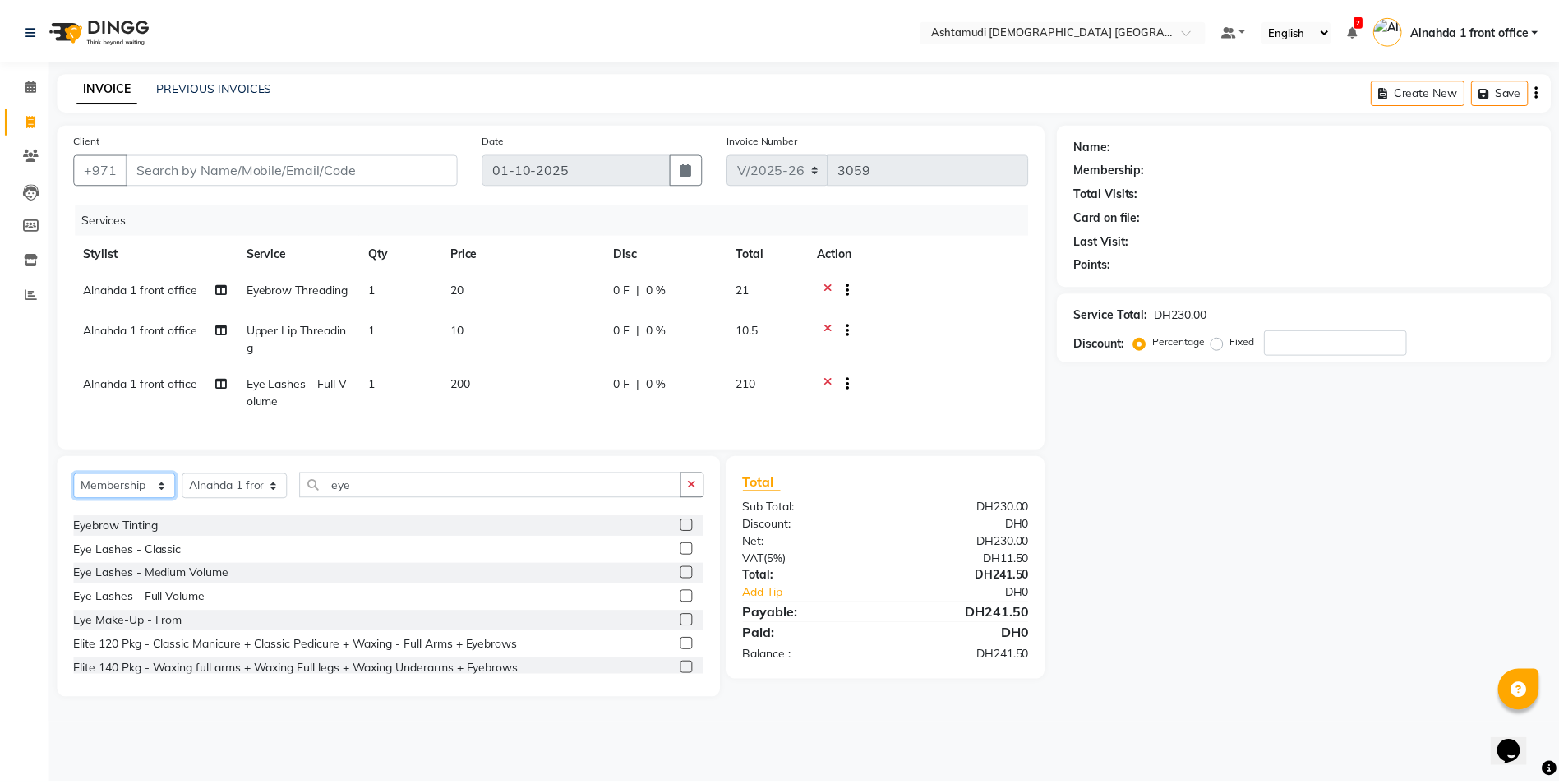
scroll to position [0, 0]
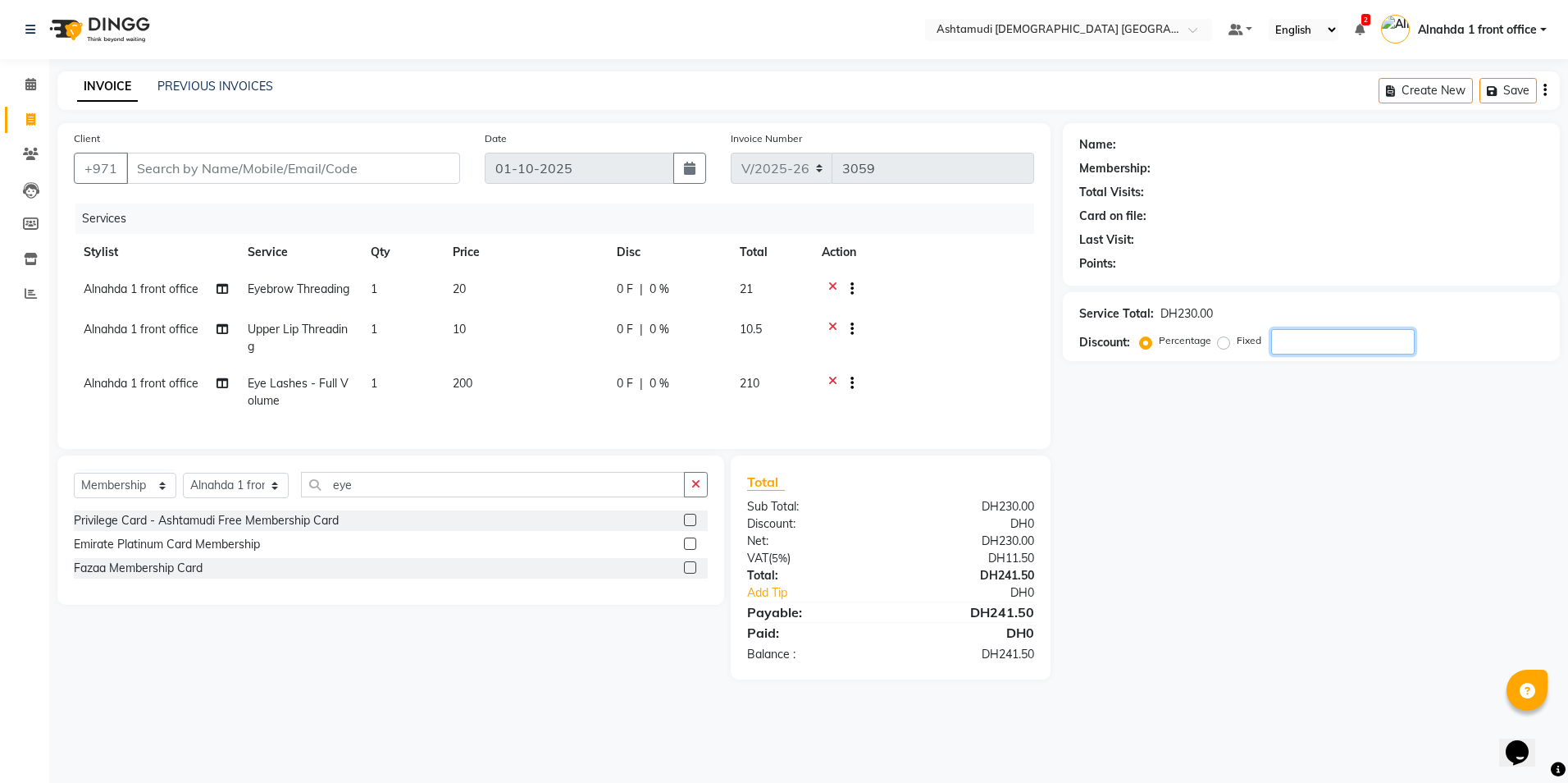
click at [1327, 347] on input "number" at bounding box center [1343, 342] width 144 height 25
type input "15"
click at [145, 294] on span "Alnahda 1 front office" at bounding box center [141, 288] width 115 height 14
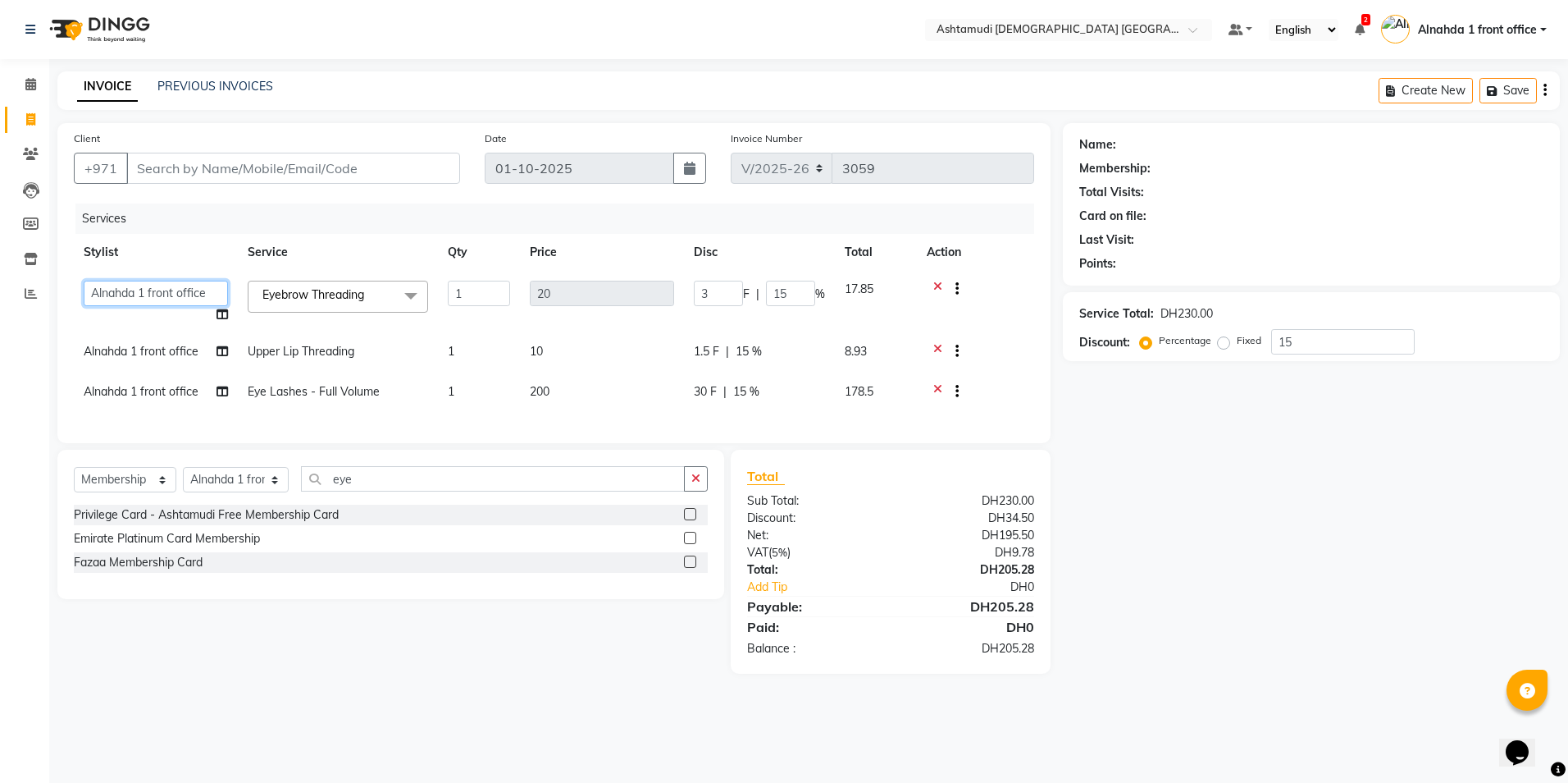
click at [148, 287] on select "Alnahda 1 front office Amala Aroosa Deepika Rani DINGG TAB USER Dummy Staff INO…" at bounding box center [156, 293] width 145 height 25
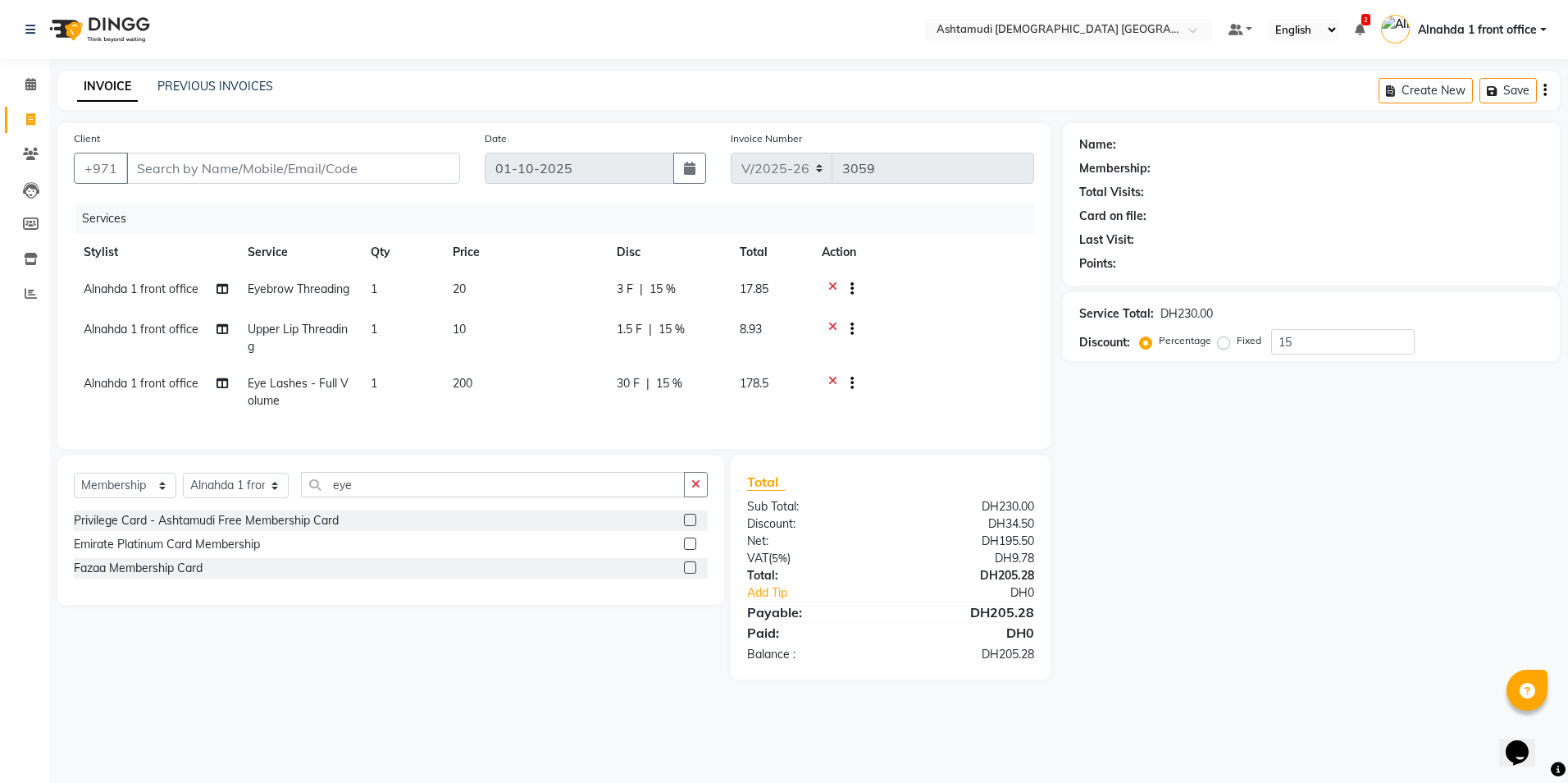
click at [125, 289] on span "Alnahda 1 front office" at bounding box center [141, 288] width 115 height 14
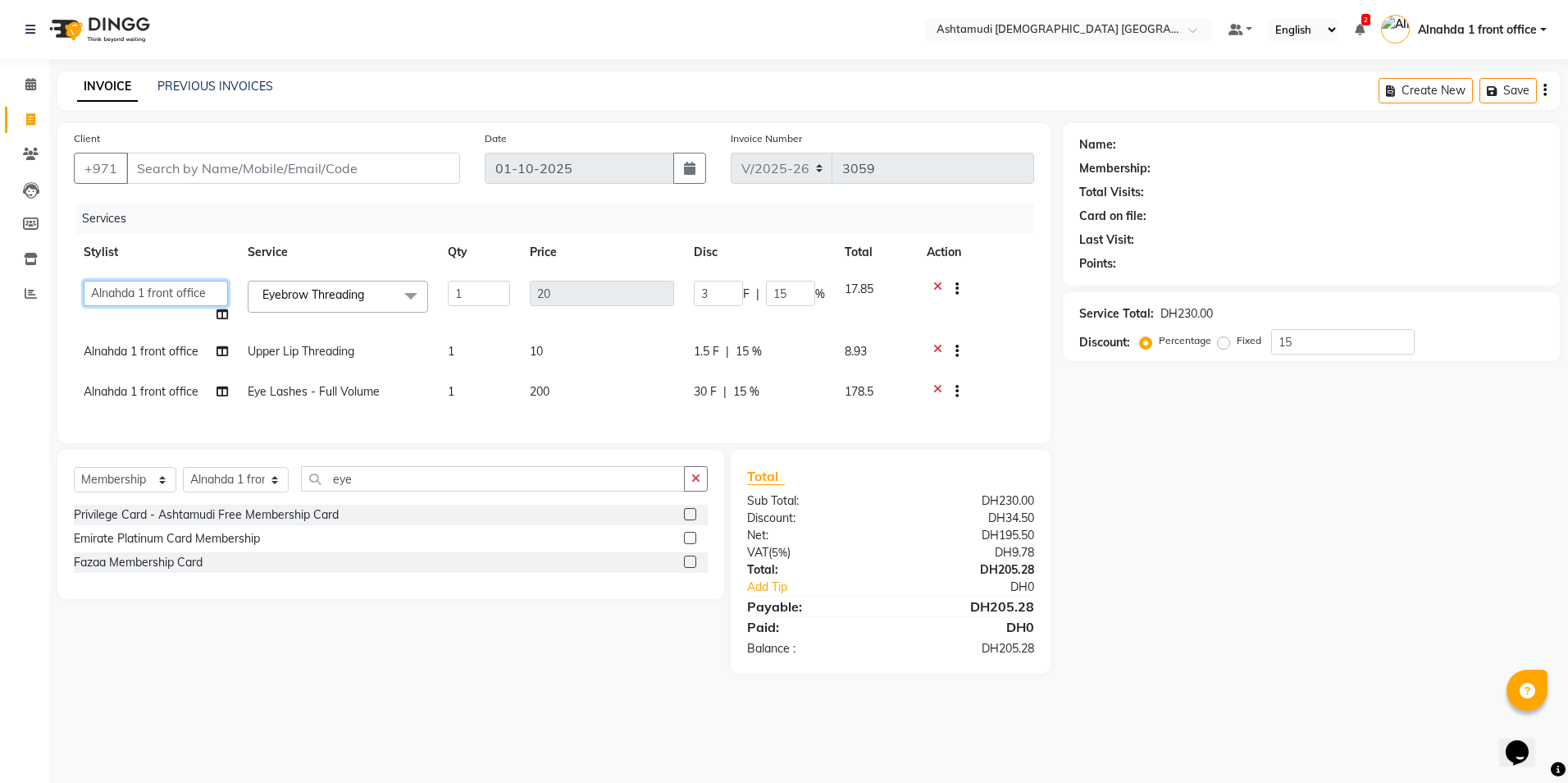
click at [125, 289] on select "Alnahda 1 front office Amala Aroosa Deepika Rani DINGG TAB USER Dummy Staff INO…" at bounding box center [156, 293] width 145 height 25
select select "86641"
click at [126, 355] on span "Alnahda 1 front office" at bounding box center [141, 351] width 115 height 14
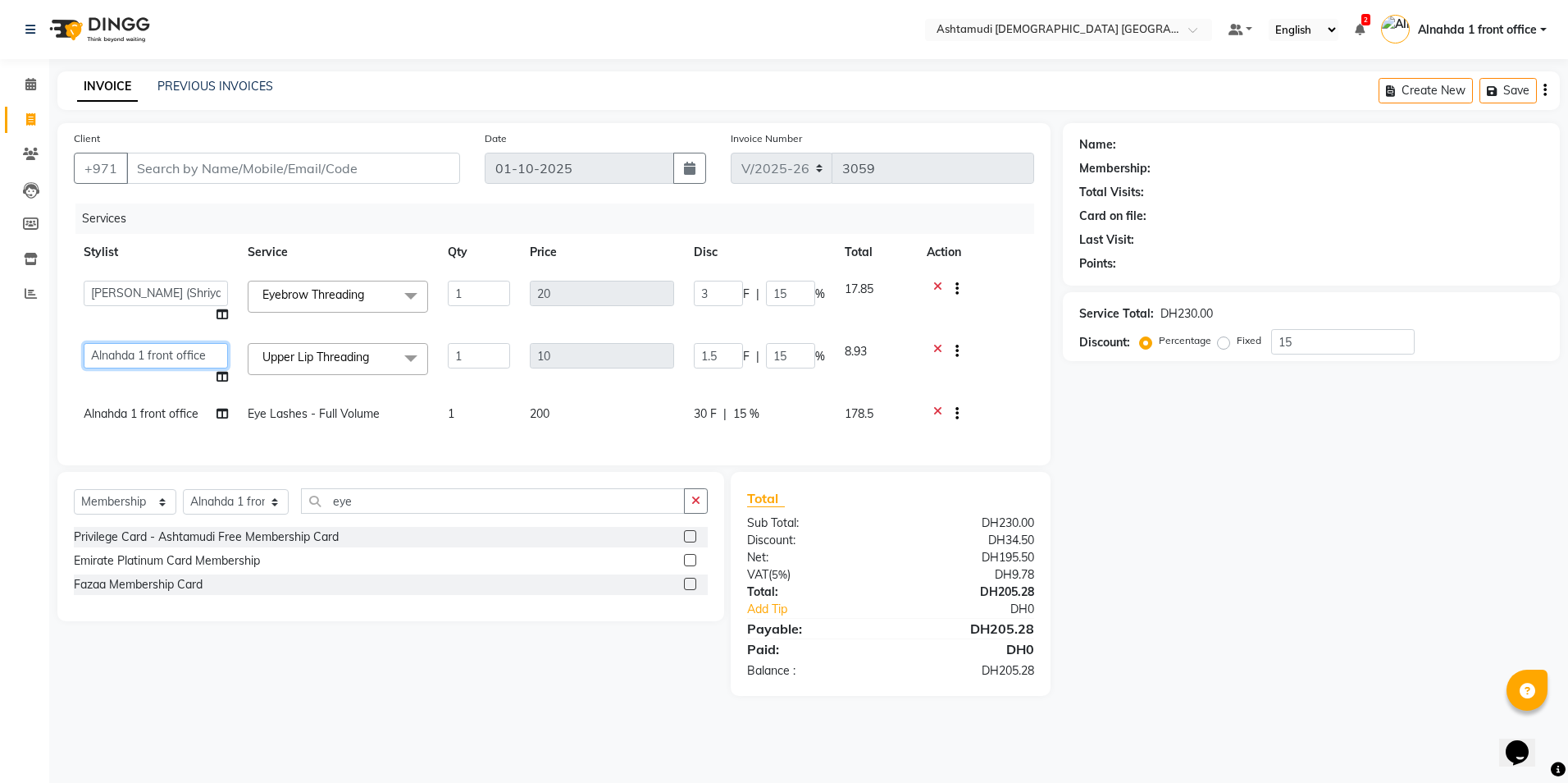
click at [128, 350] on select "Alnahda 1 front office Amala Aroosa Deepika Rani DINGG TAB USER Dummy Staff INO…" at bounding box center [156, 356] width 145 height 25
select select "86641"
click at [144, 281] on select "Alnahda 1 front office Amala Aroosa Deepika Rani DINGG TAB USER Dummy Staff INO…" at bounding box center [156, 293] width 145 height 25
select select "86438"
click at [120, 355] on select "Alnahda 1 front office Amala Aroosa Deepika Rani DINGG TAB USER Dummy Staff INO…" at bounding box center [156, 356] width 145 height 25
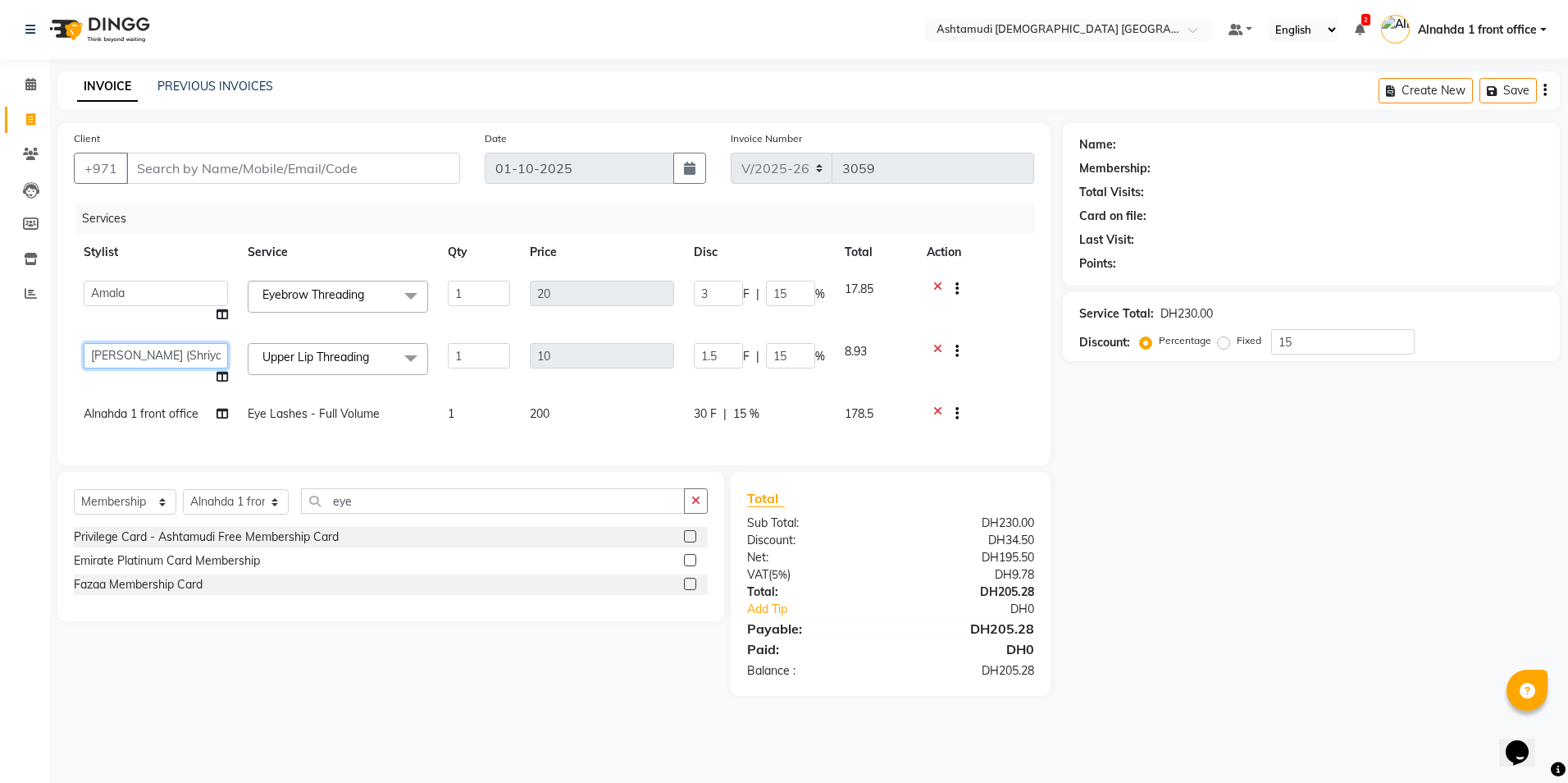
click at [124, 352] on select "Alnahda 1 front office Amala Aroosa Deepika Rani DINGG TAB USER Dummy Staff INO…" at bounding box center [156, 356] width 145 height 25
click at [126, 357] on select "Alnahda 1 front office Amala Aroosa Deepika Rani DINGG TAB USER Dummy Staff INO…" at bounding box center [156, 356] width 145 height 25
select select "86438"
click at [137, 407] on span "Alnahda 1 front office" at bounding box center [141, 413] width 115 height 14
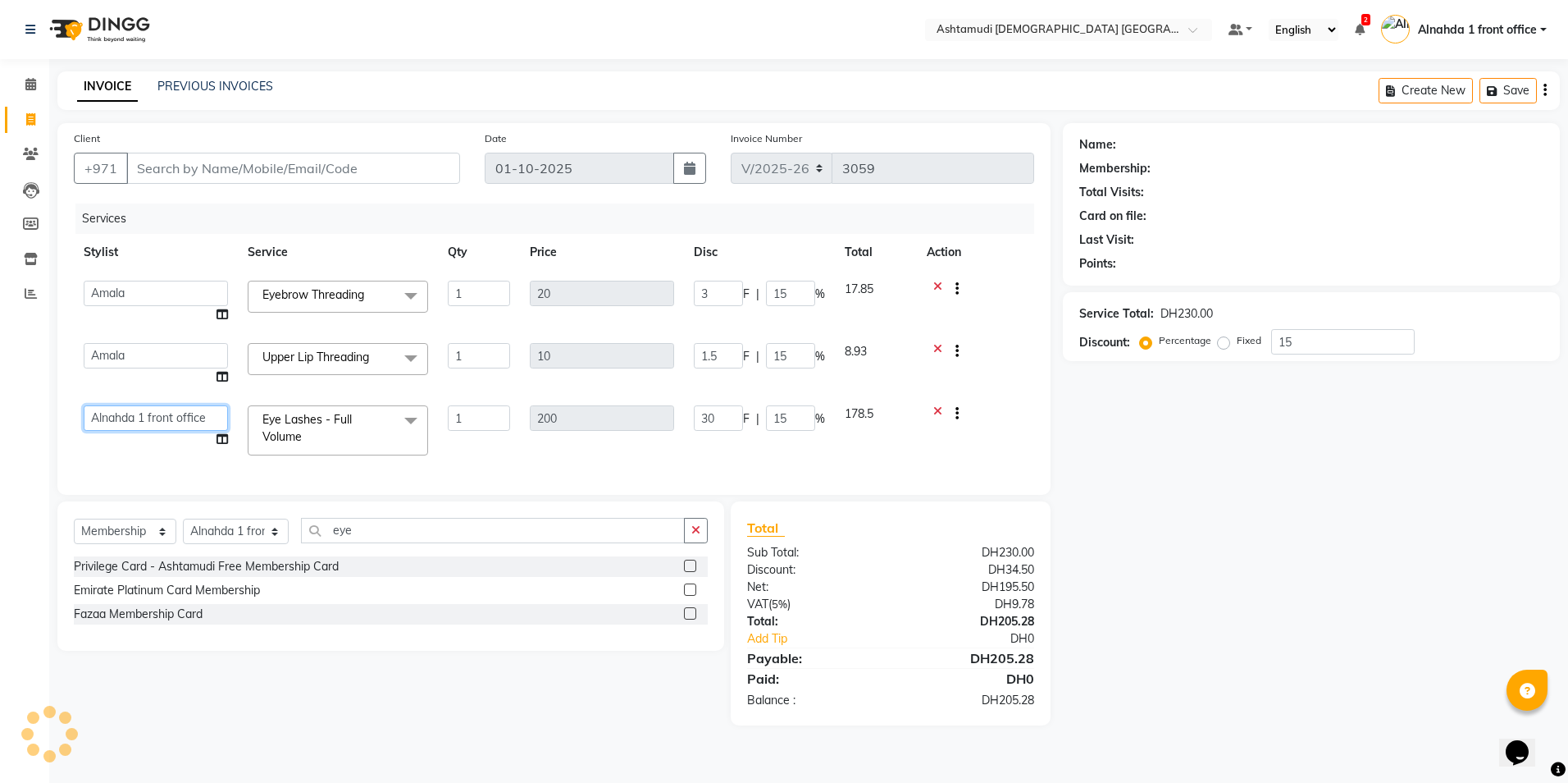
click at [137, 408] on select "Alnahda 1 front office Amala Aroosa Deepika Rani DINGG TAB USER Dummy Staff INO…" at bounding box center [156, 418] width 145 height 25
select select "86438"
click at [134, 292] on select "Alnahda 1 front office Amala Aroosa Deepika Rani DINGG TAB USER Dummy Staff INO…" at bounding box center [156, 293] width 145 height 25
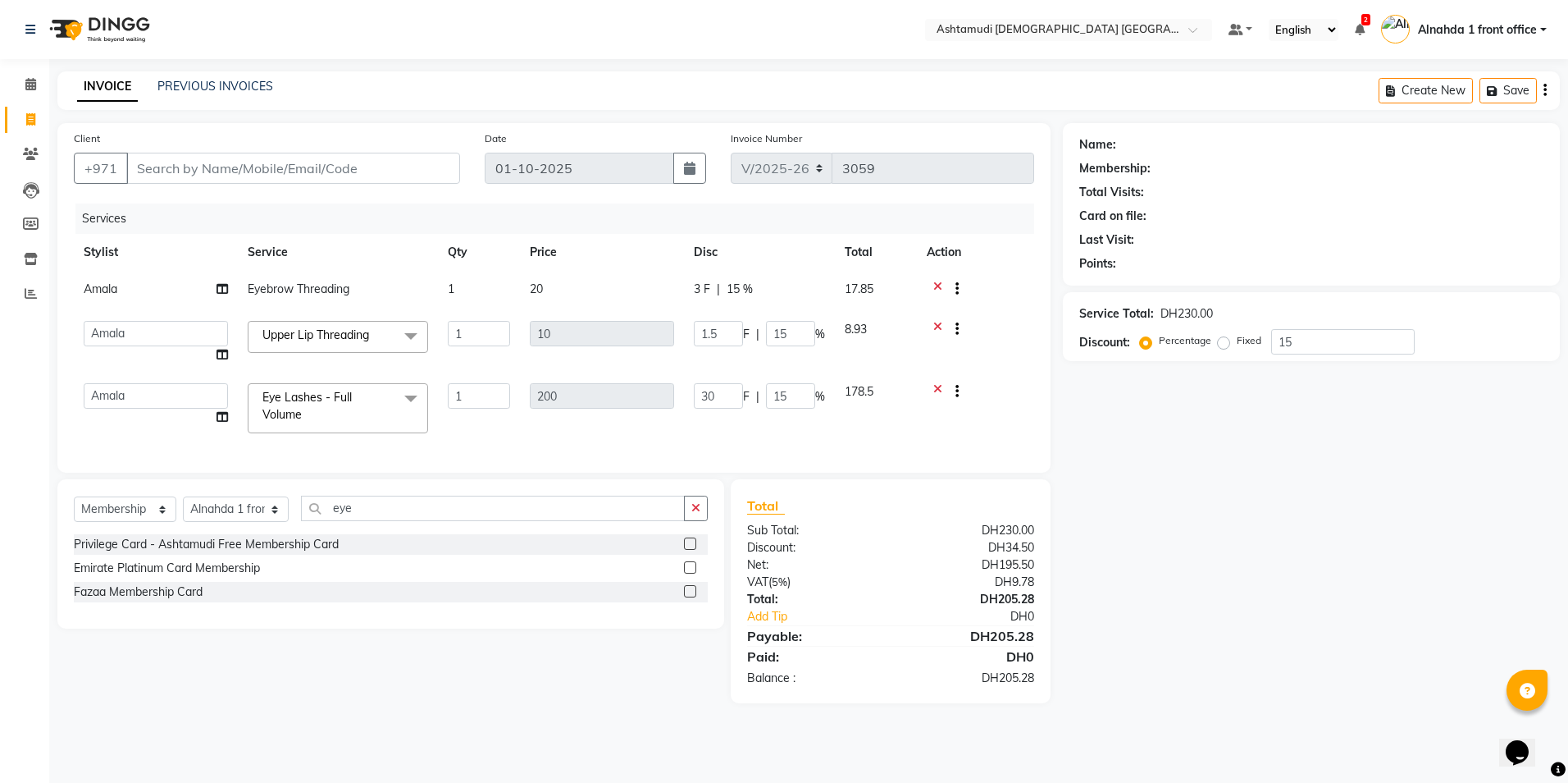
click at [1316, 211] on div "Card on file:" at bounding box center [1311, 216] width 464 height 17
click at [254, 171] on input "Client" at bounding box center [292, 167] width 334 height 31
type input "5"
type input "0"
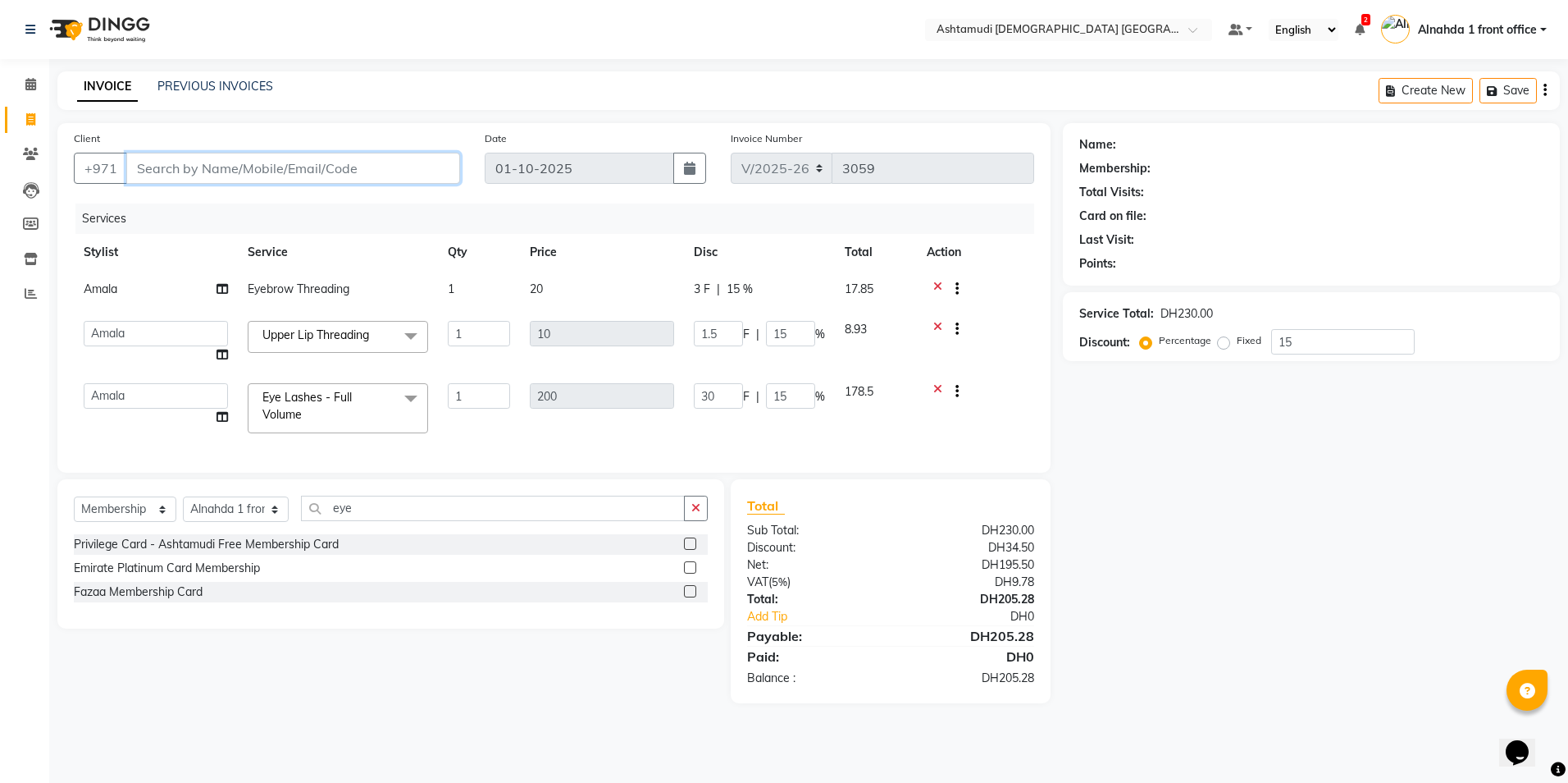
type input "0"
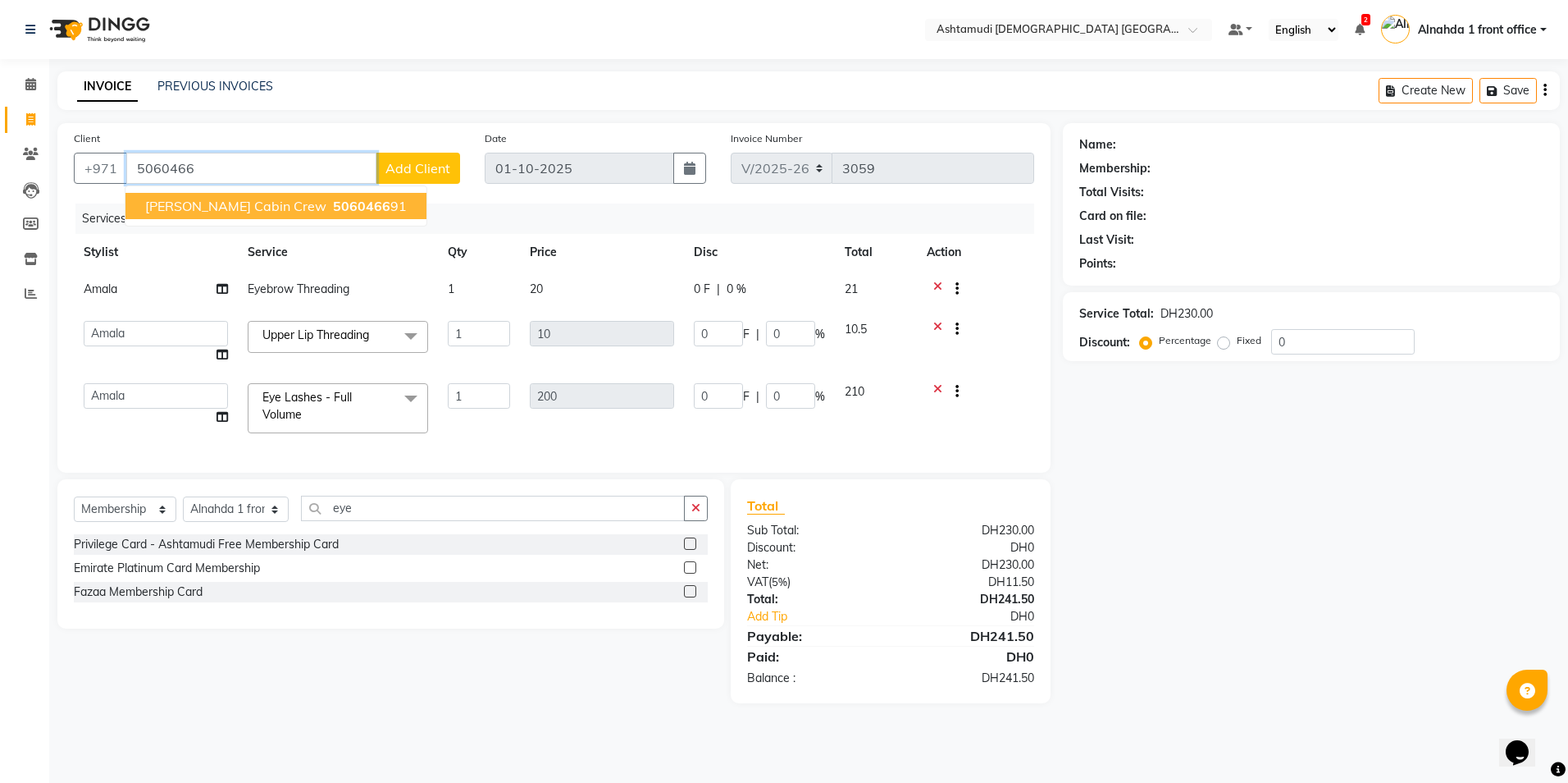
click at [243, 206] on span "maria cabin crew" at bounding box center [236, 205] width 181 height 16
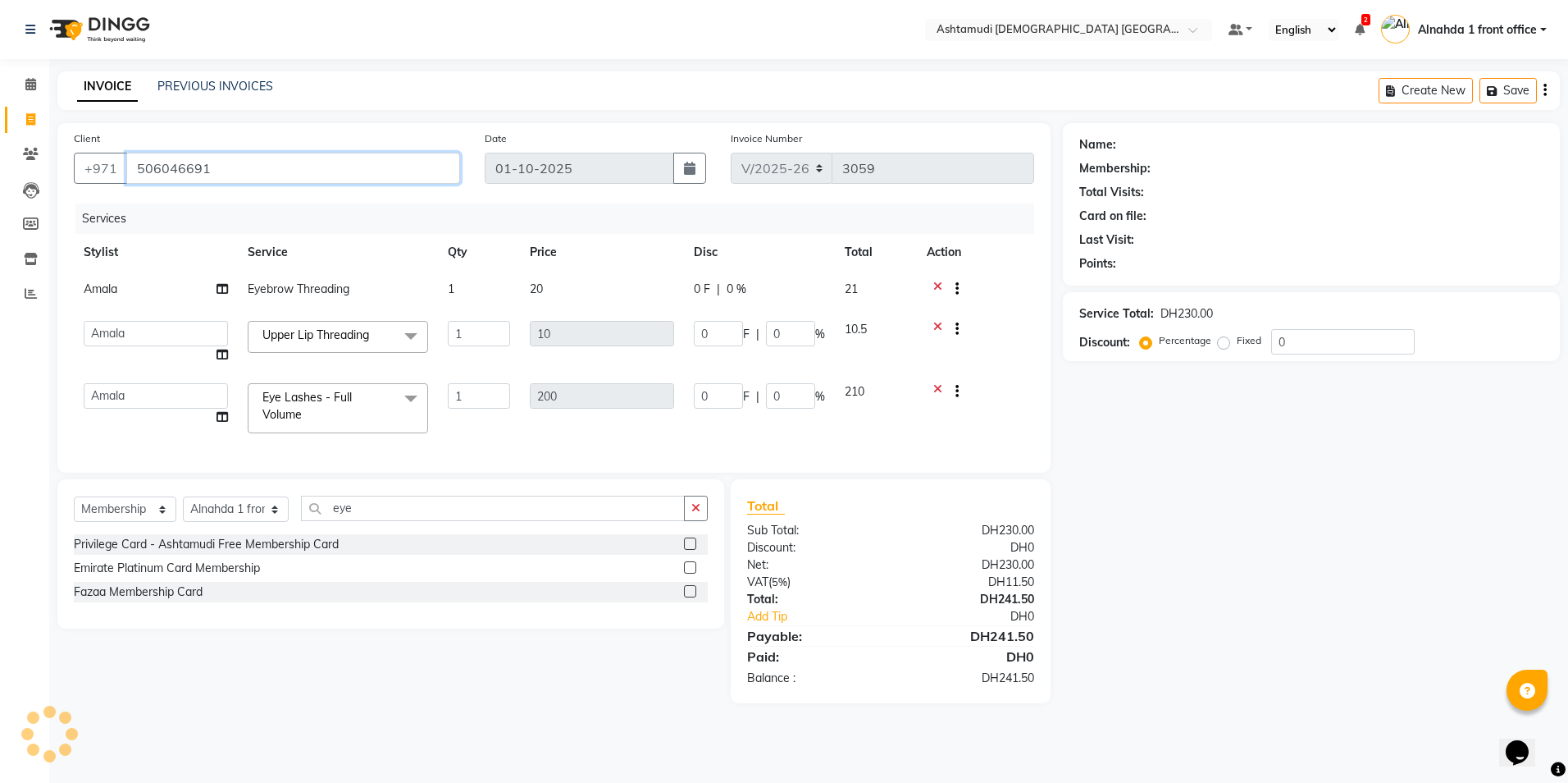
type input "506046691"
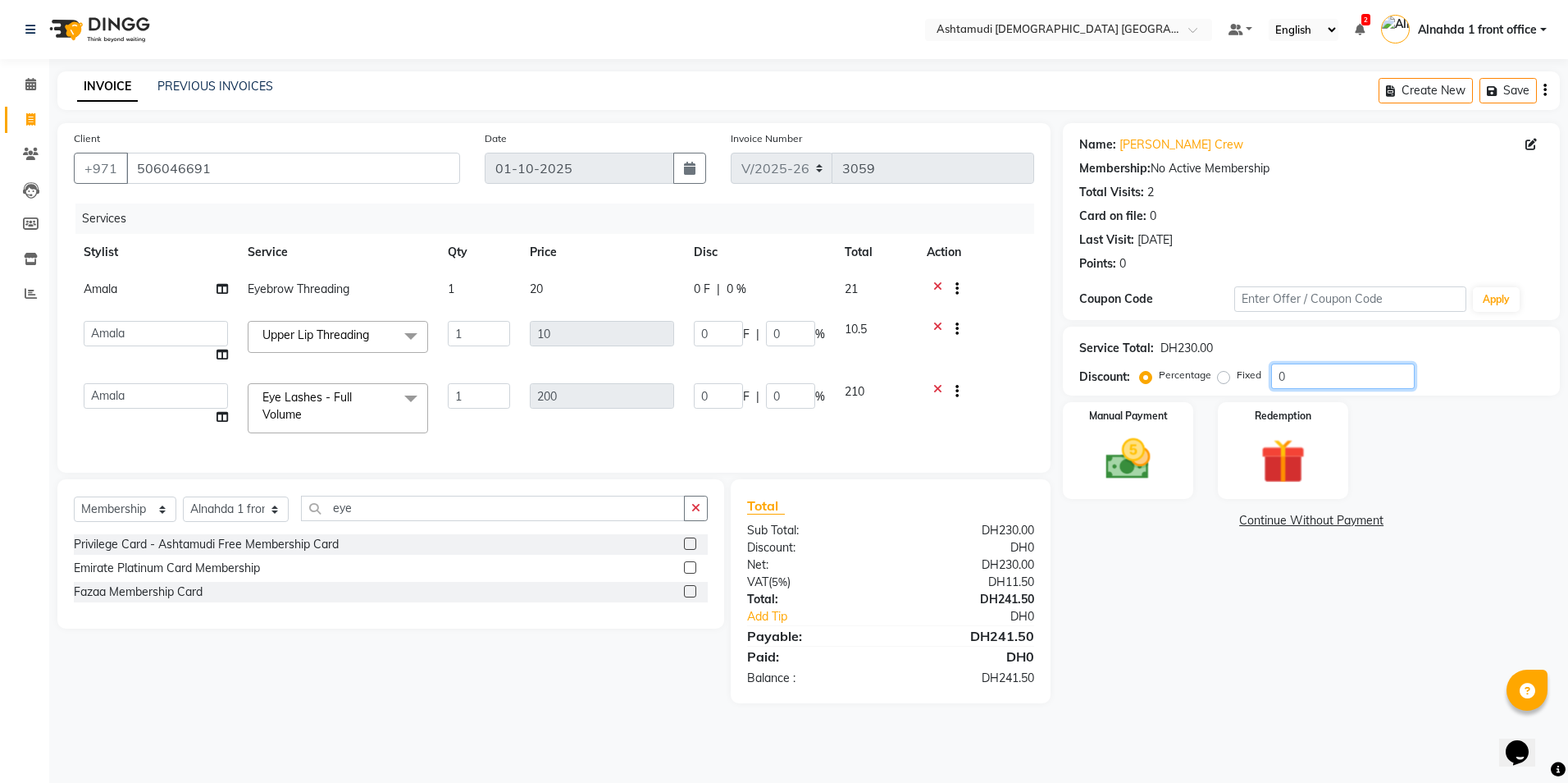
click at [1314, 373] on input "0" at bounding box center [1343, 376] width 144 height 25
type input "01"
type input "0.1"
type input "1"
type input "2"
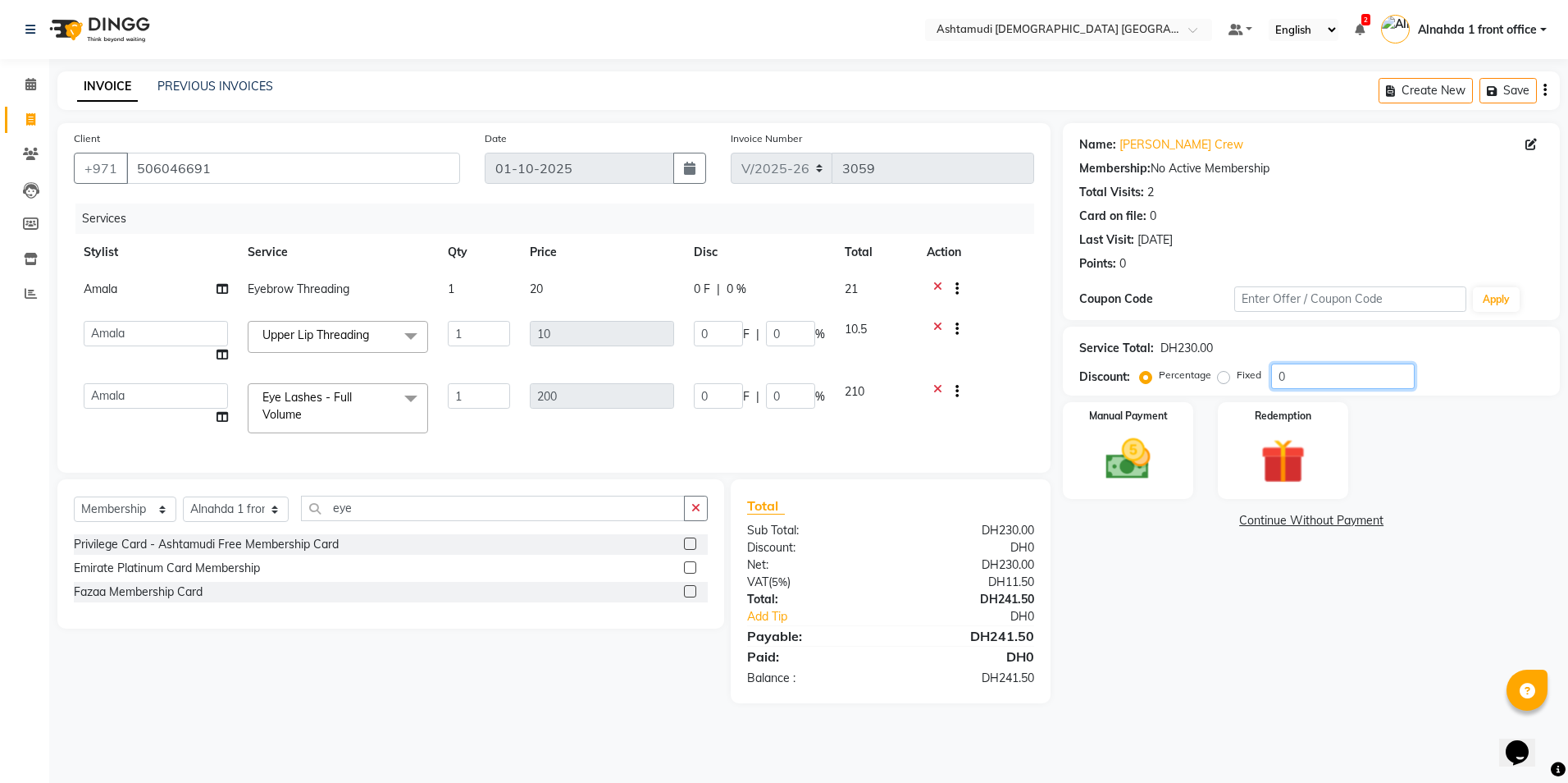
type input "1"
type input "015"
type input "1.5"
type input "15"
type input "30"
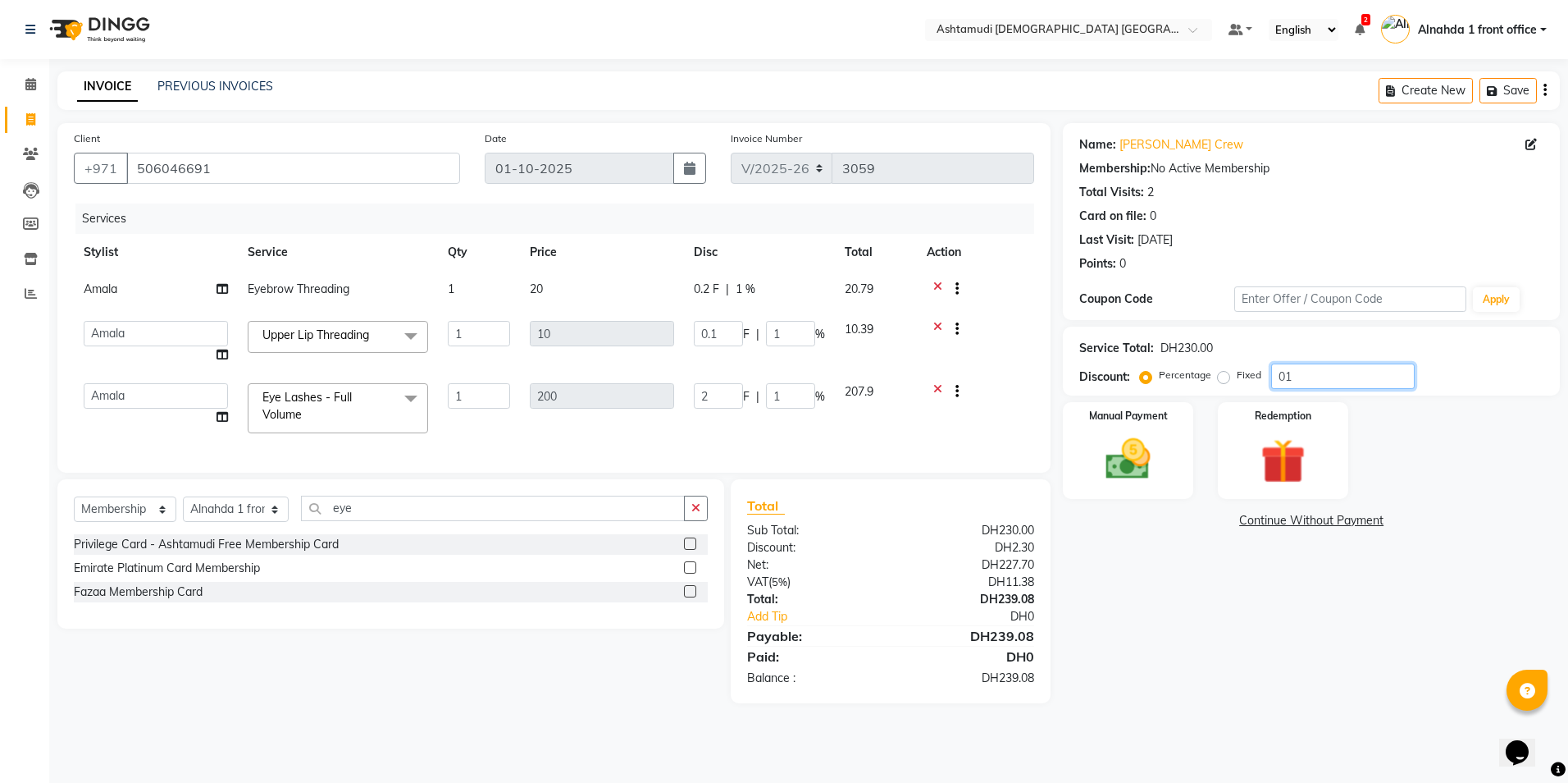
type input "15"
type input "015"
click at [1146, 456] on img at bounding box center [1128, 459] width 76 height 54
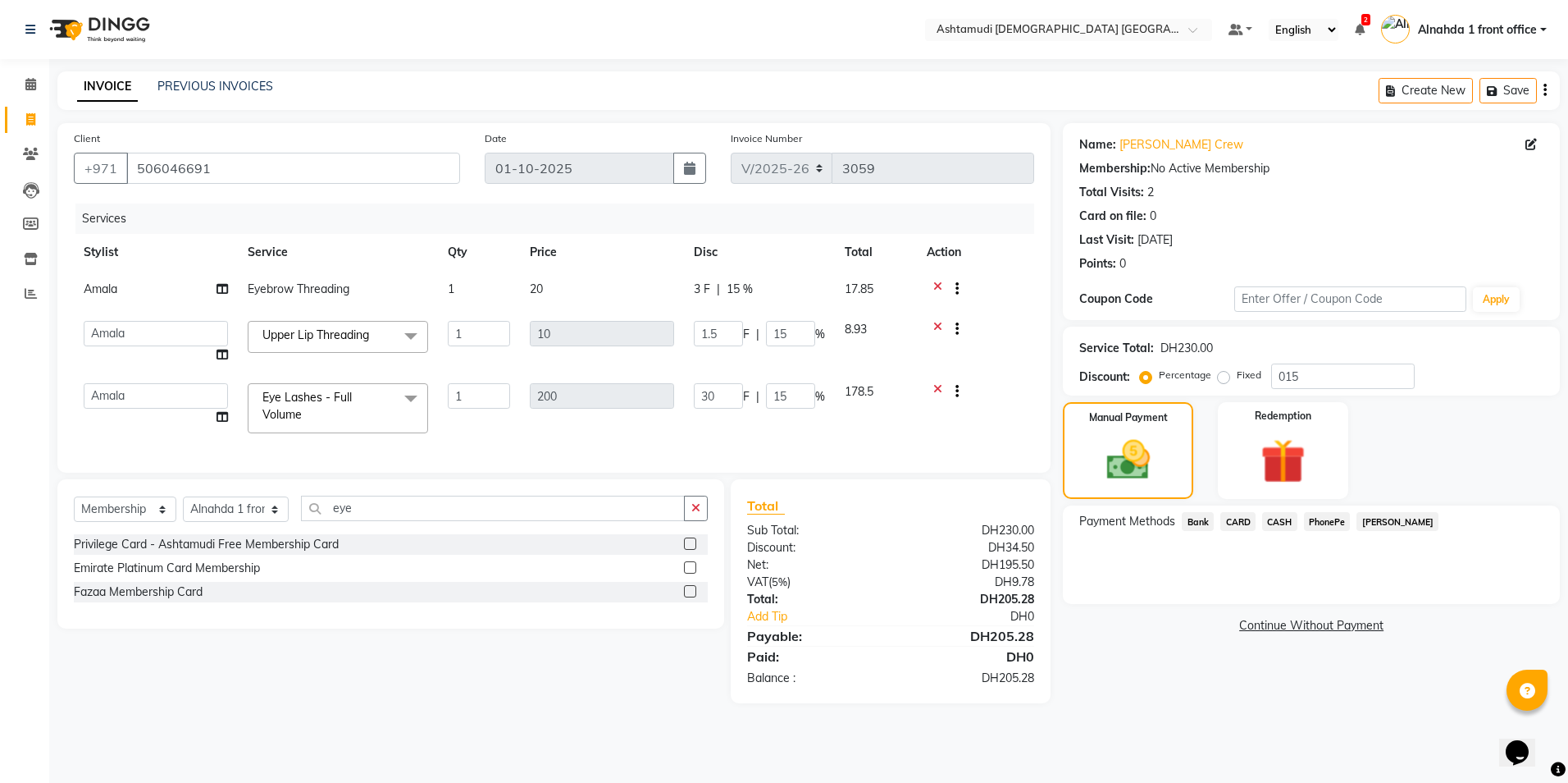
click at [1240, 520] on span "CARD" at bounding box center [1238, 521] width 36 height 19
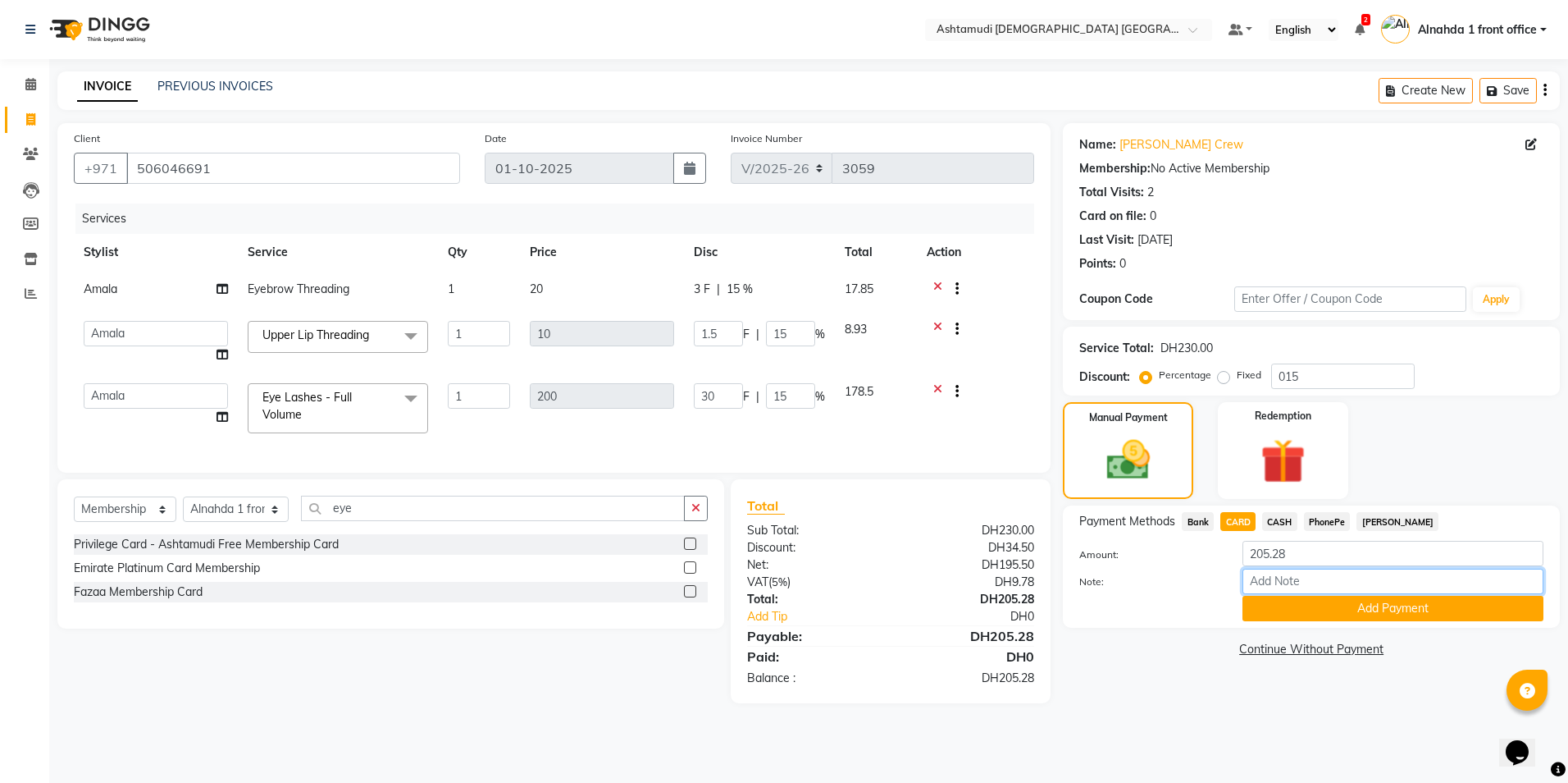
click at [1265, 580] on input "Note:" at bounding box center [1393, 581] width 301 height 25
type input "presila"
click at [1287, 610] on button "Add Payment" at bounding box center [1393, 608] width 301 height 25
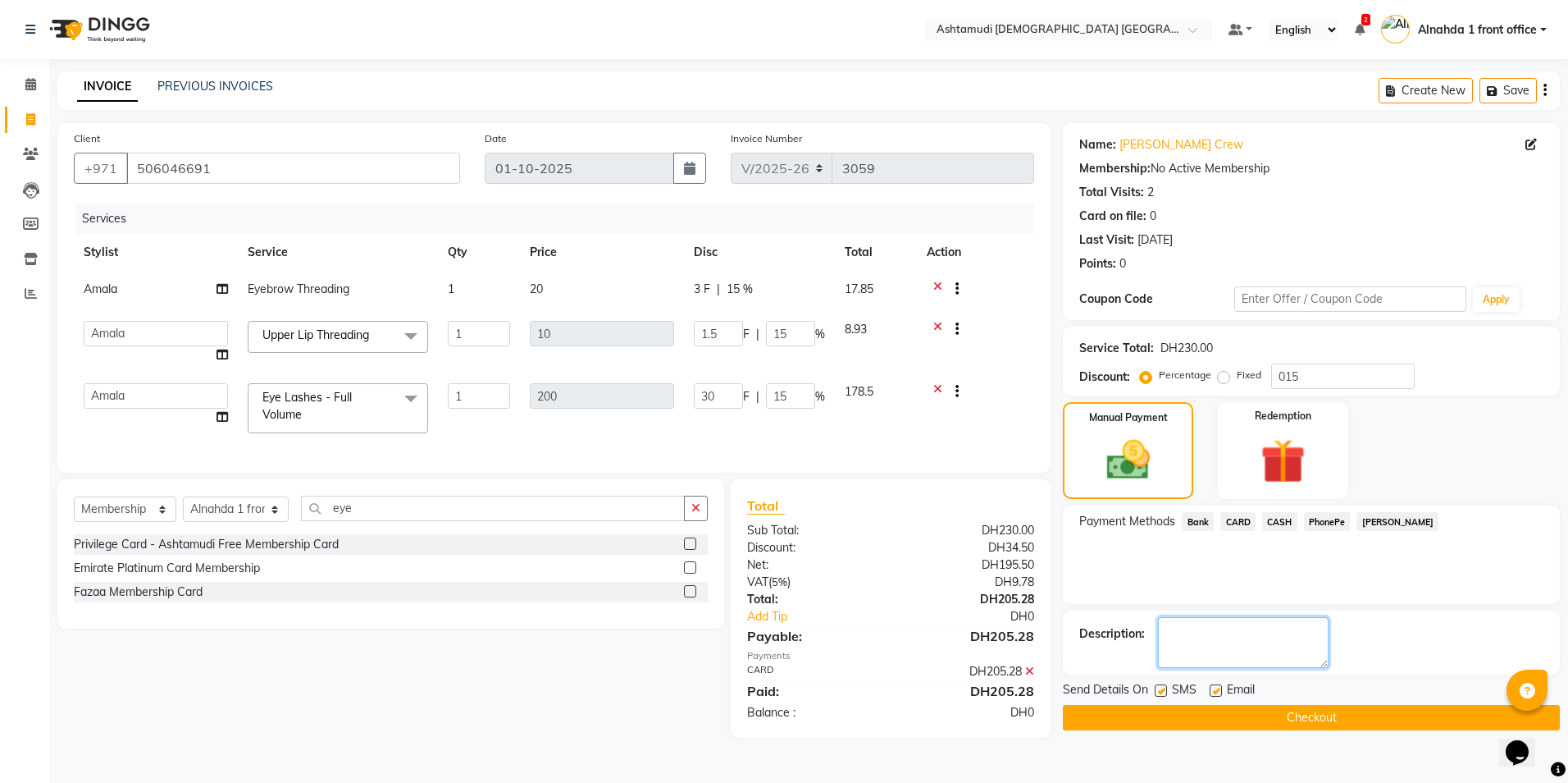
click at [1187, 642] on textarea at bounding box center [1243, 643] width 171 height 51
type textarea "9512"
click at [1277, 725] on button "Checkout" at bounding box center [1311, 717] width 497 height 25
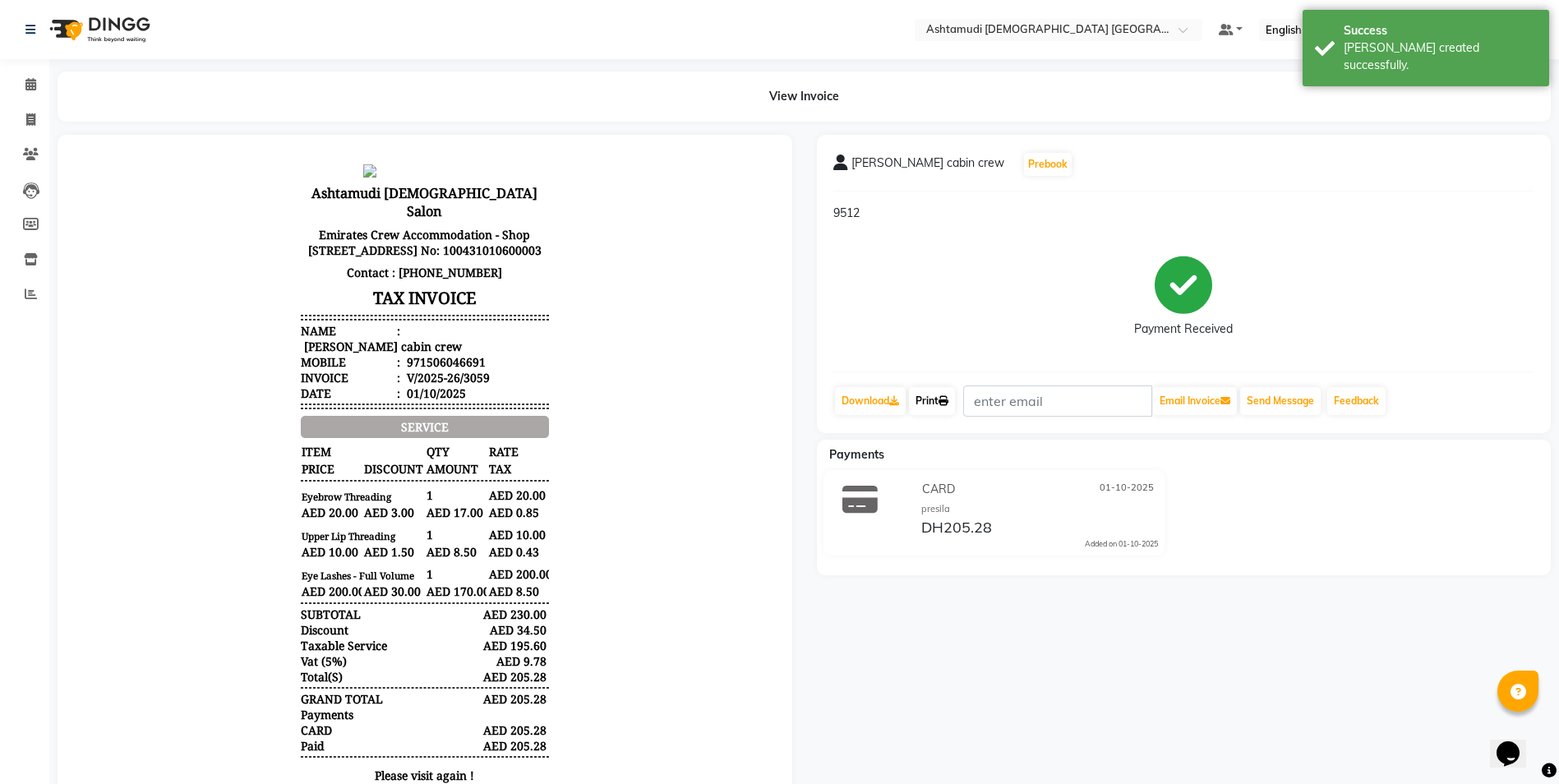
click at [942, 401] on link "Print" at bounding box center [932, 400] width 46 height 28
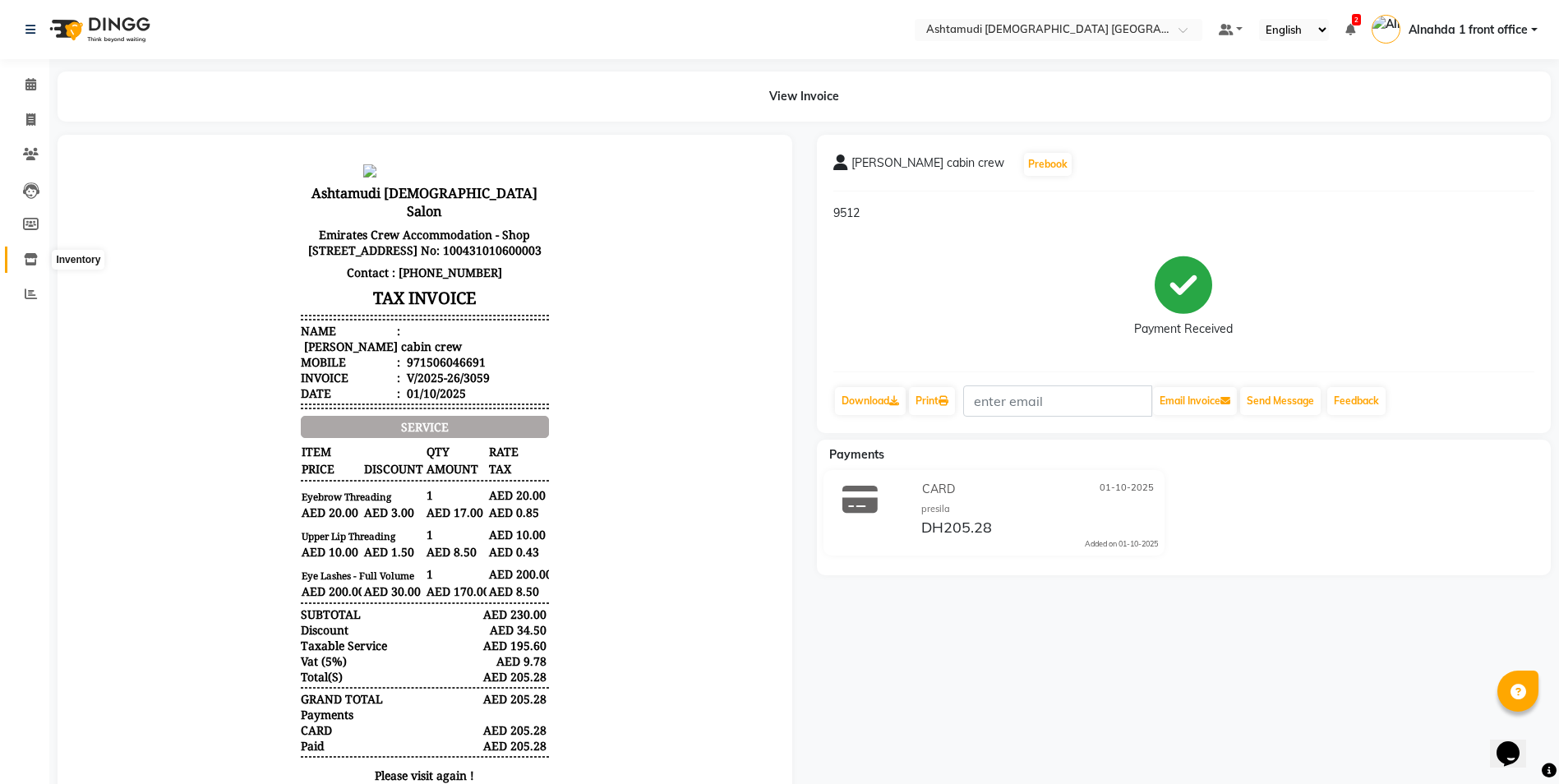
click at [29, 261] on icon at bounding box center [30, 259] width 14 height 13
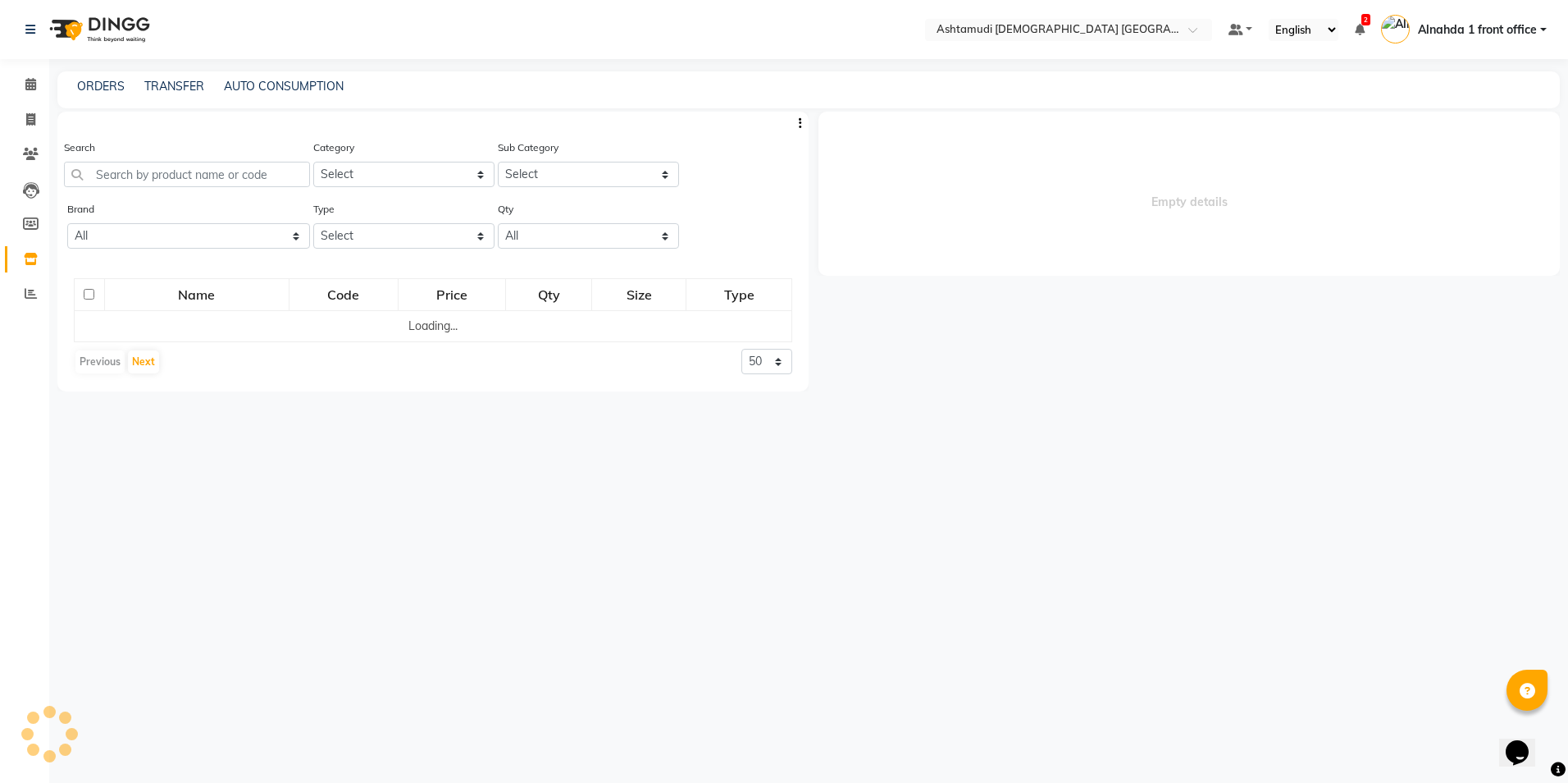
select select
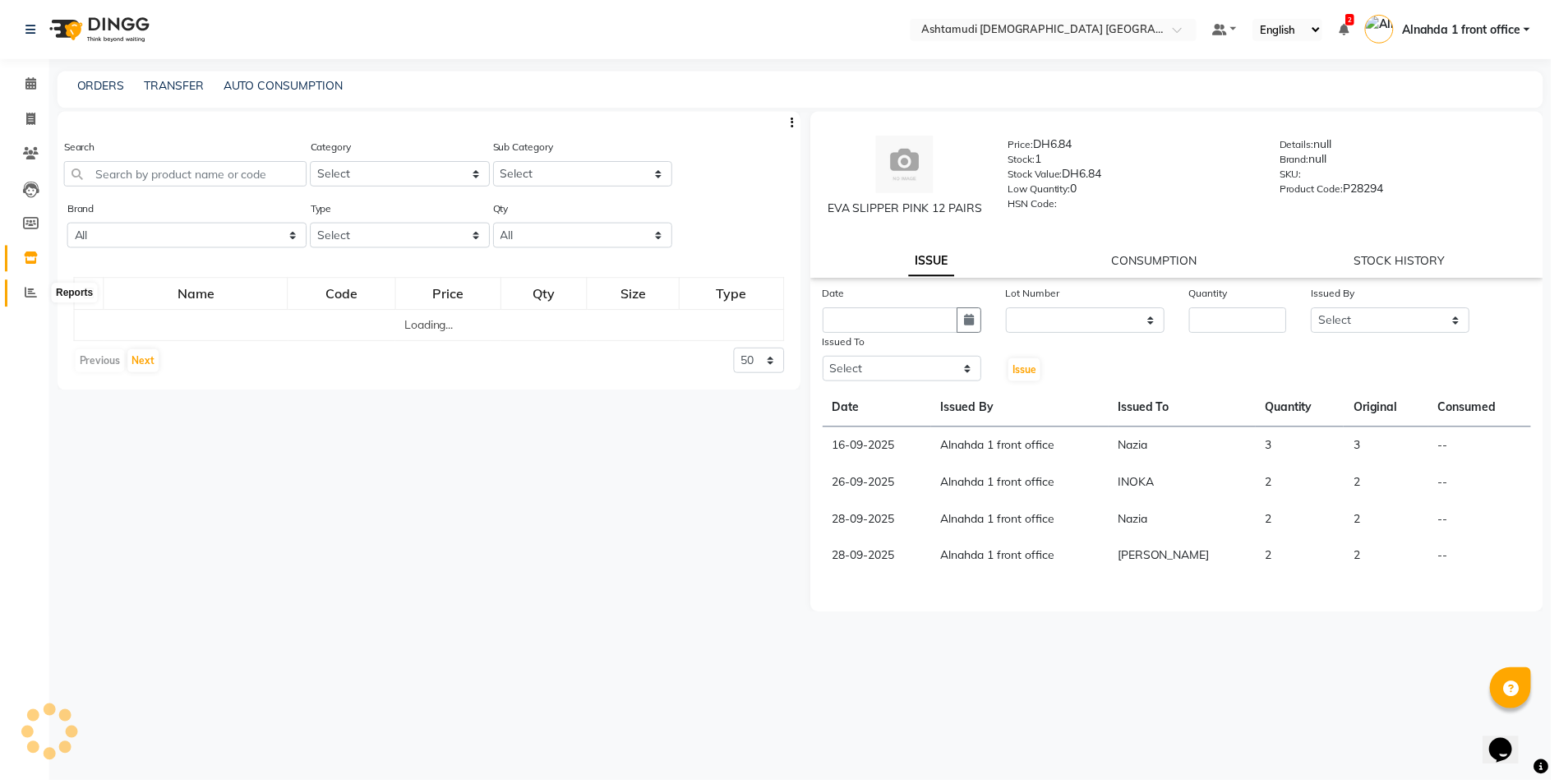
click at [25, 290] on span at bounding box center [30, 295] width 29 height 19
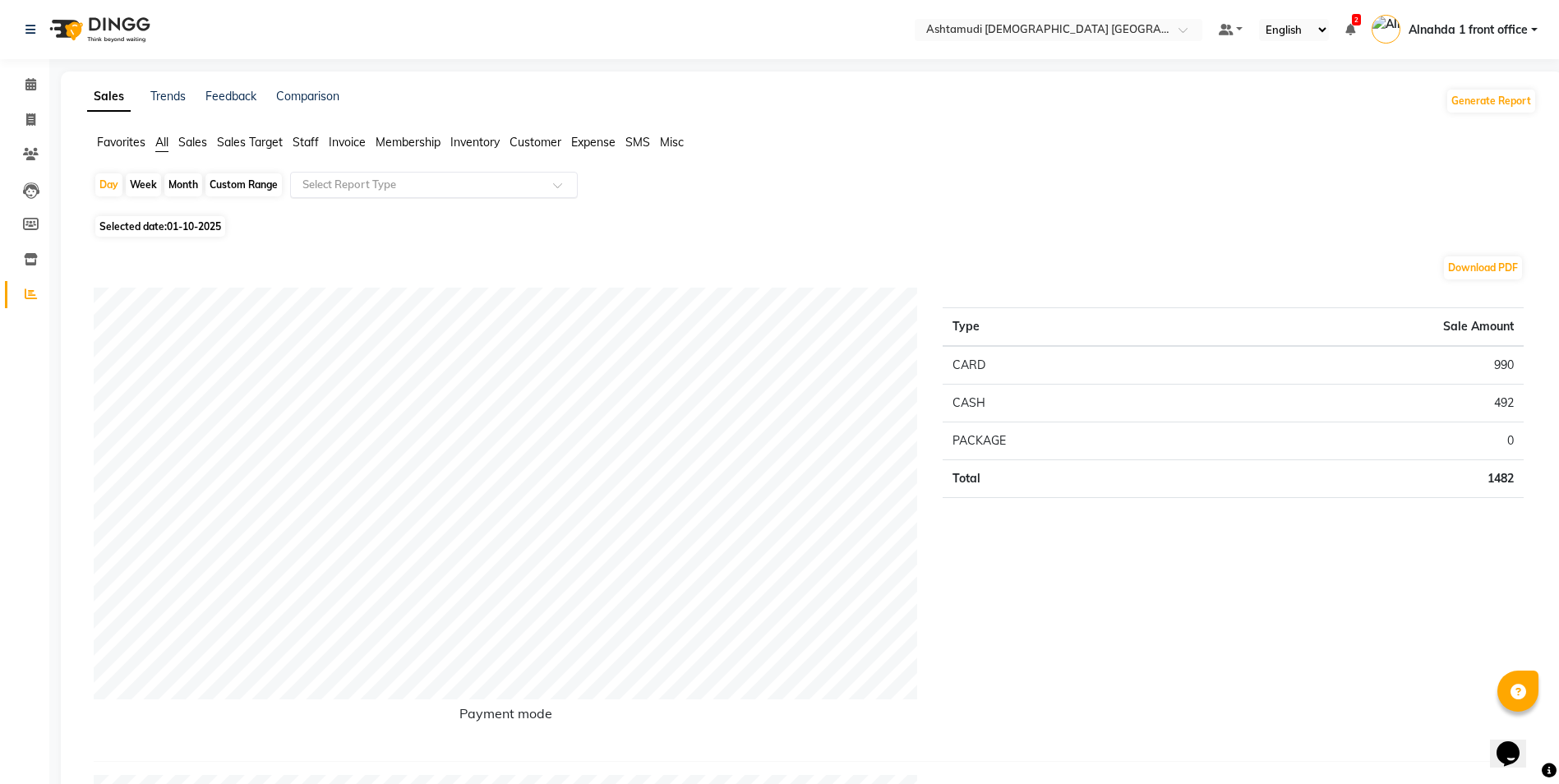
click at [373, 176] on div "Select Report Type" at bounding box center [434, 185] width 288 height 26
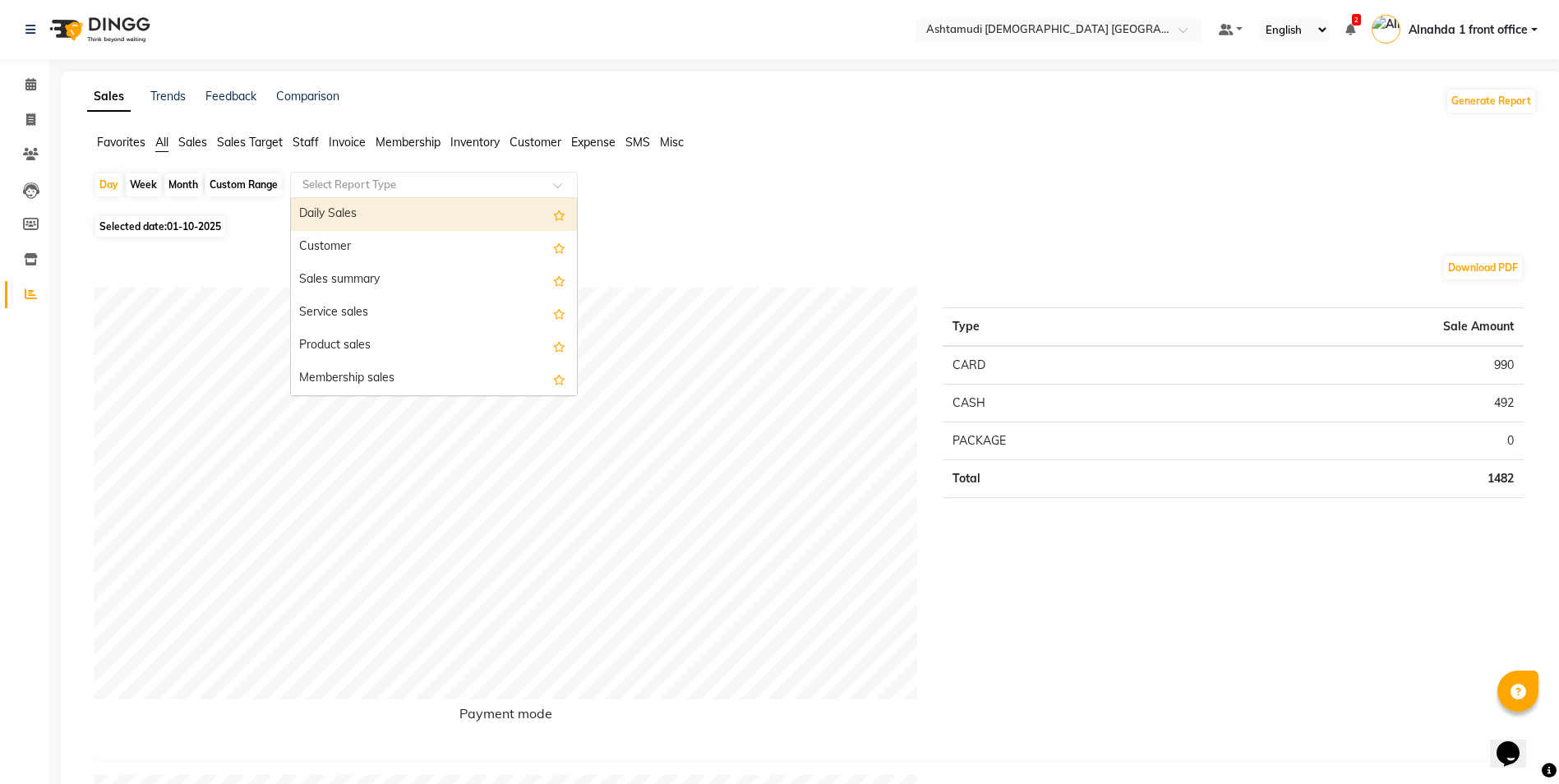
click at [391, 217] on div "Daily Sales" at bounding box center [434, 214] width 286 height 33
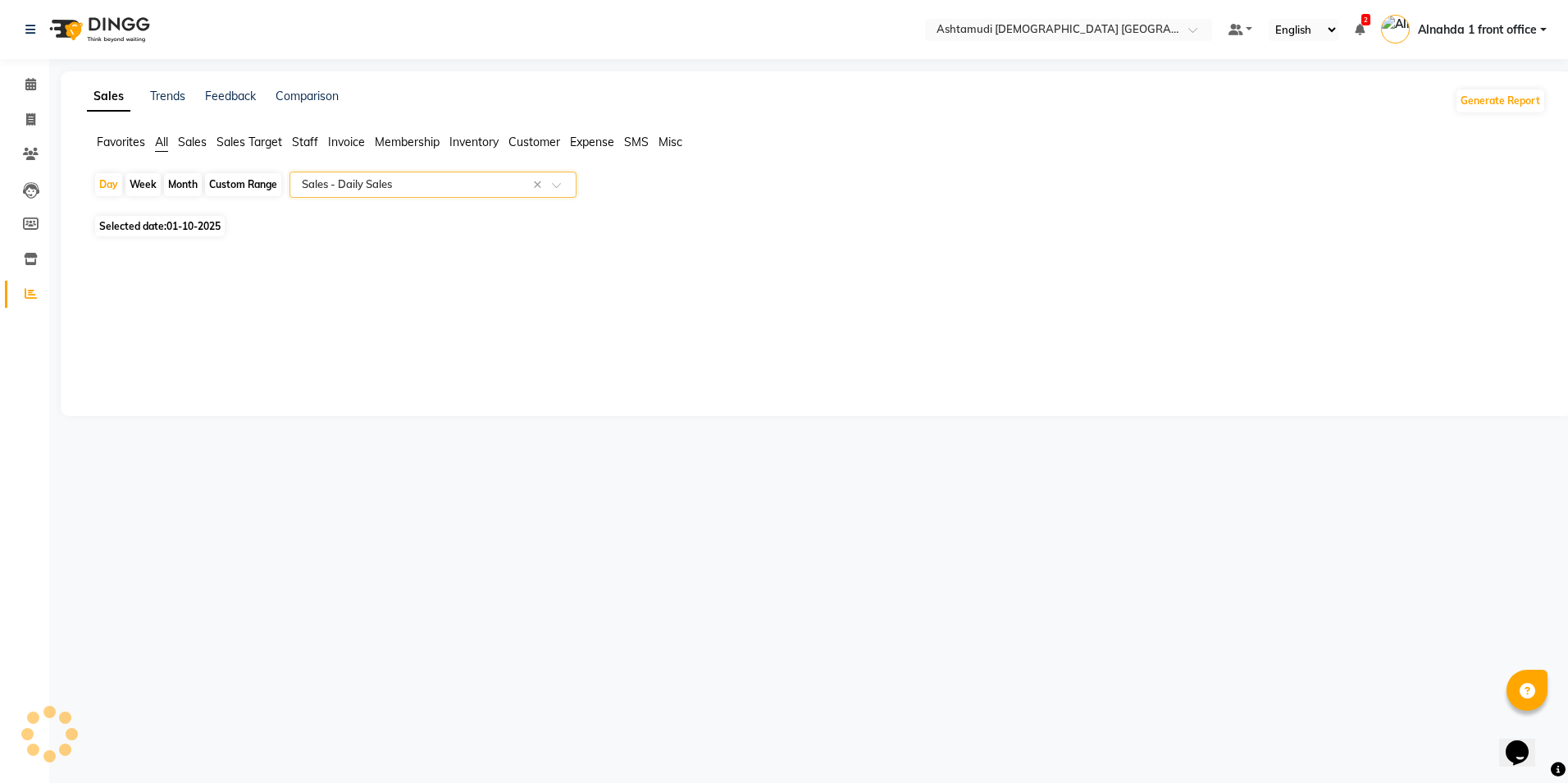
select select "full_report"
select select "csv"
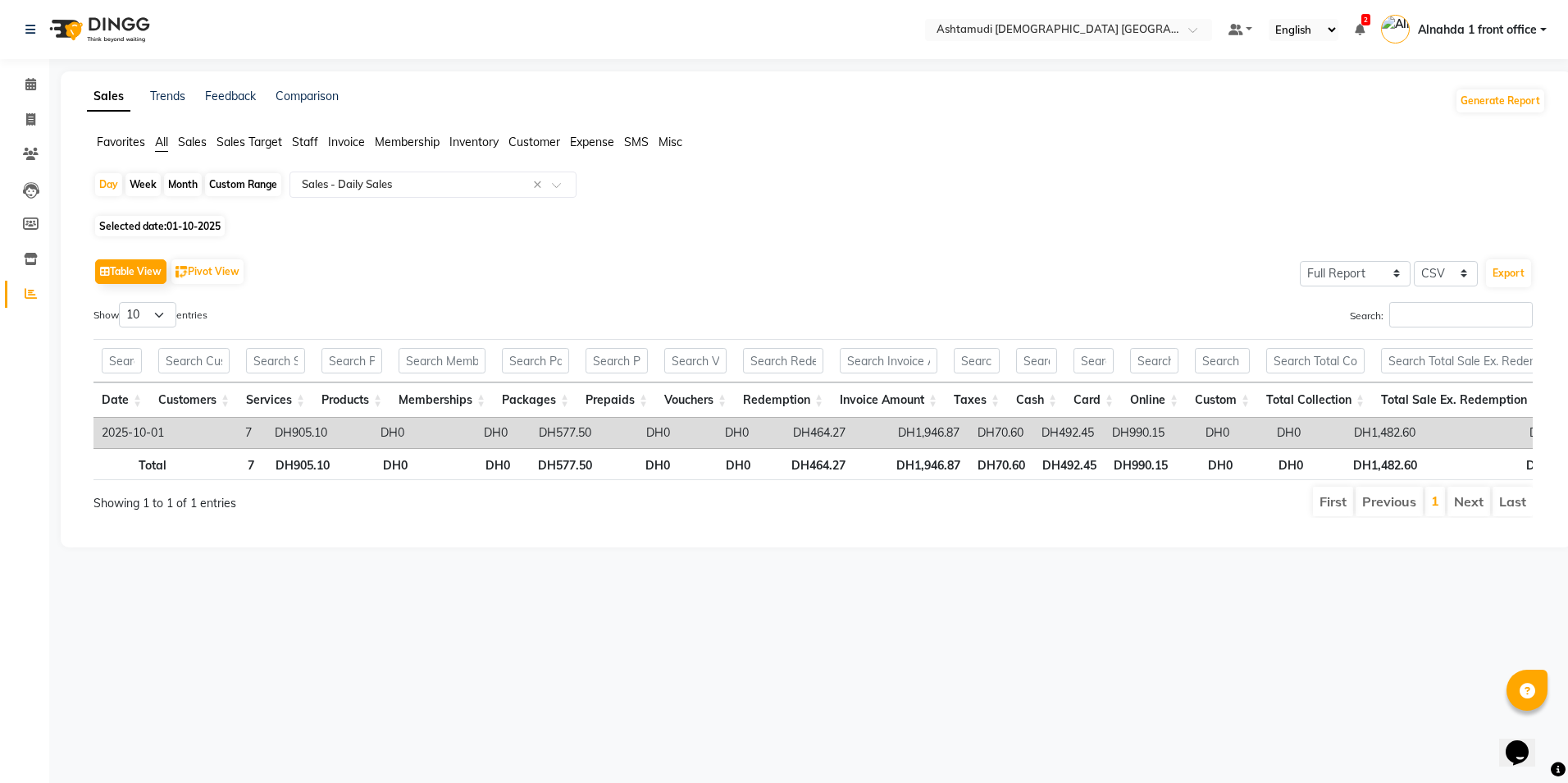
click at [257, 175] on div "Custom Range" at bounding box center [243, 184] width 76 height 23
select select "10"
select select "2025"
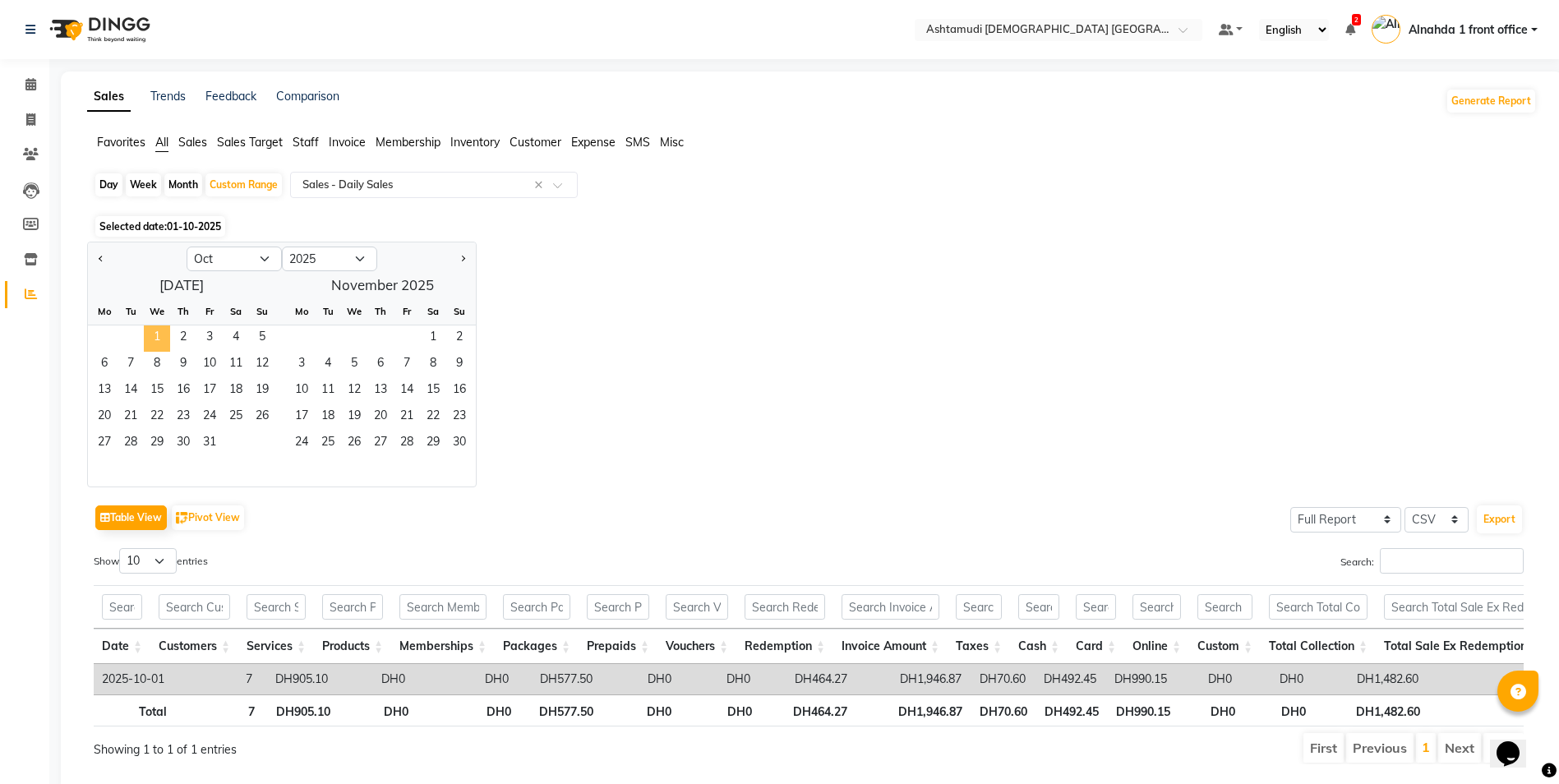
click at [163, 345] on span "1" at bounding box center [157, 338] width 26 height 26
click at [369, 182] on input "text" at bounding box center [417, 185] width 236 height 16
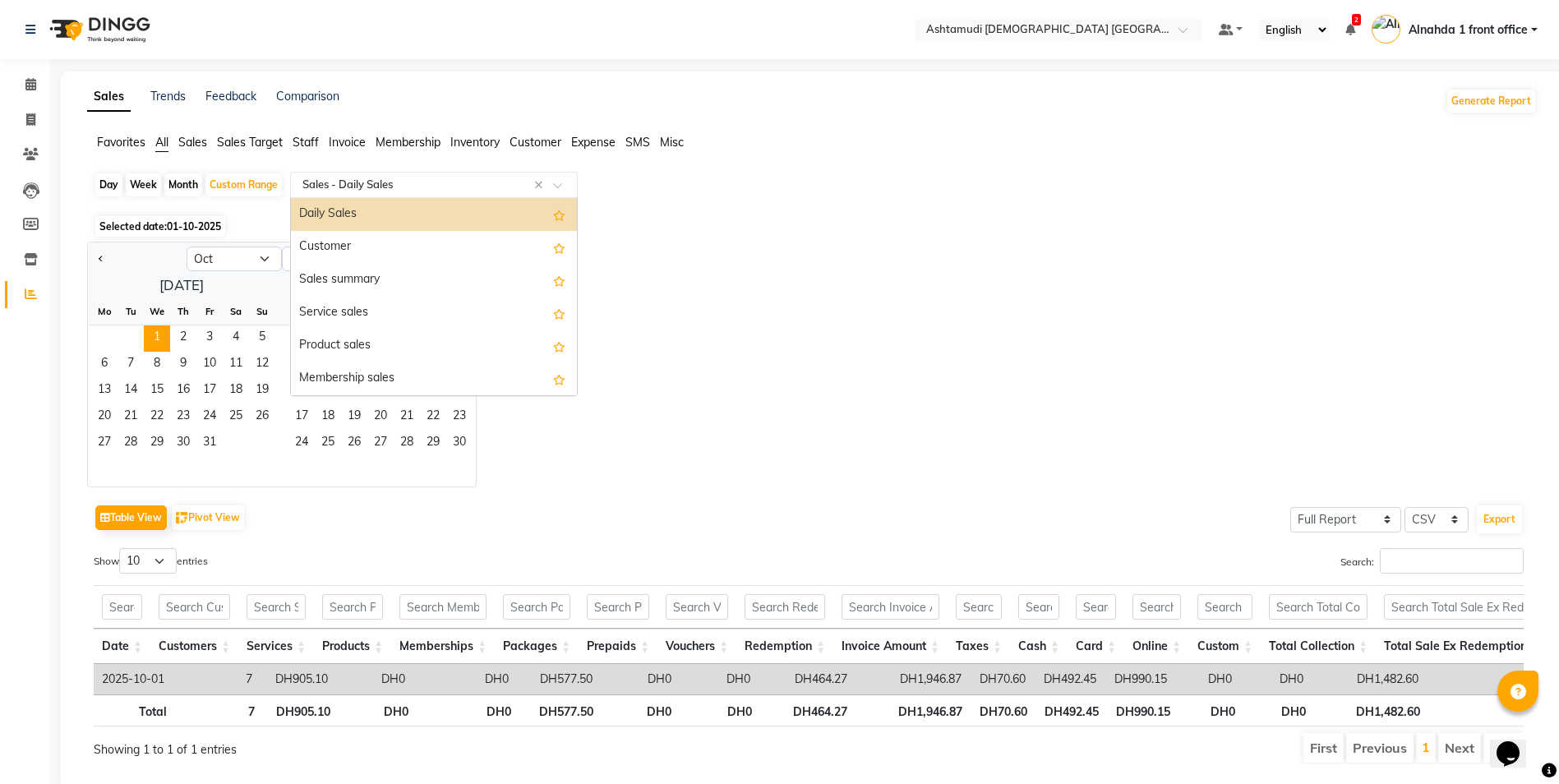
click at [370, 207] on div "Daily Sales" at bounding box center [434, 214] width 286 height 33
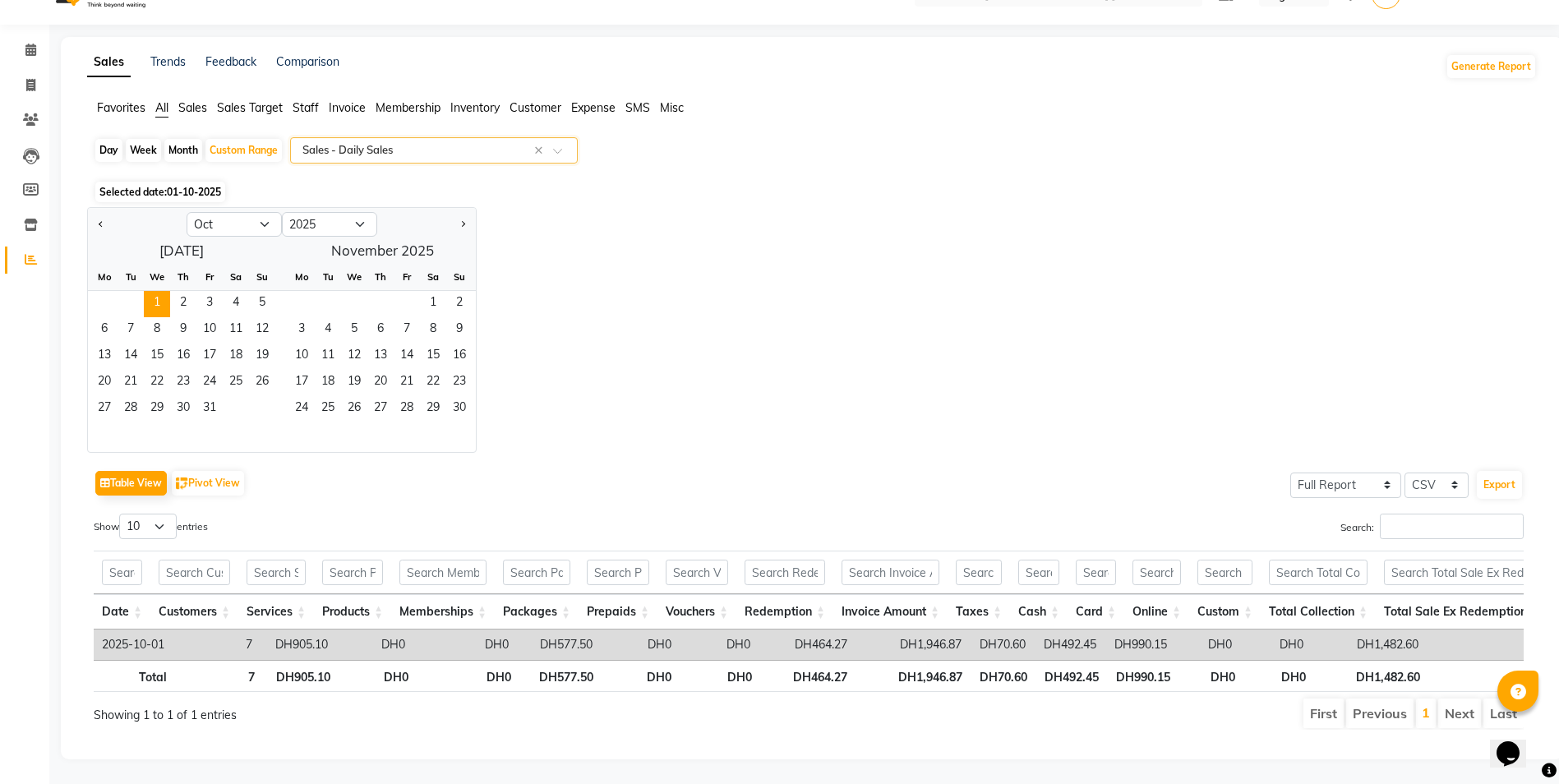
scroll to position [59, 0]
click at [110, 139] on div "Day" at bounding box center [109, 150] width 27 height 23
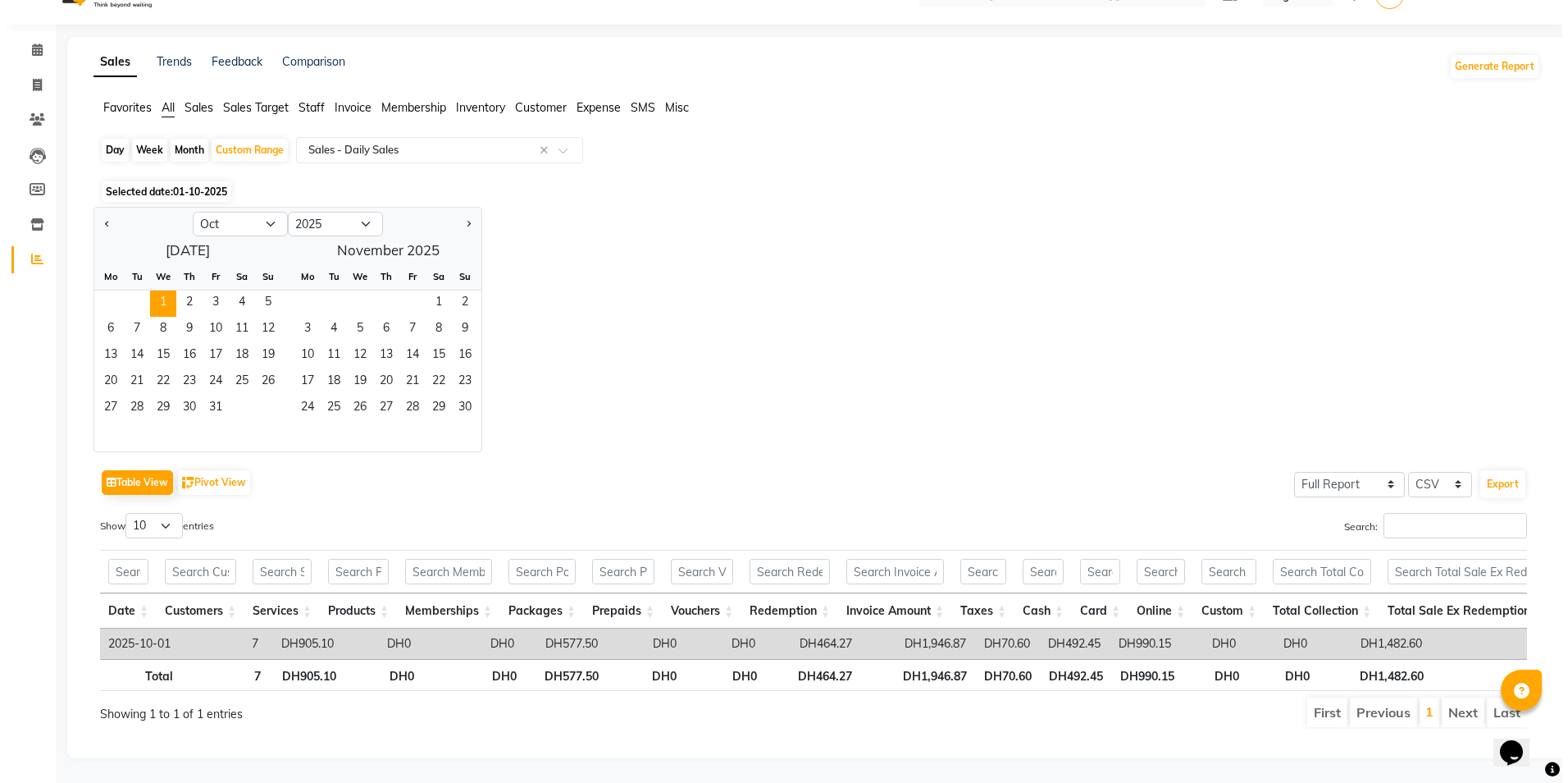
scroll to position [0, 0]
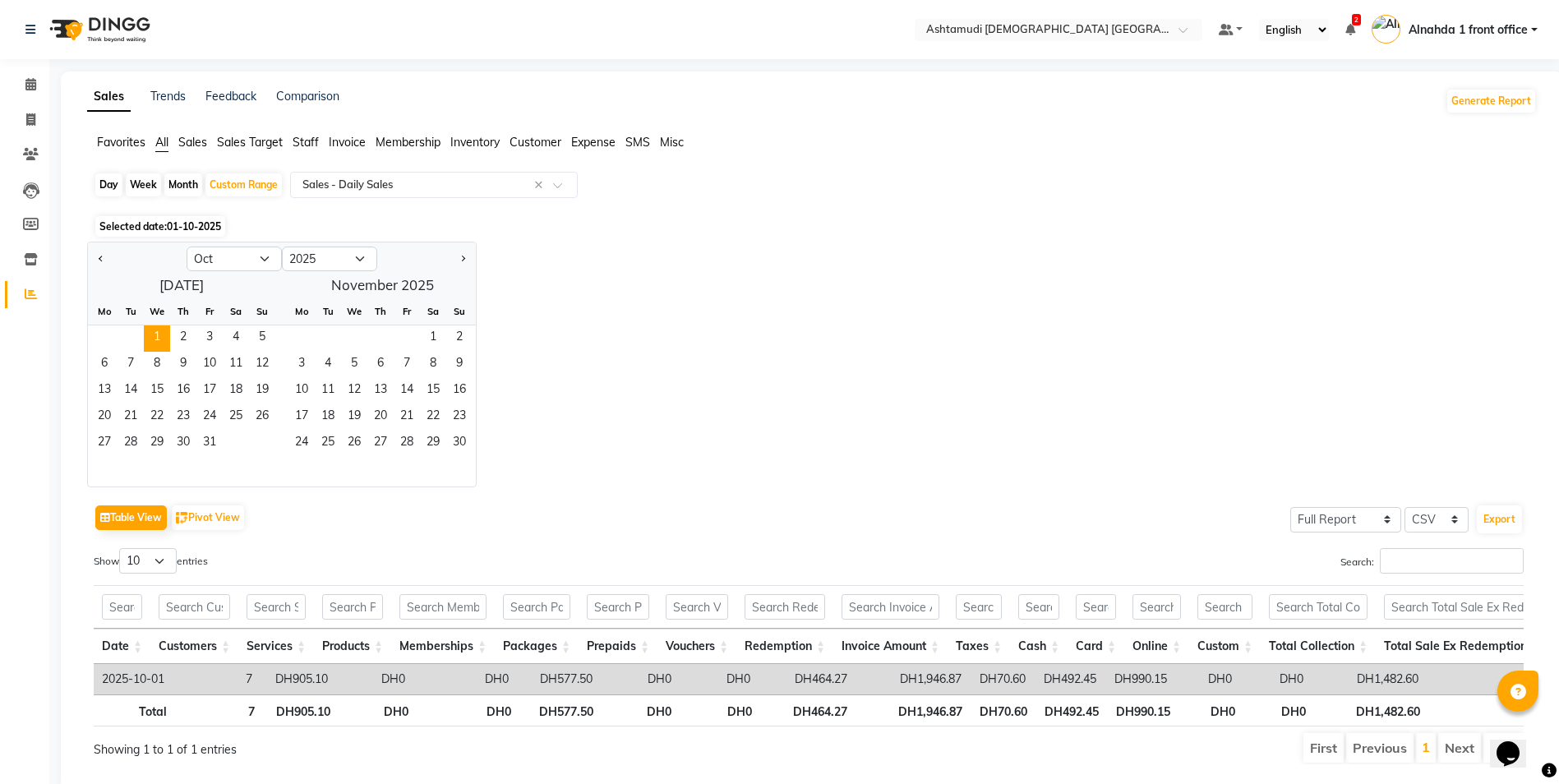
select select "10"
select select "2025"
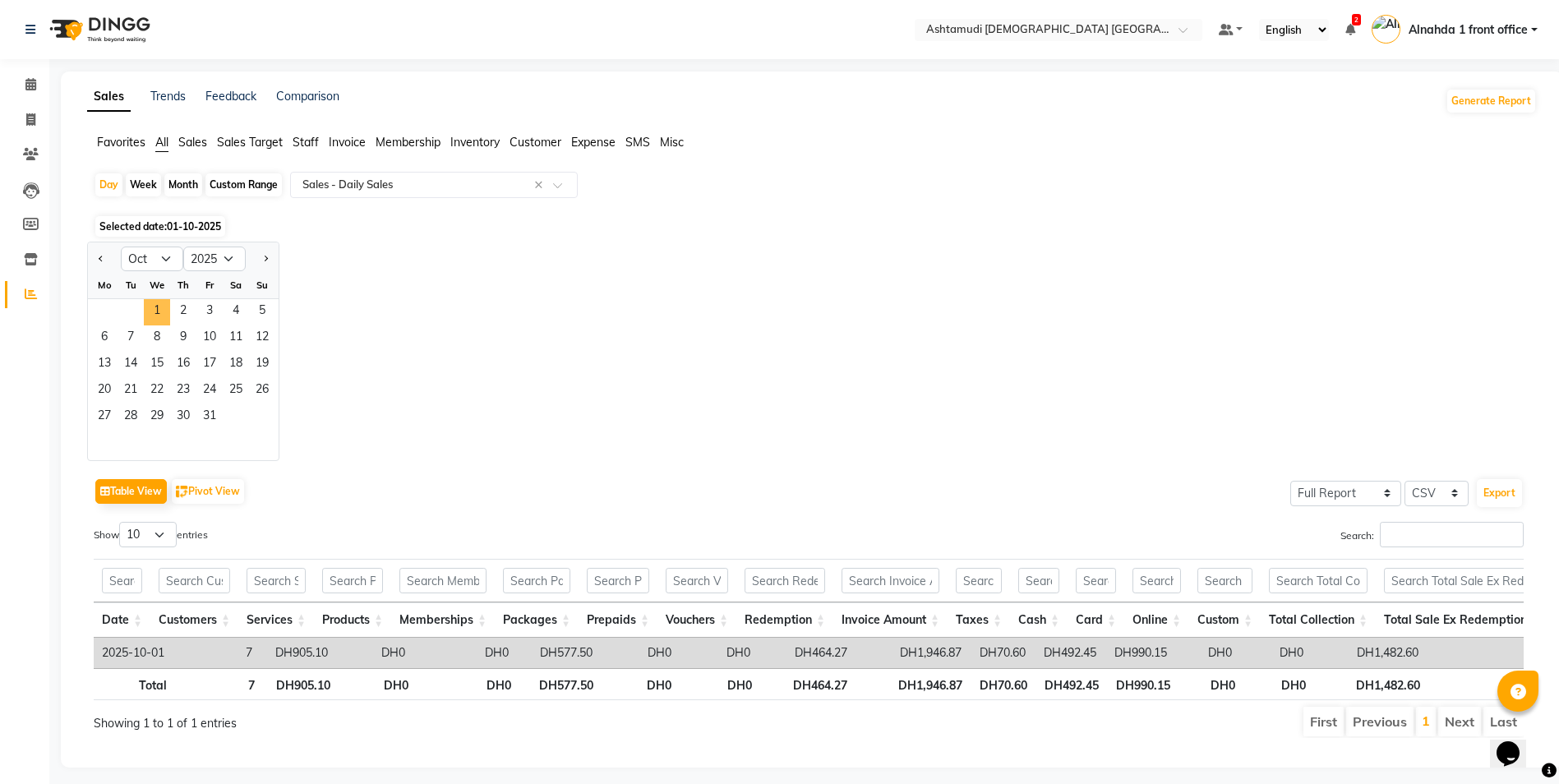
drag, startPoint x: 152, startPoint y: 308, endPoint x: 420, endPoint y: 235, distance: 277.8
click at [152, 309] on span "1" at bounding box center [157, 312] width 26 height 26
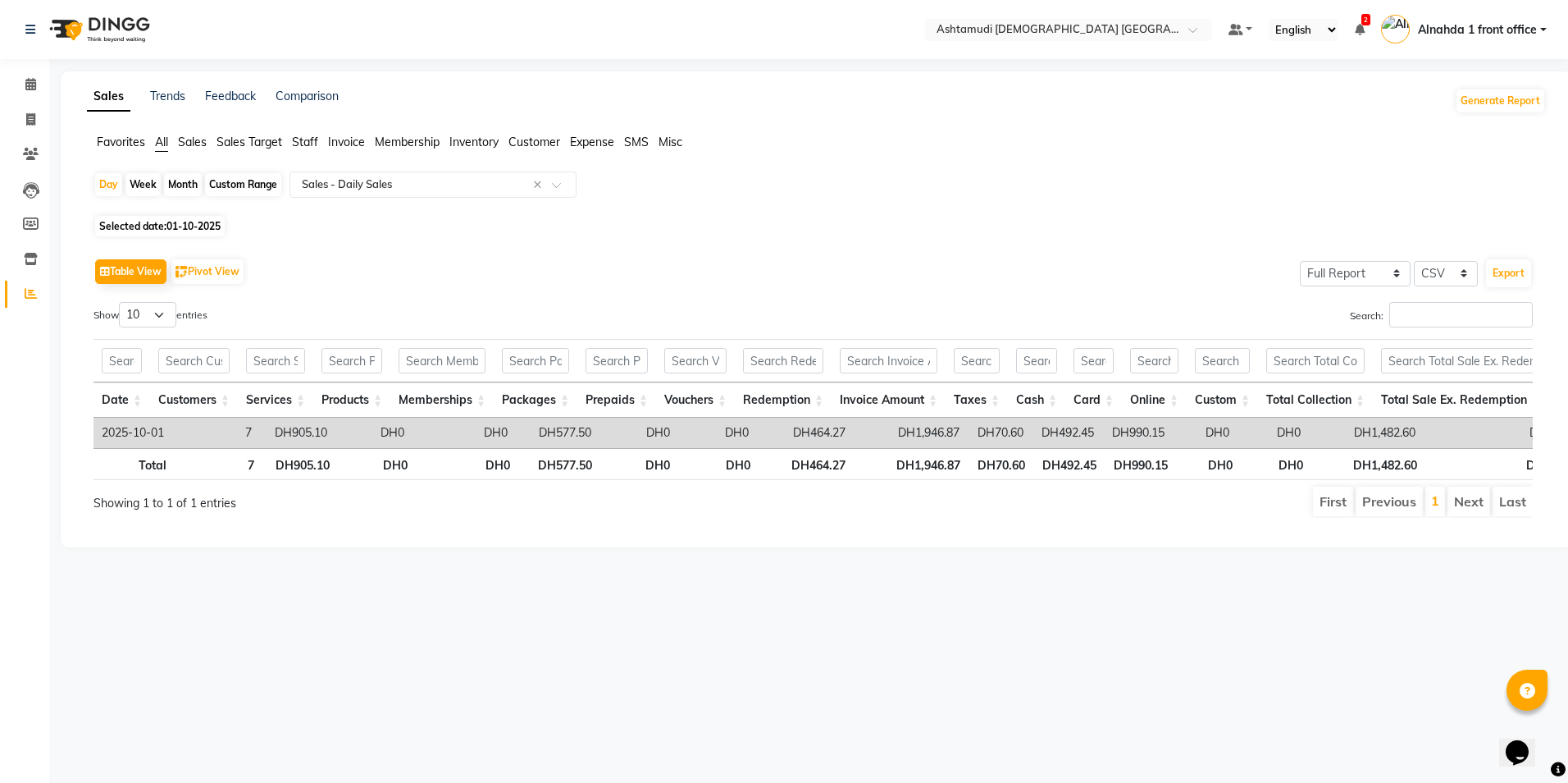
click at [533, 142] on span "Customer" at bounding box center [534, 141] width 52 height 14
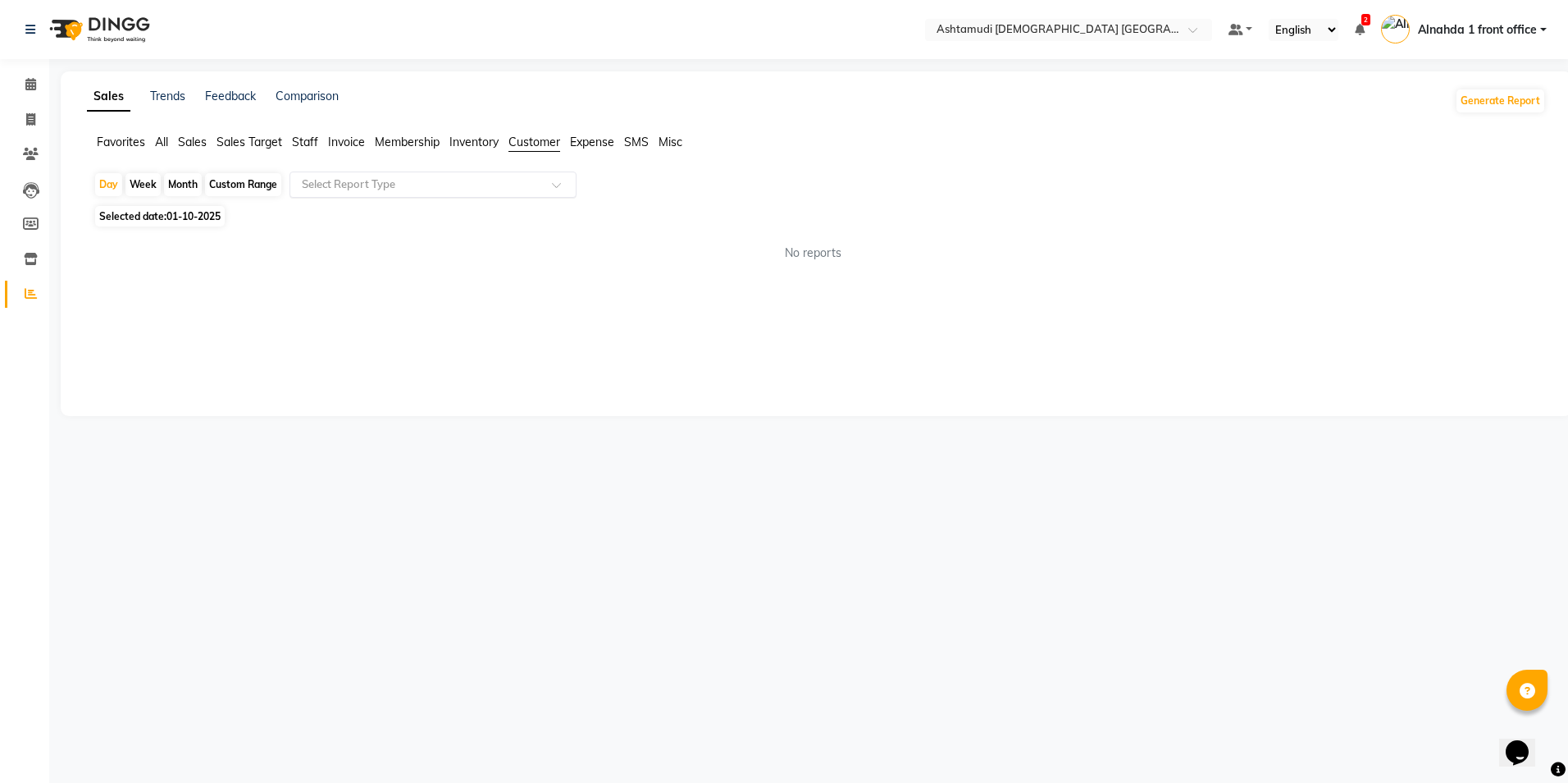
click at [366, 194] on div "Select Report Type" at bounding box center [433, 184] width 287 height 26
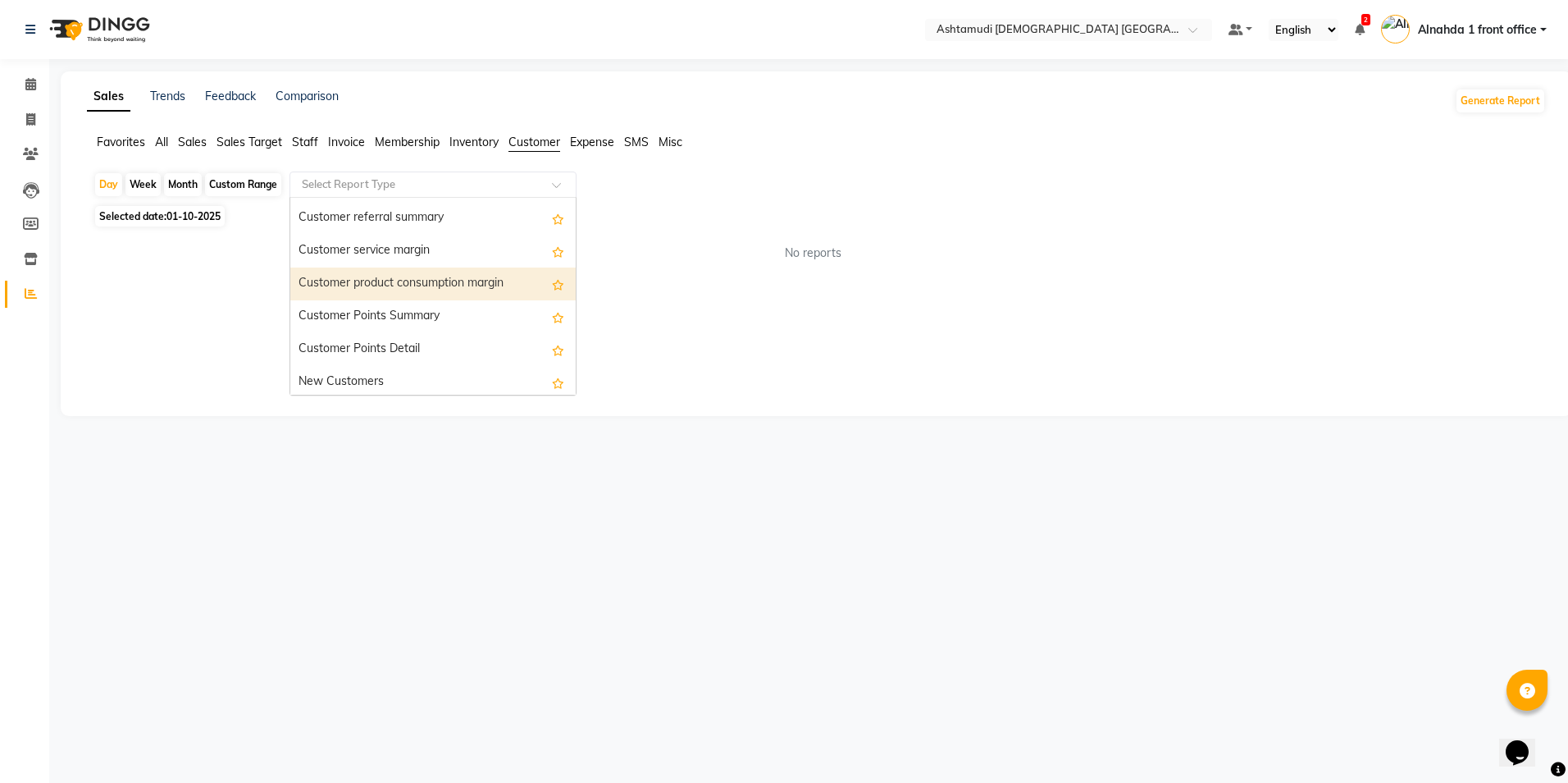
scroll to position [131, 0]
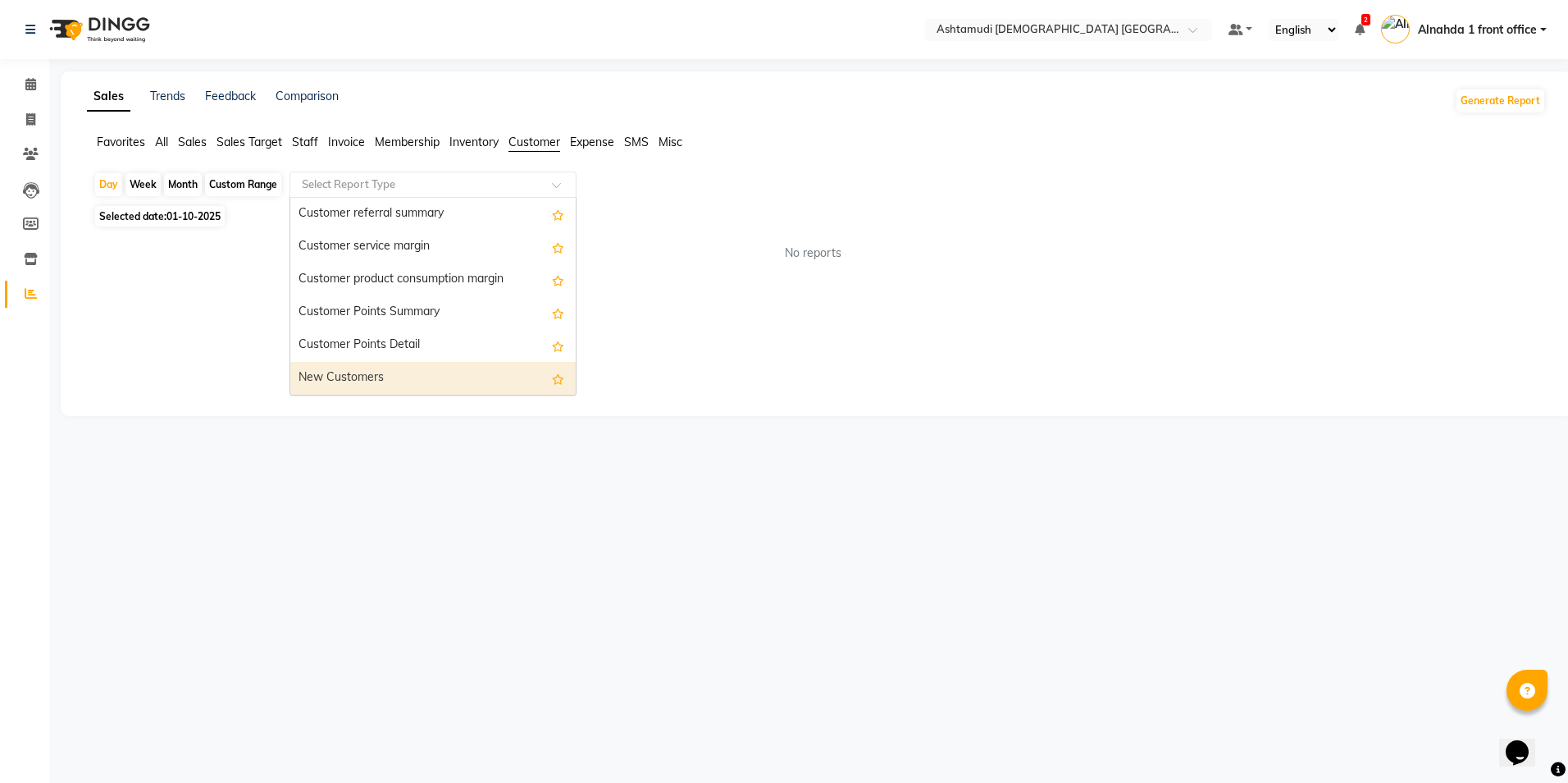
click at [407, 370] on div "New Customers" at bounding box center [433, 378] width 286 height 33
select select "full_report"
select select "csv"
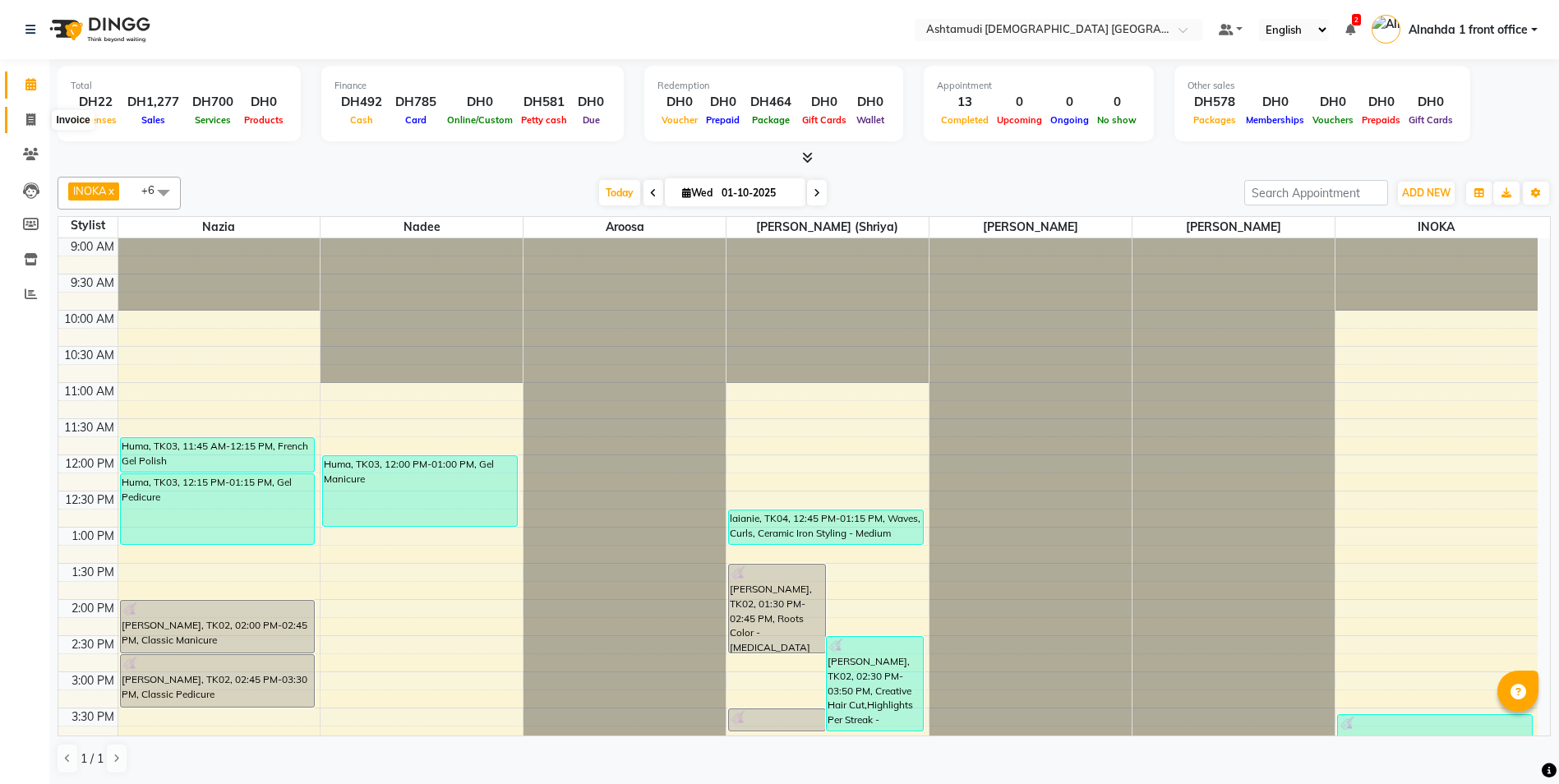
click at [29, 124] on icon at bounding box center [30, 119] width 9 height 13
select select "7242"
select select "service"
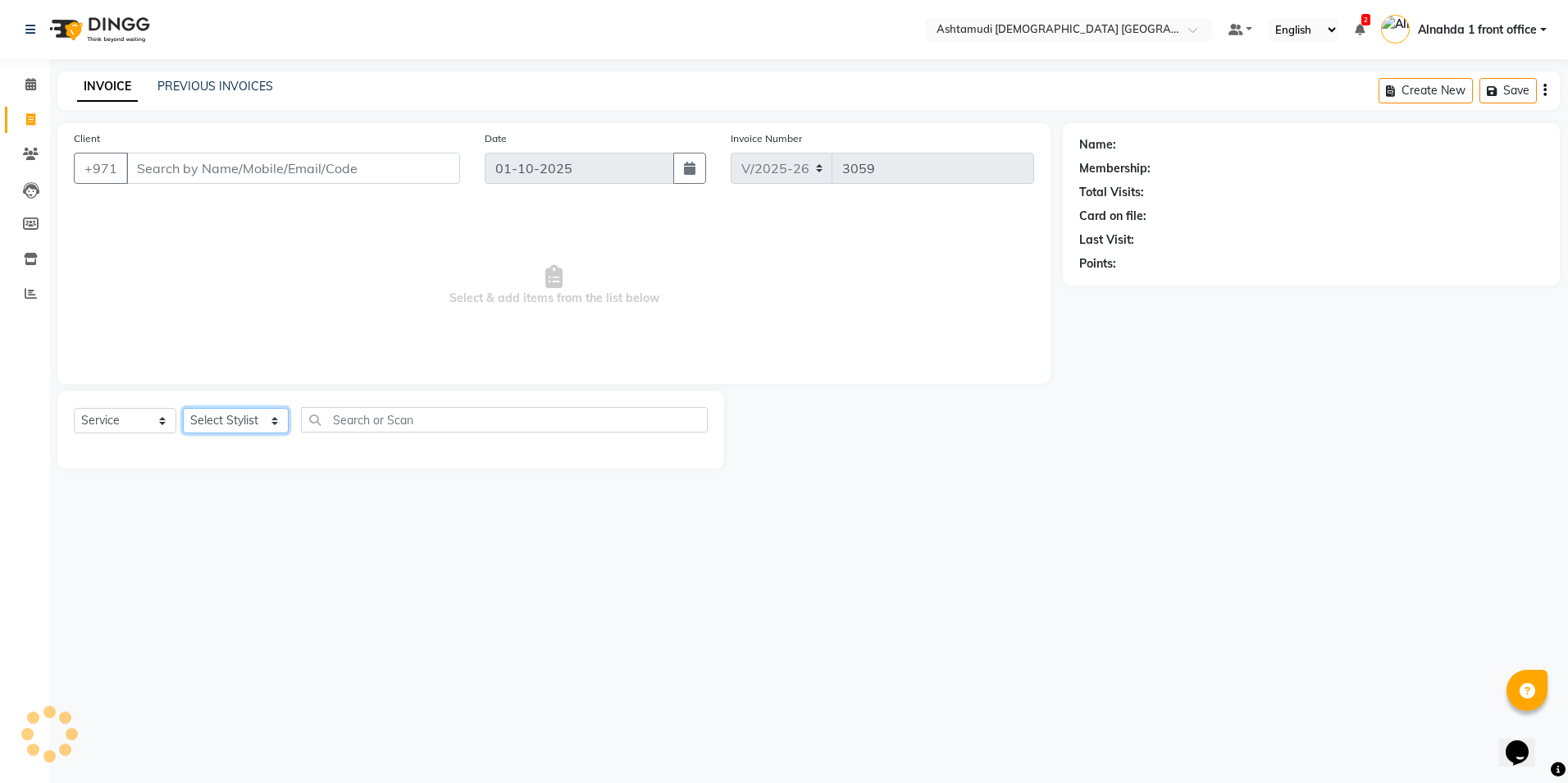
click at [270, 415] on select "Select Stylist Alnahda 1 front office [PERSON_NAME] [PERSON_NAME] DINGG TAB USE…" at bounding box center [235, 420] width 106 height 25
click at [271, 414] on select "Select Stylist Alnahda 1 front office [PERSON_NAME] [PERSON_NAME] DINGG TAB USE…" at bounding box center [235, 420] width 106 height 25
click at [265, 421] on select "Select Stylist Alnahda 1 front office [PERSON_NAME] [PERSON_NAME] DINGG TAB USE…" at bounding box center [235, 420] width 106 height 25
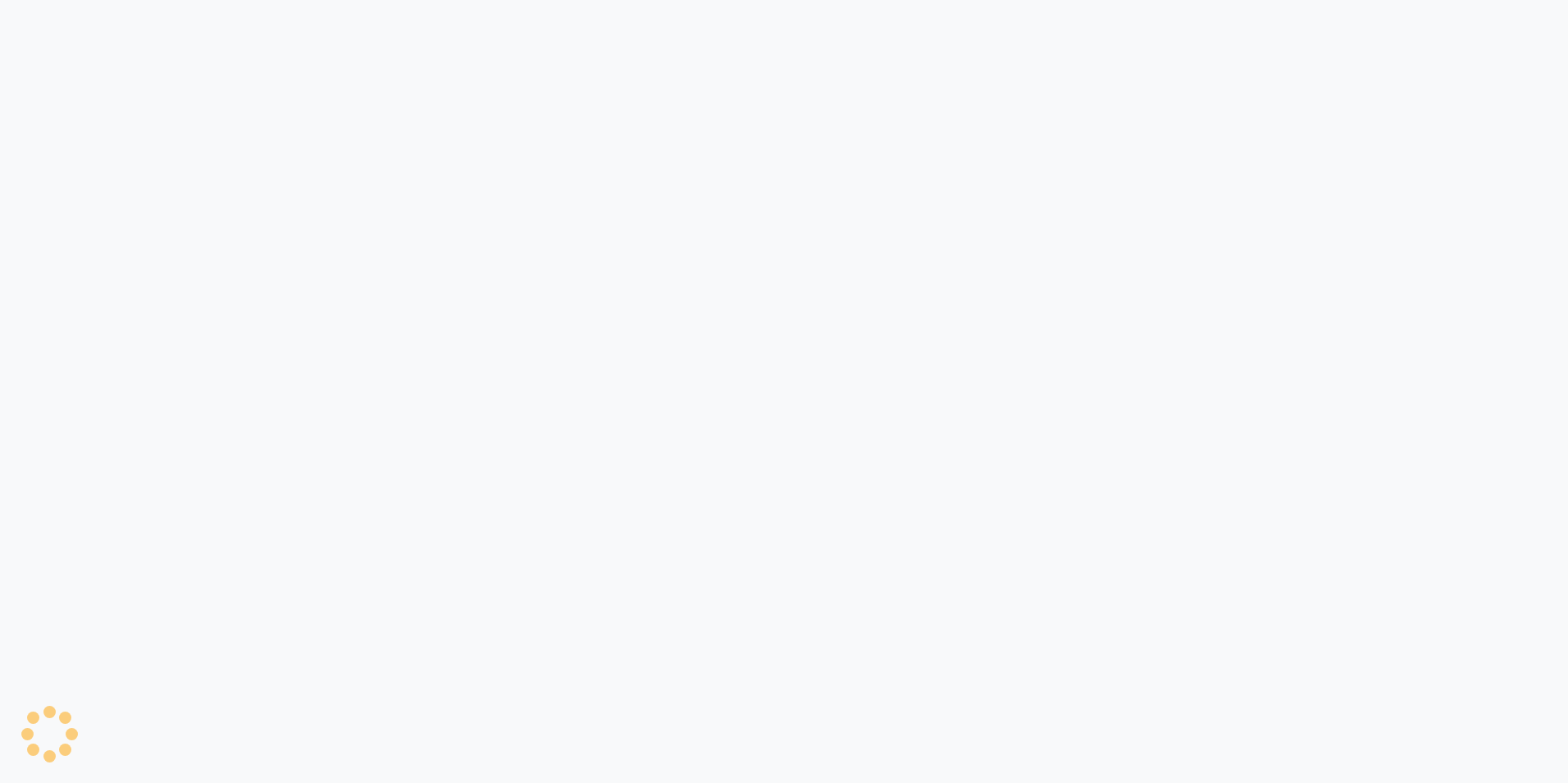
select select "service"
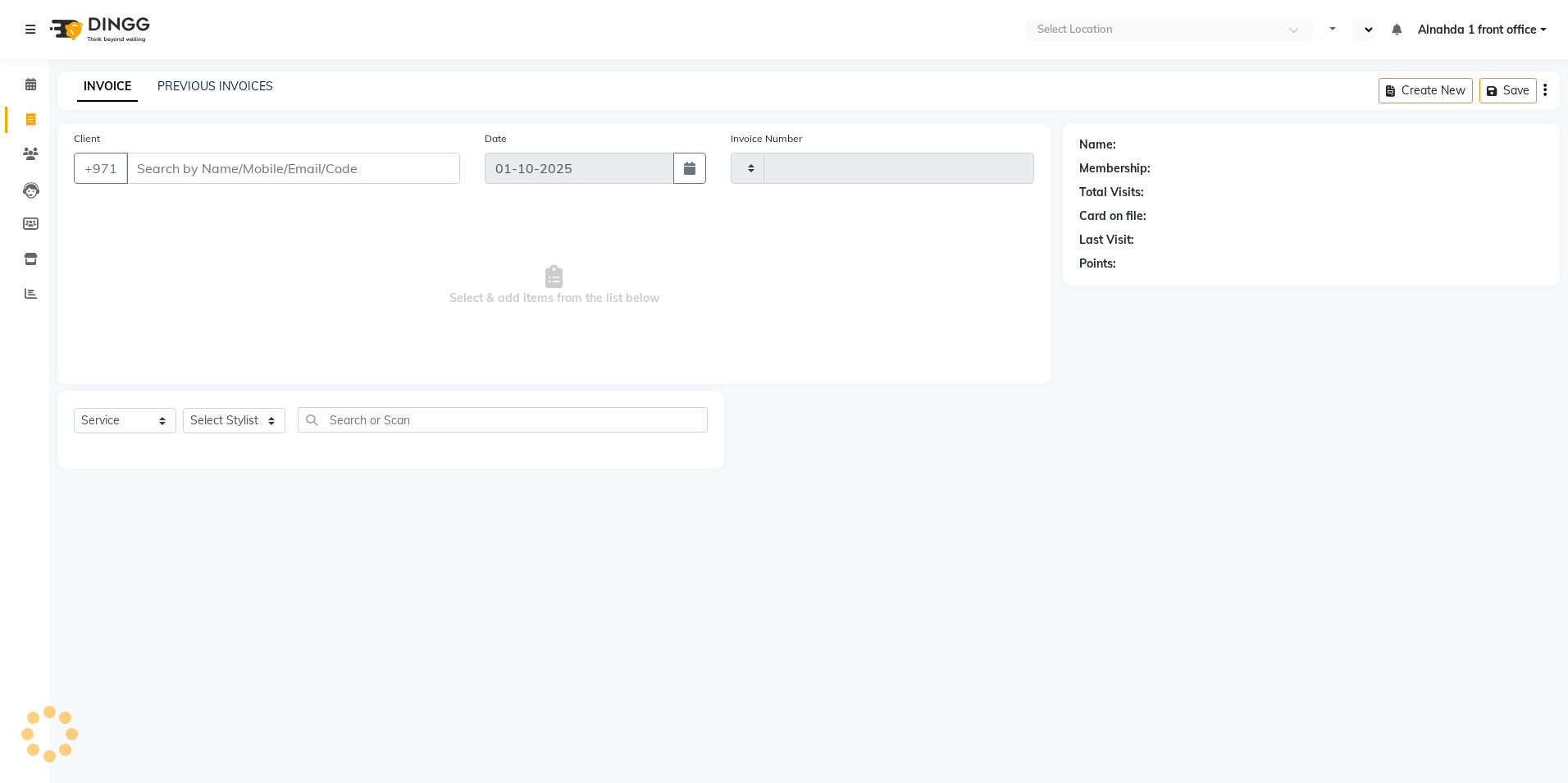
type input "3059"
select select "en"
select select "7242"
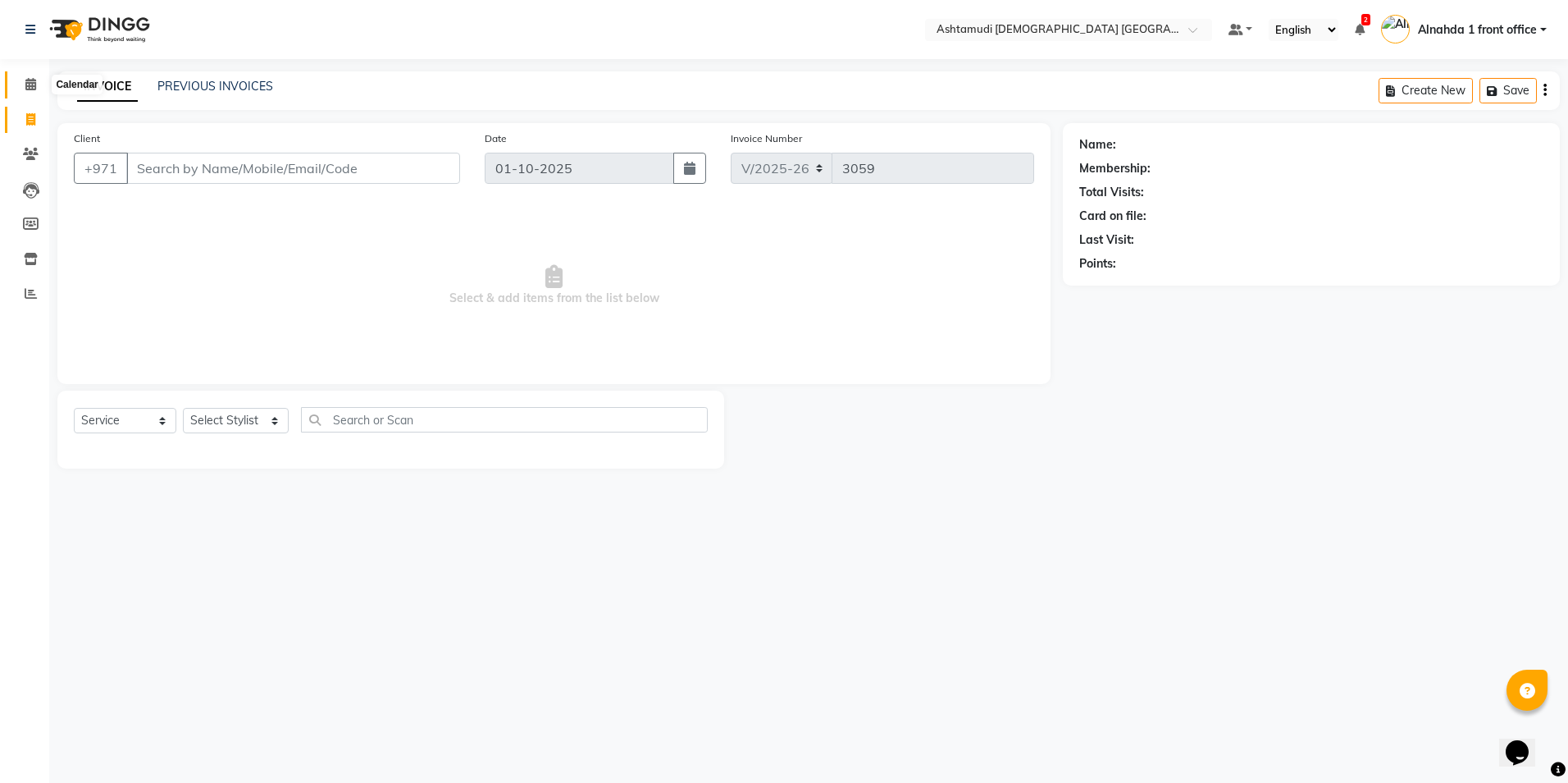
click at [27, 84] on icon at bounding box center [30, 84] width 11 height 13
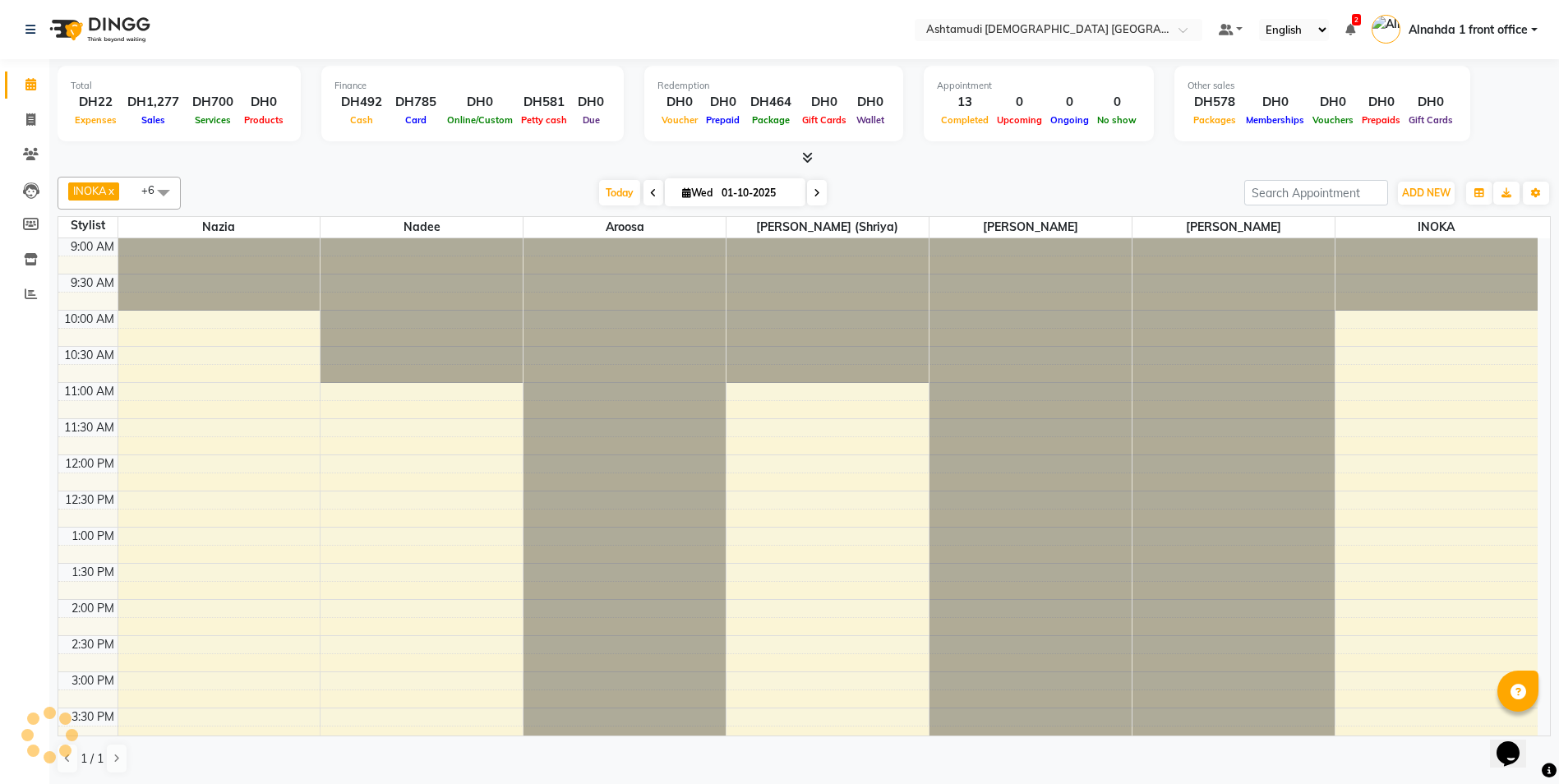
scroll to position [483, 0]
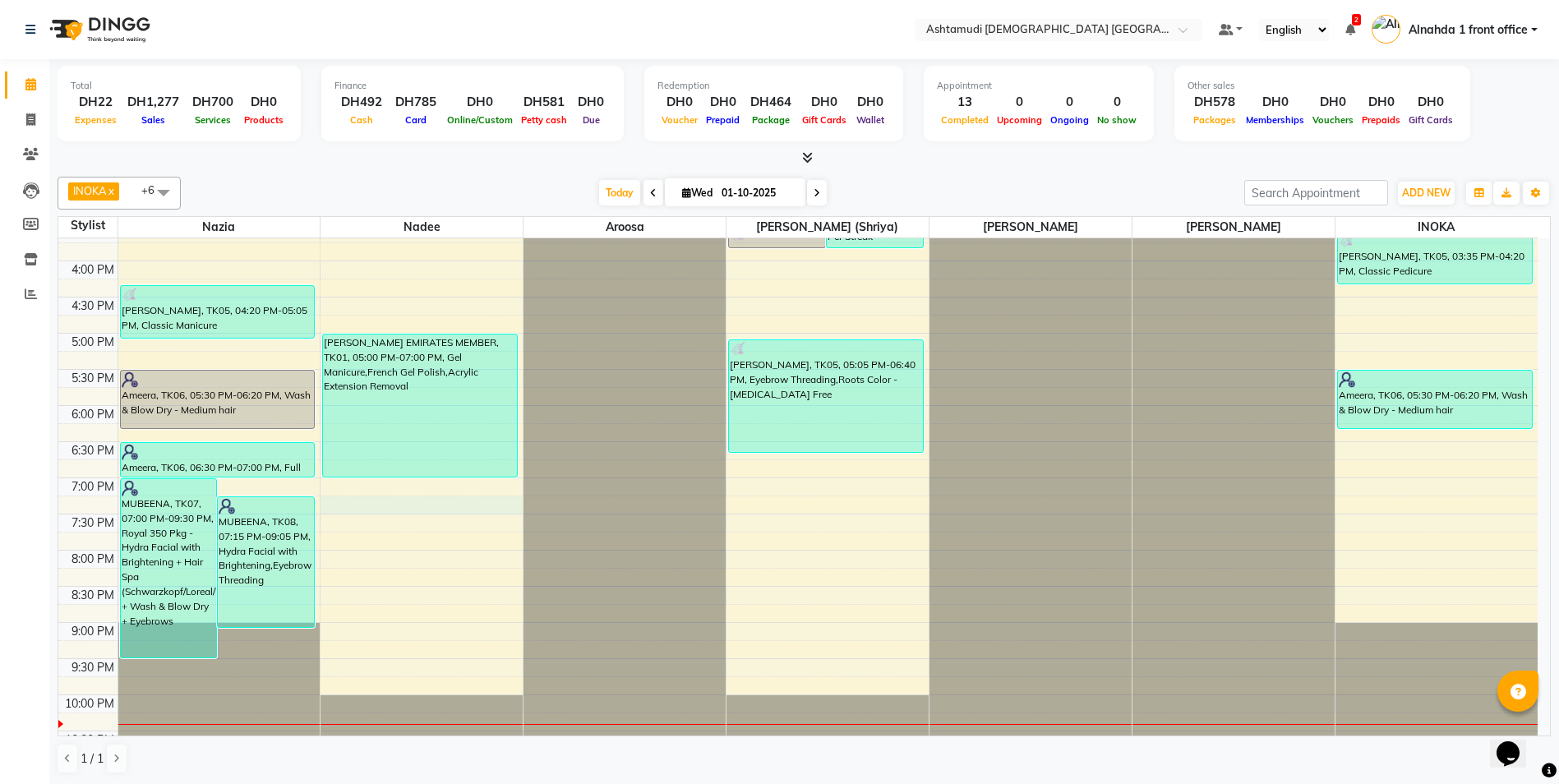
click at [361, 505] on div "9:00 AM 9:30 AM 10:00 AM 10:30 AM 11:00 AM 11:30 AM 12:00 PM 12:30 PM 1:00 PM 1…" at bounding box center [798, 261] width 1479 height 1011
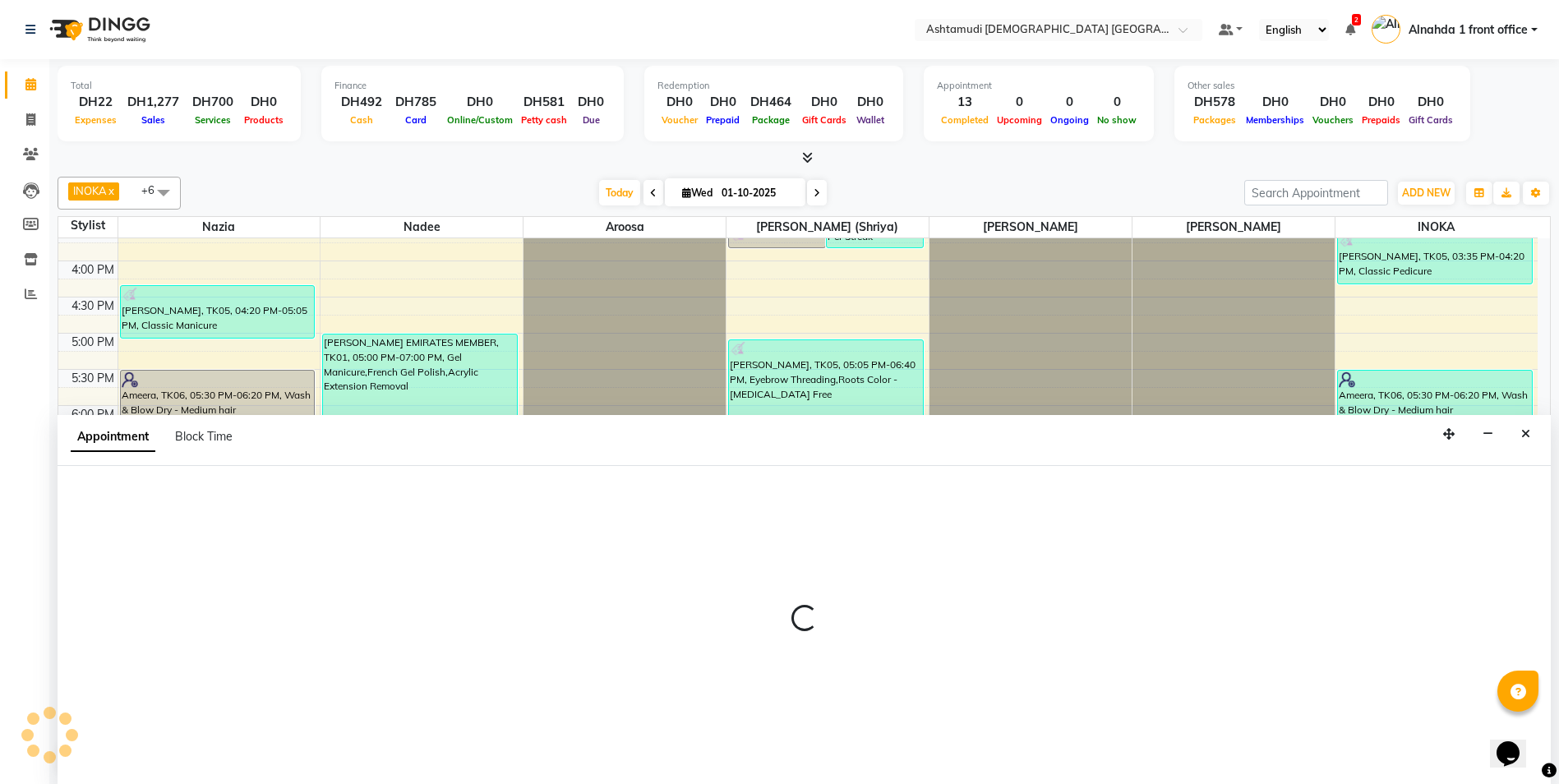
scroll to position [1, 0]
select select "tentative"
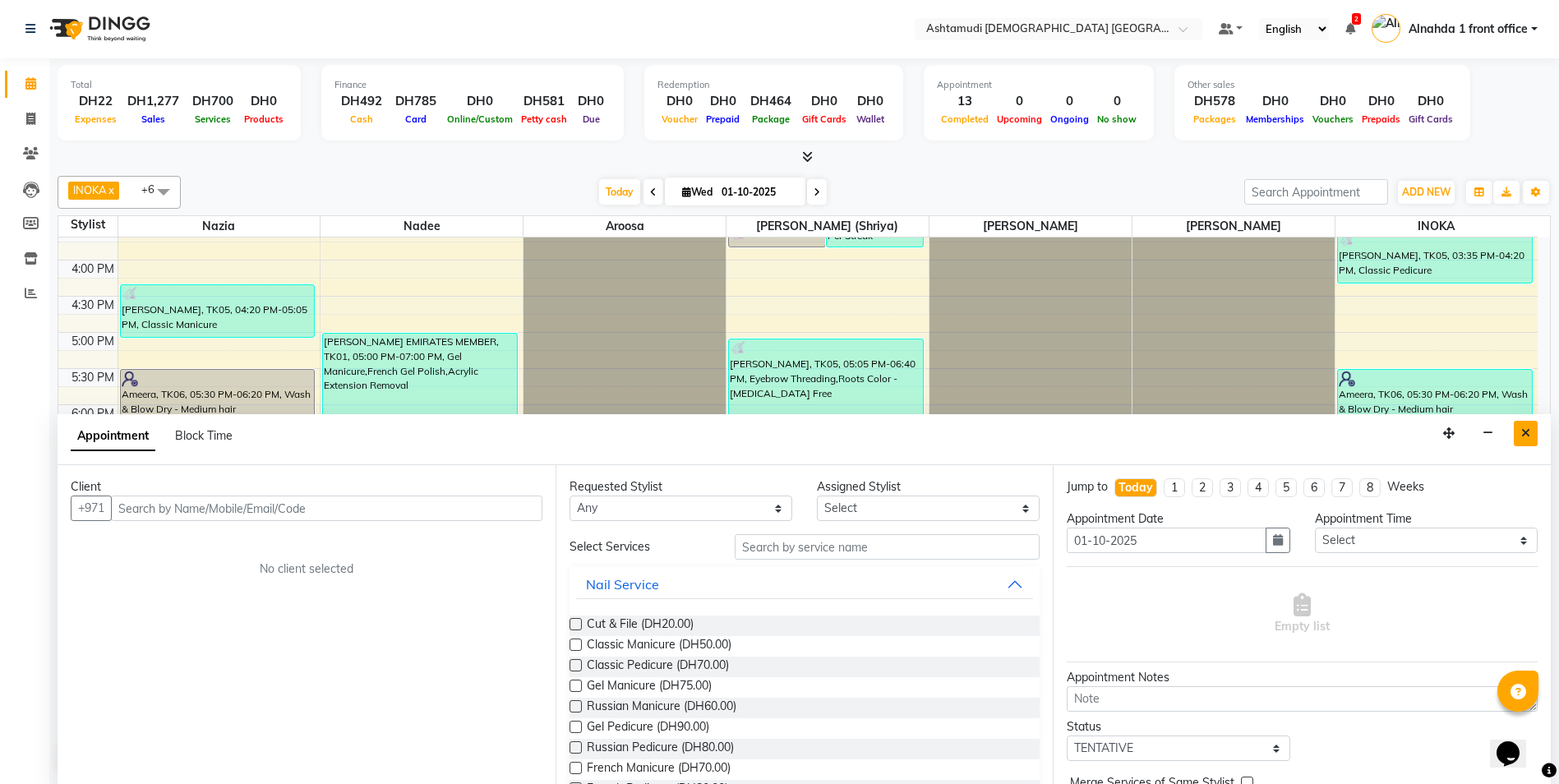
click at [1531, 433] on button "Close" at bounding box center [1525, 433] width 24 height 25
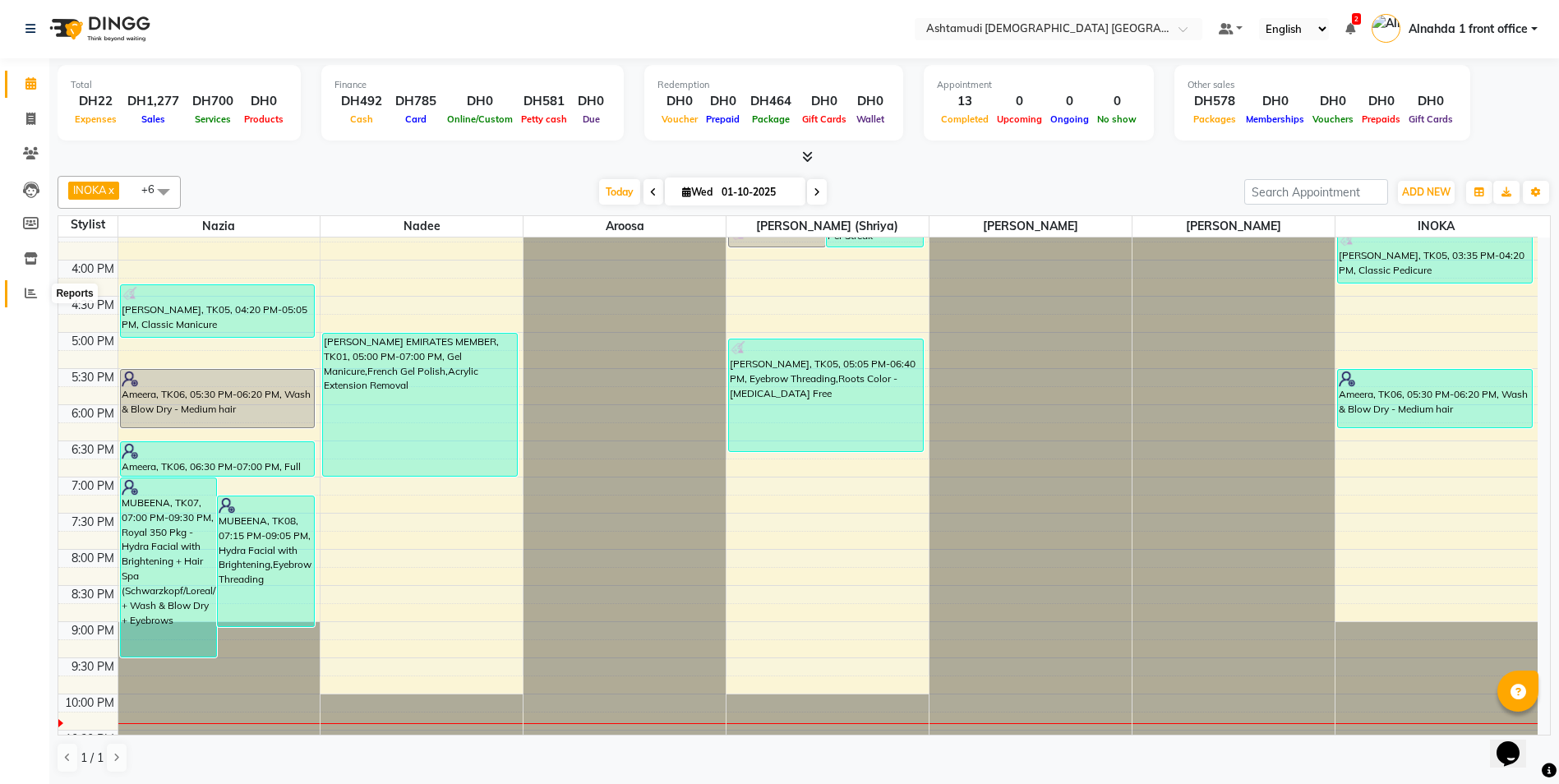
click at [30, 292] on icon at bounding box center [30, 293] width 13 height 13
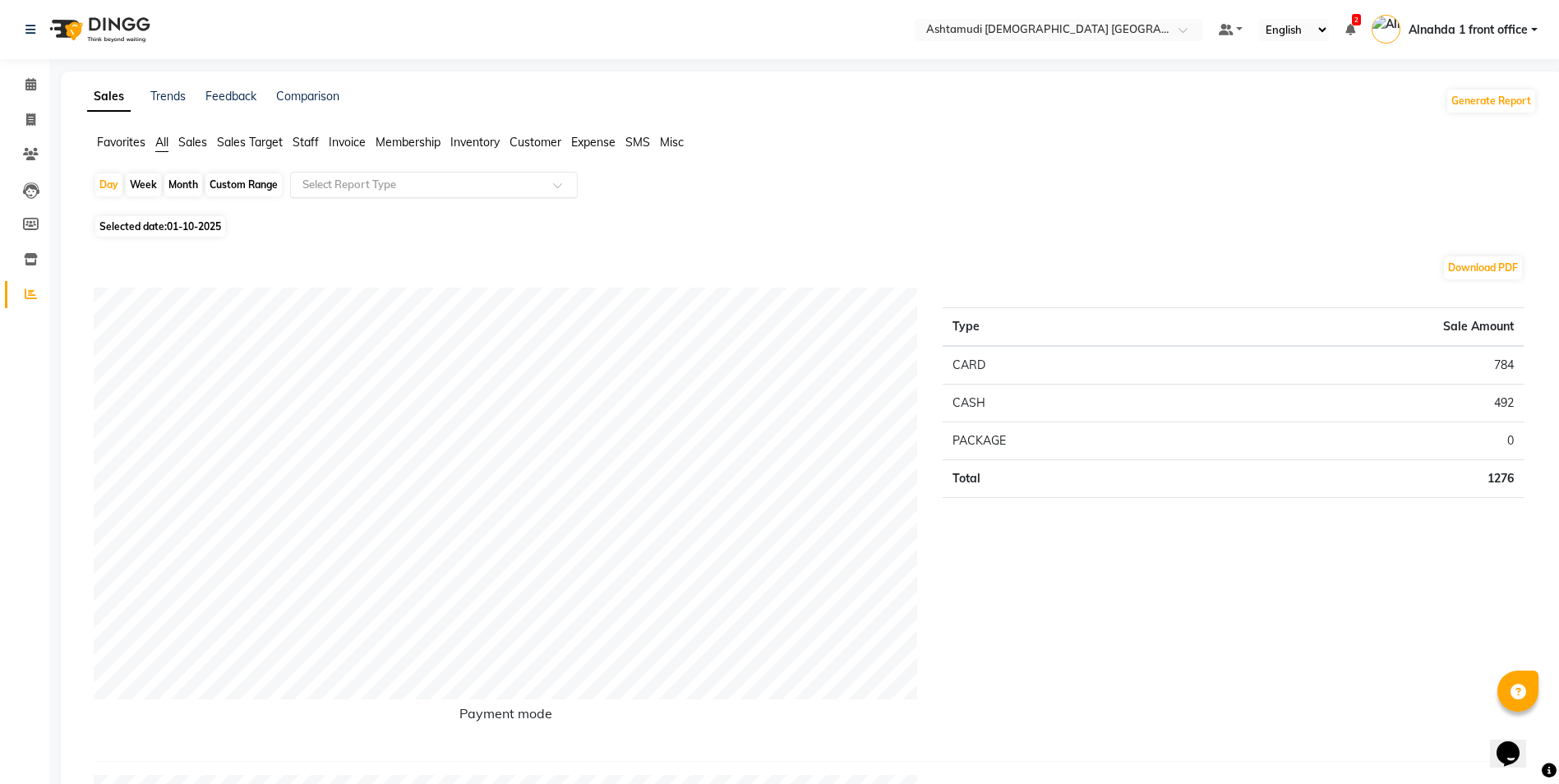
click at [401, 181] on input "text" at bounding box center [417, 185] width 236 height 16
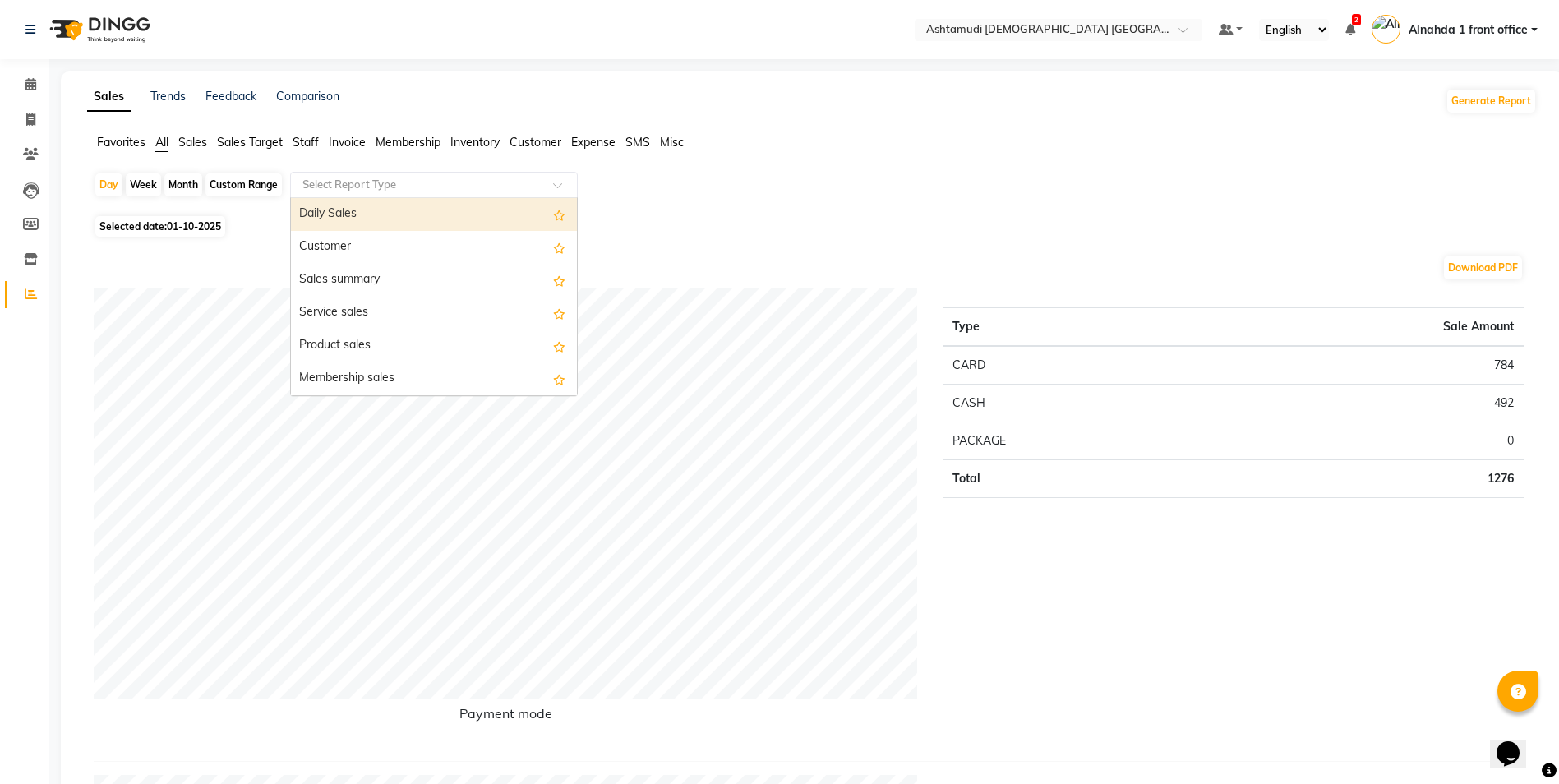
click at [371, 218] on div "Daily Sales" at bounding box center [434, 214] width 286 height 33
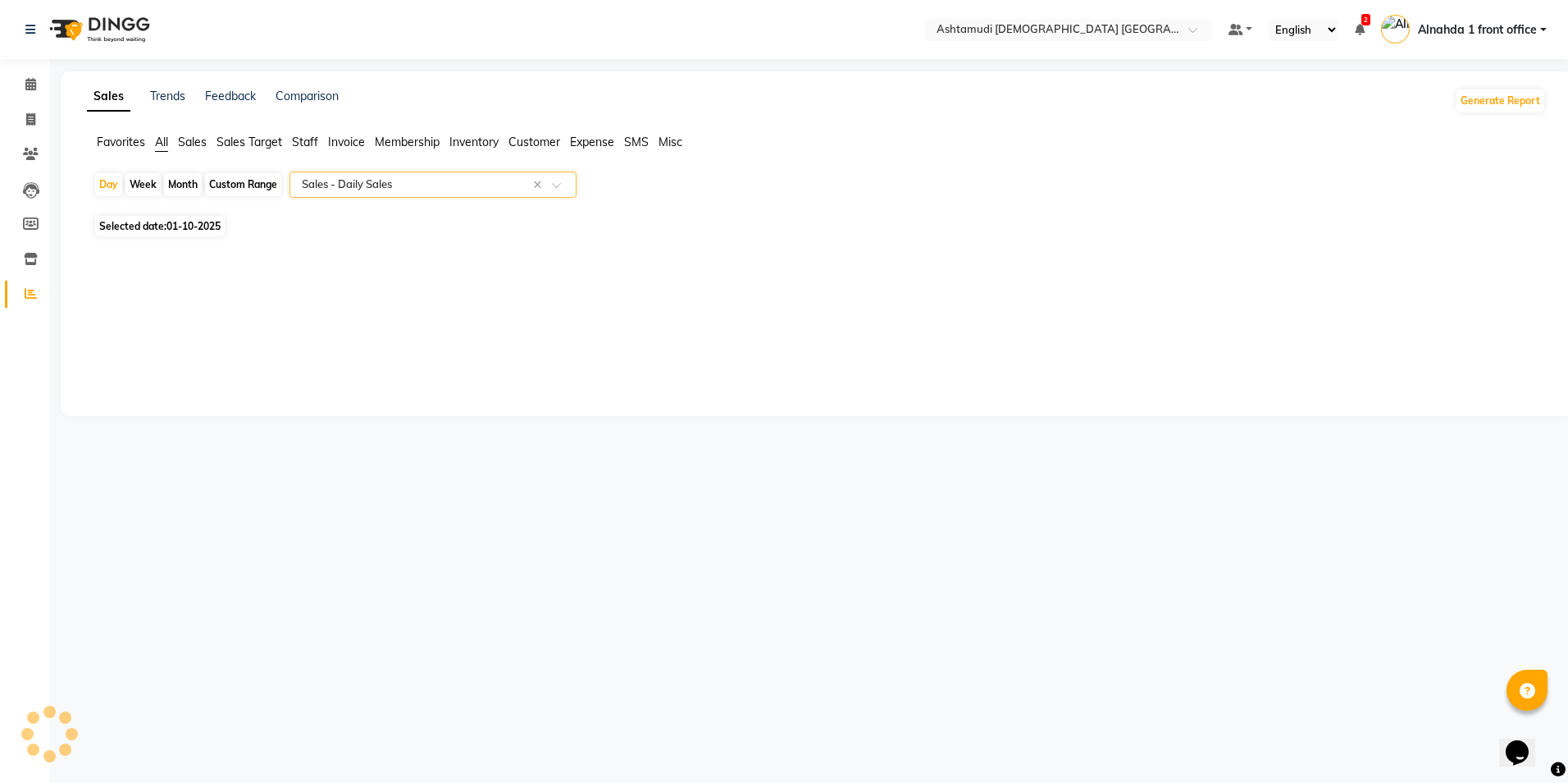
select select "full_report"
select select "csv"
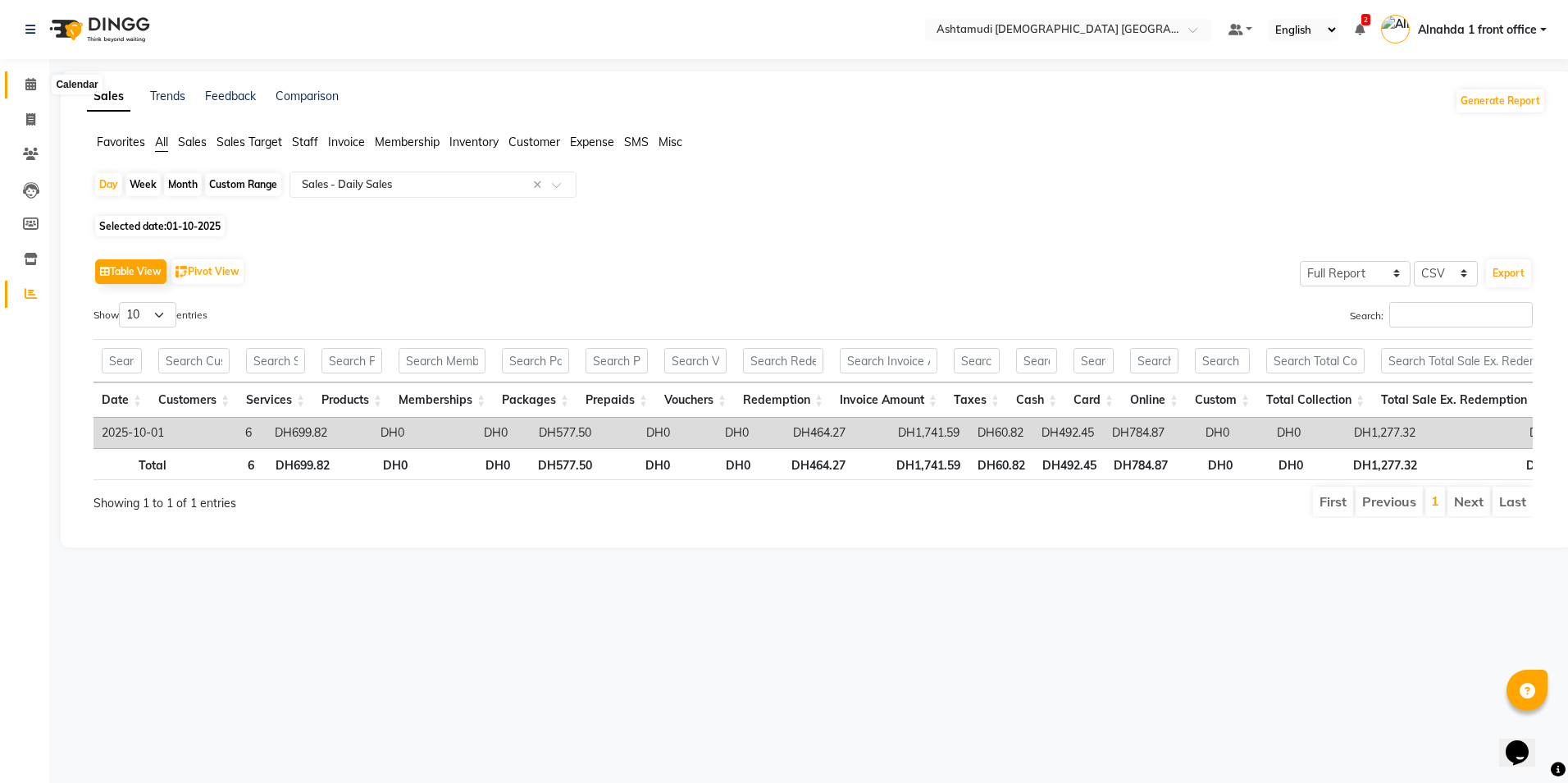
click at [35, 87] on icon at bounding box center [30, 84] width 11 height 13
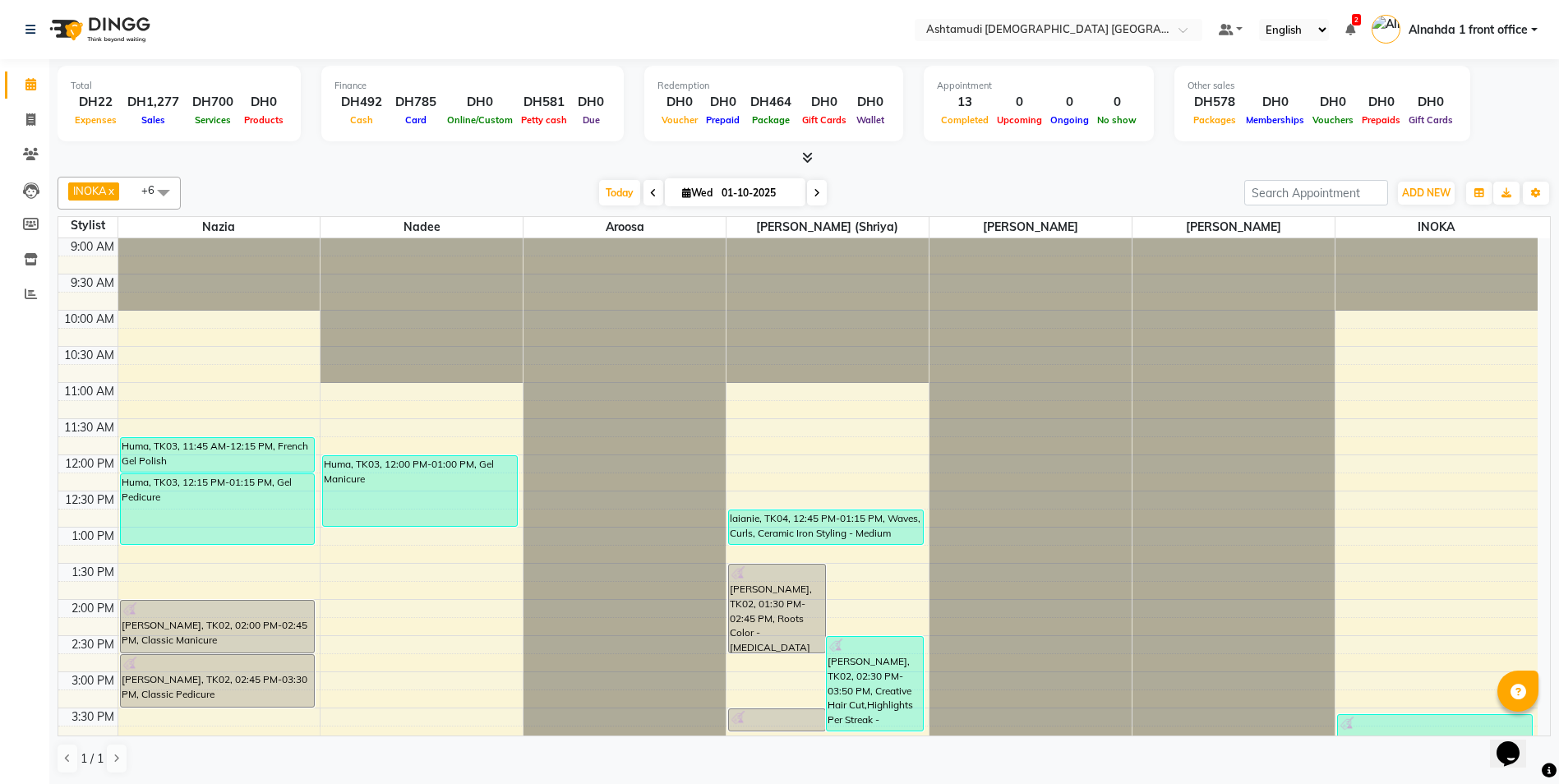
click at [431, 561] on div "9:00 AM 9:30 AM 10:00 AM 10:30 AM 11:00 AM 11:30 AM 12:00 PM 12:30 PM 1:00 PM 1…" at bounding box center [798, 743] width 1479 height 1011
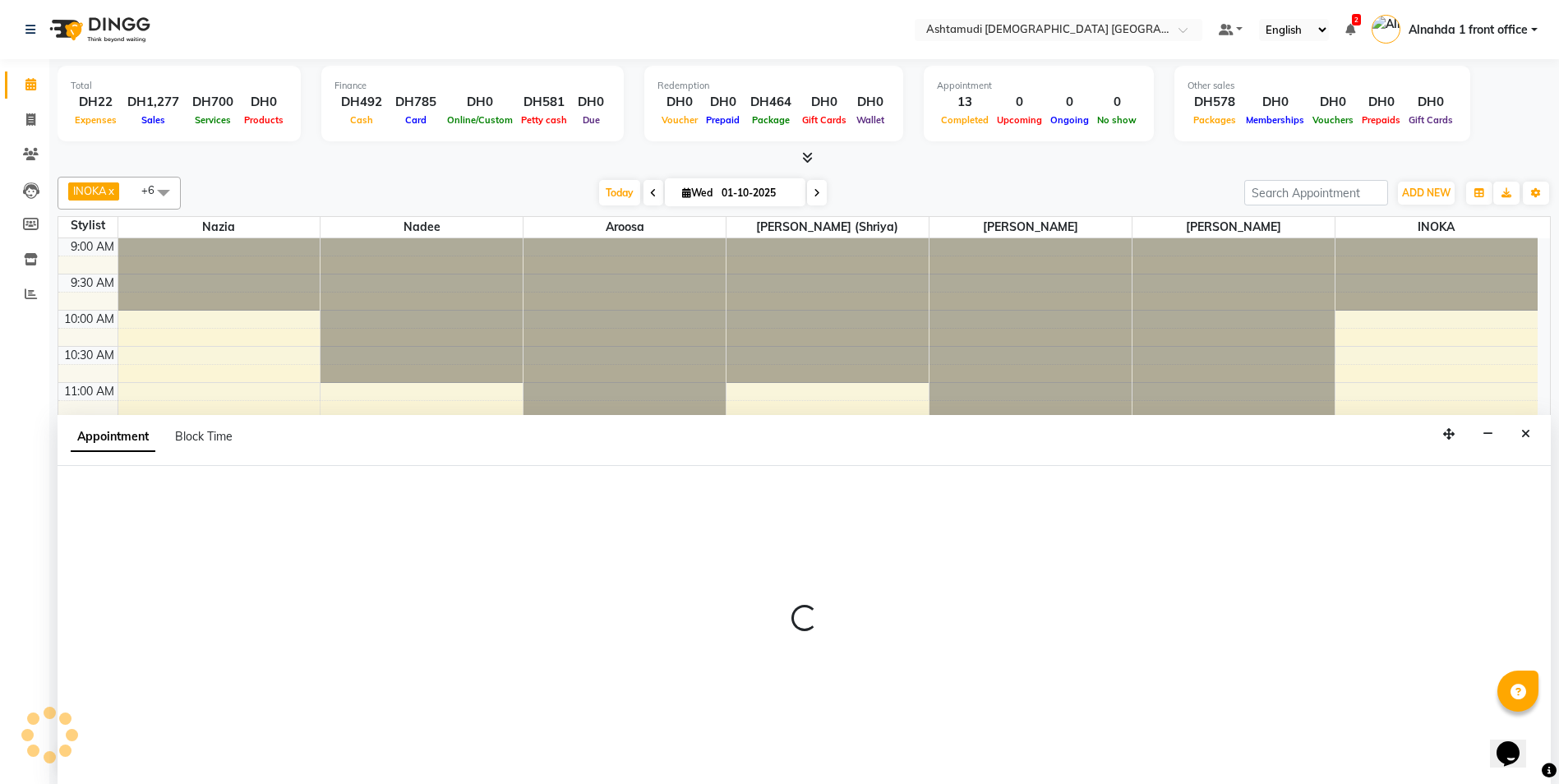
scroll to position [1, 0]
select select "tentative"
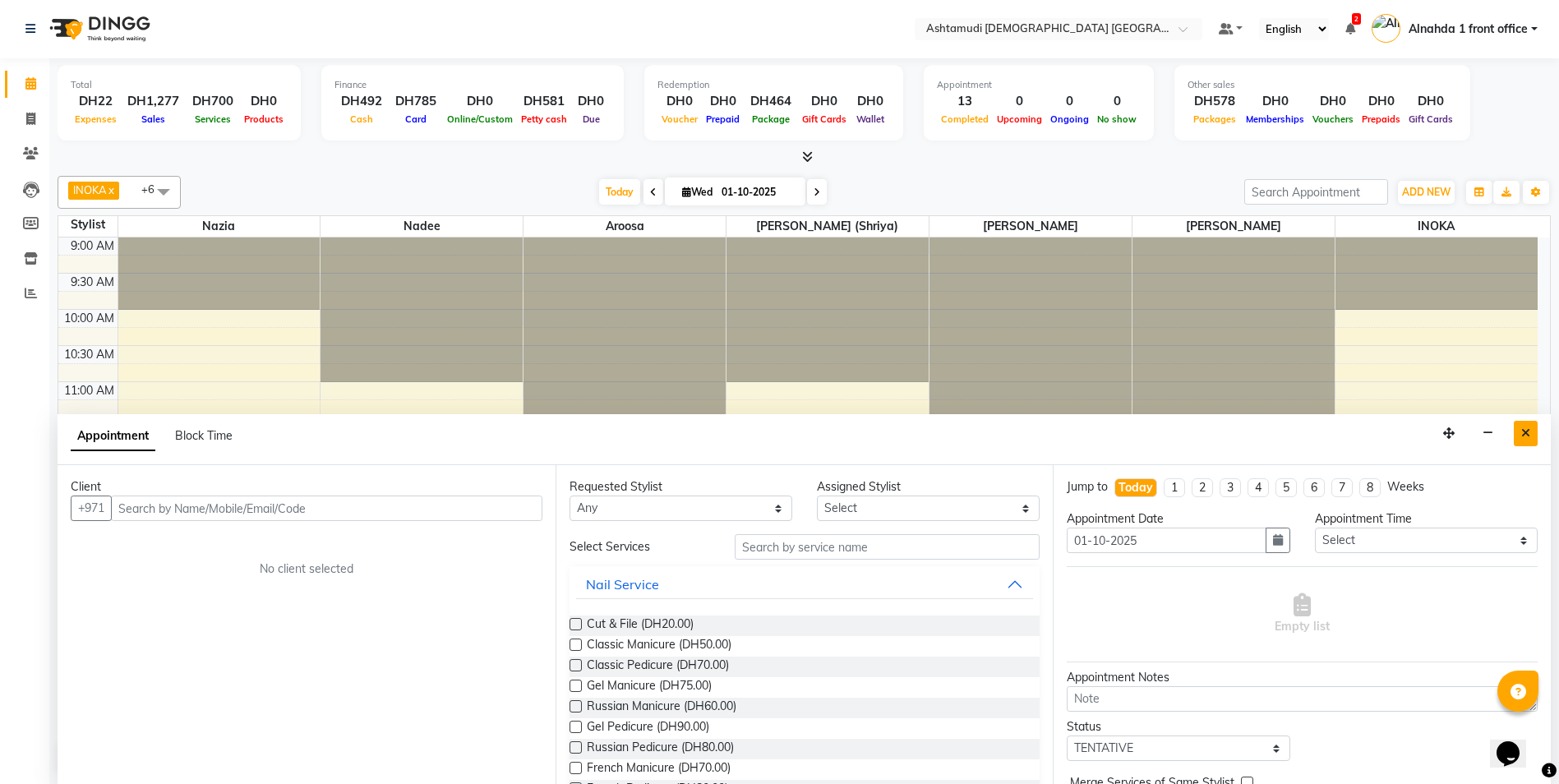
click at [1525, 433] on icon "Close" at bounding box center [1525, 433] width 9 height 12
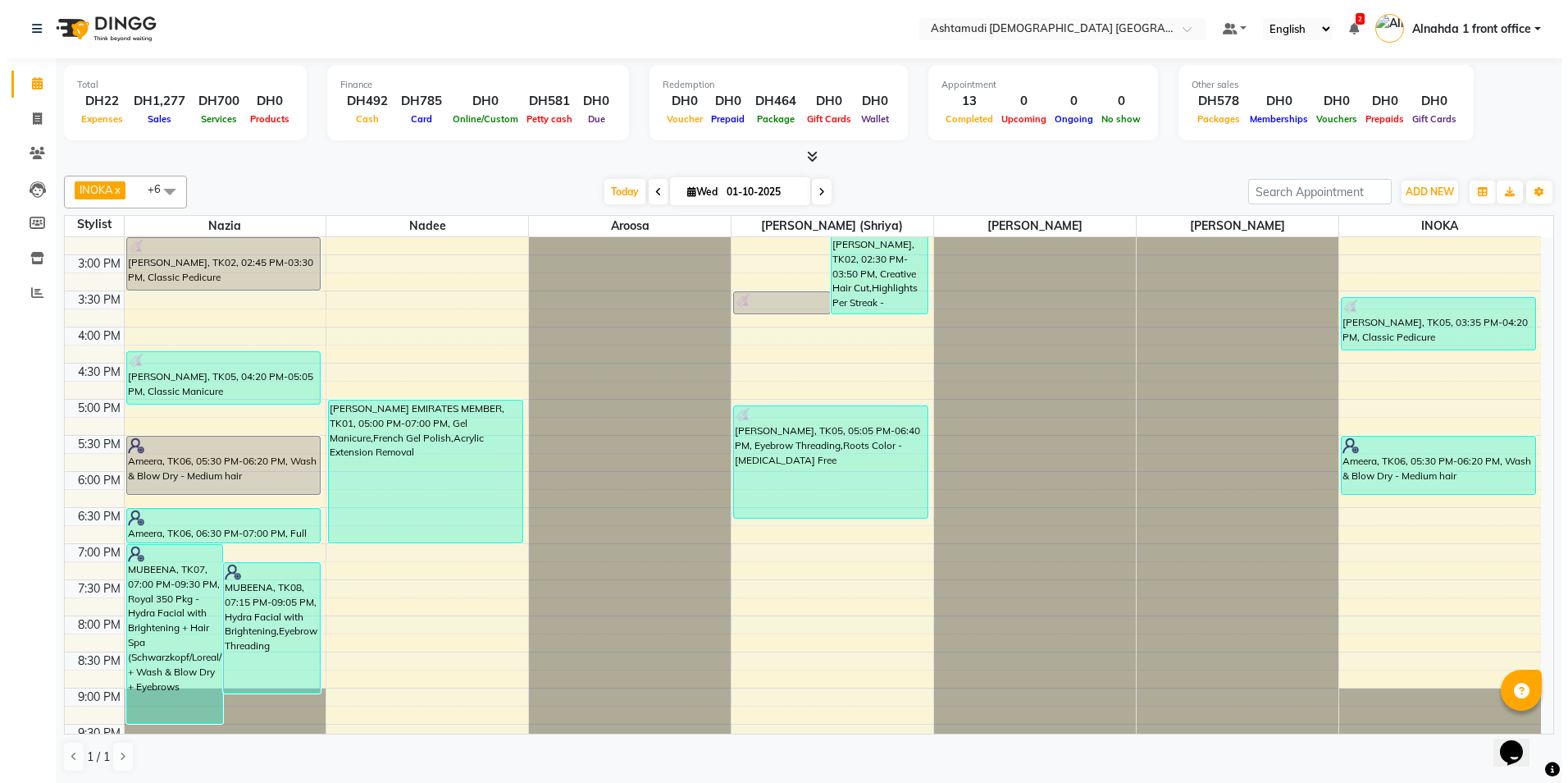
scroll to position [513, 0]
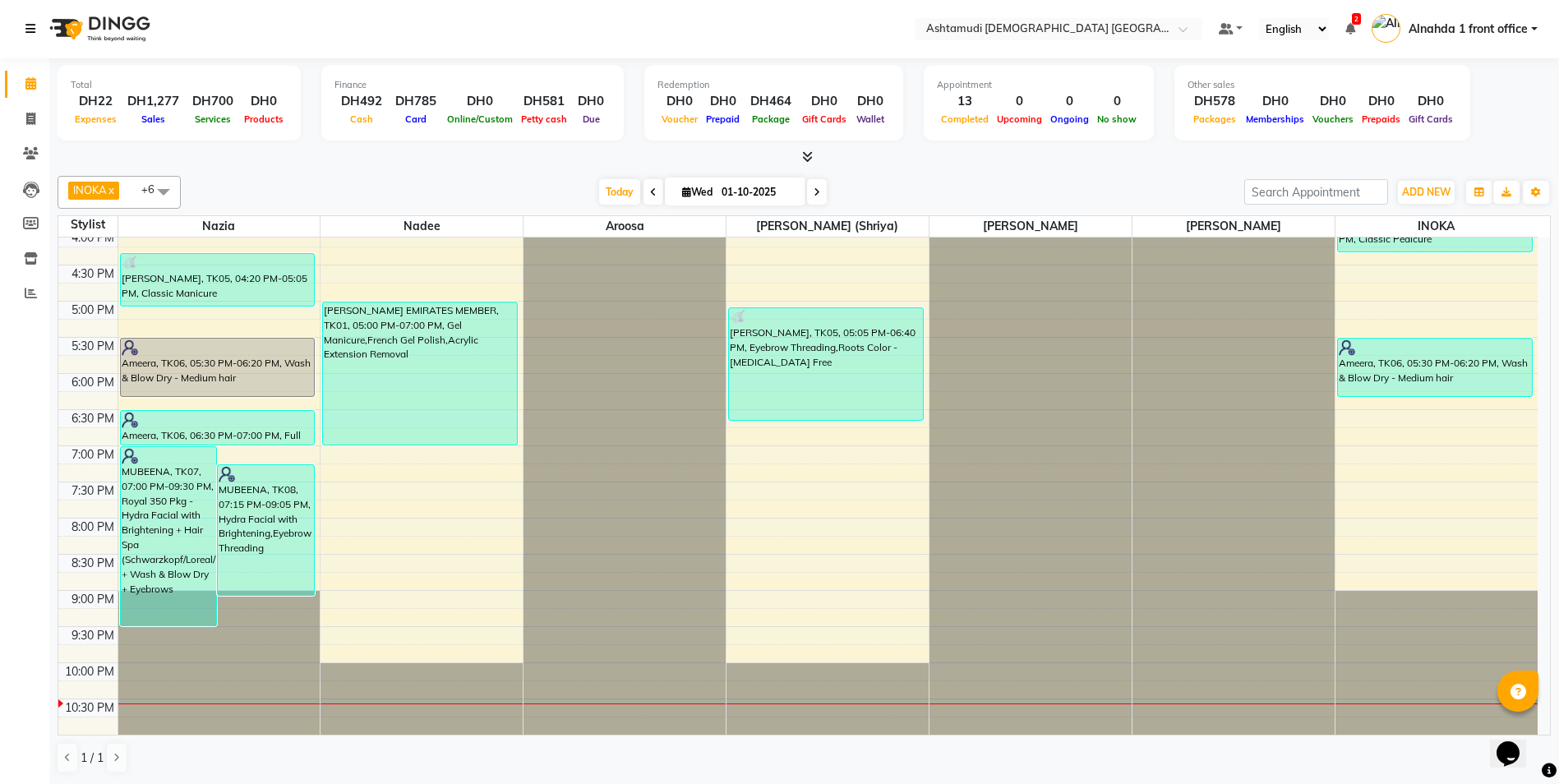
click at [32, 31] on icon at bounding box center [30, 29] width 10 height 12
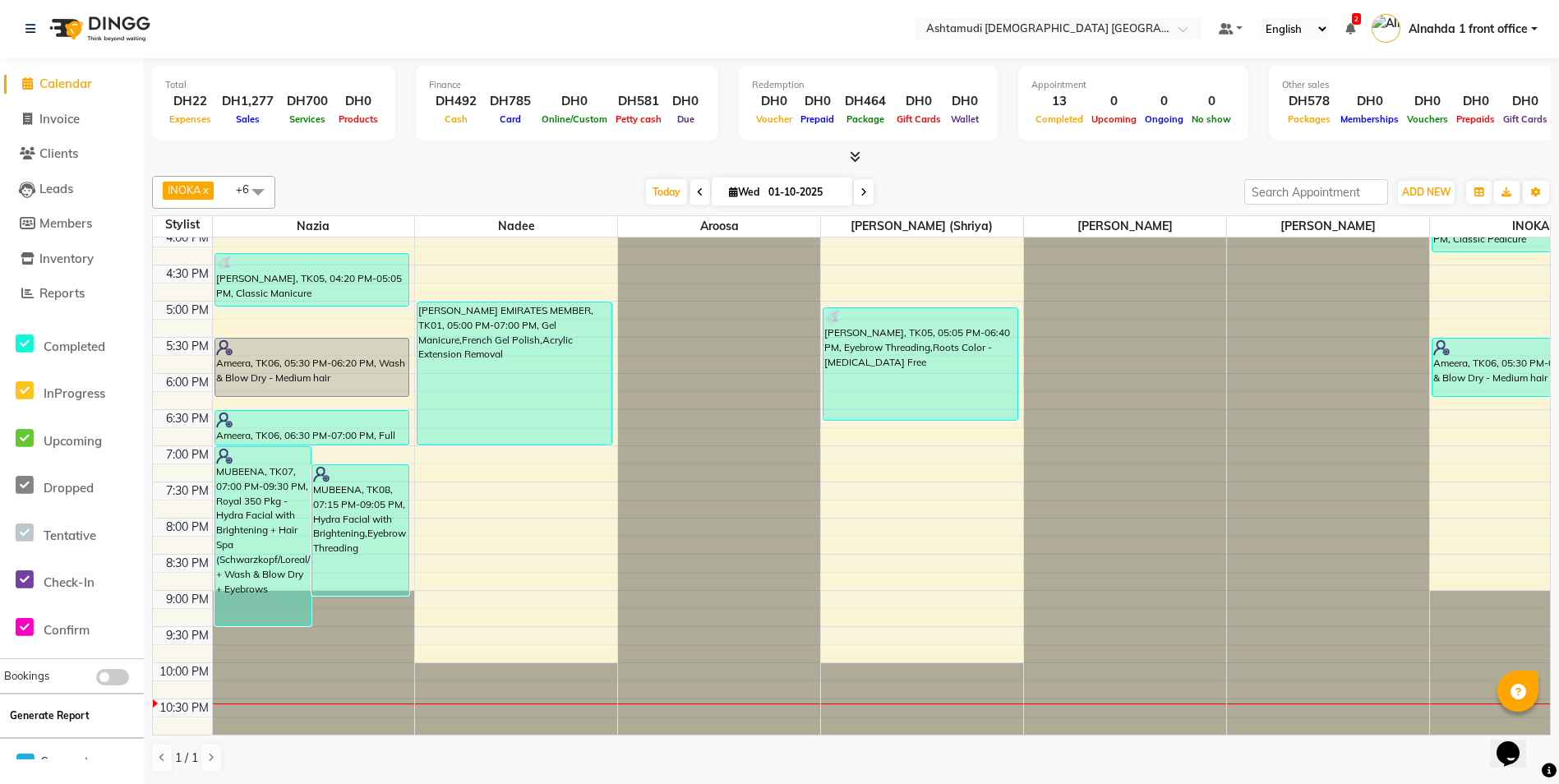
click at [26, 725] on button "Generate Report" at bounding box center [50, 715] width 88 height 23
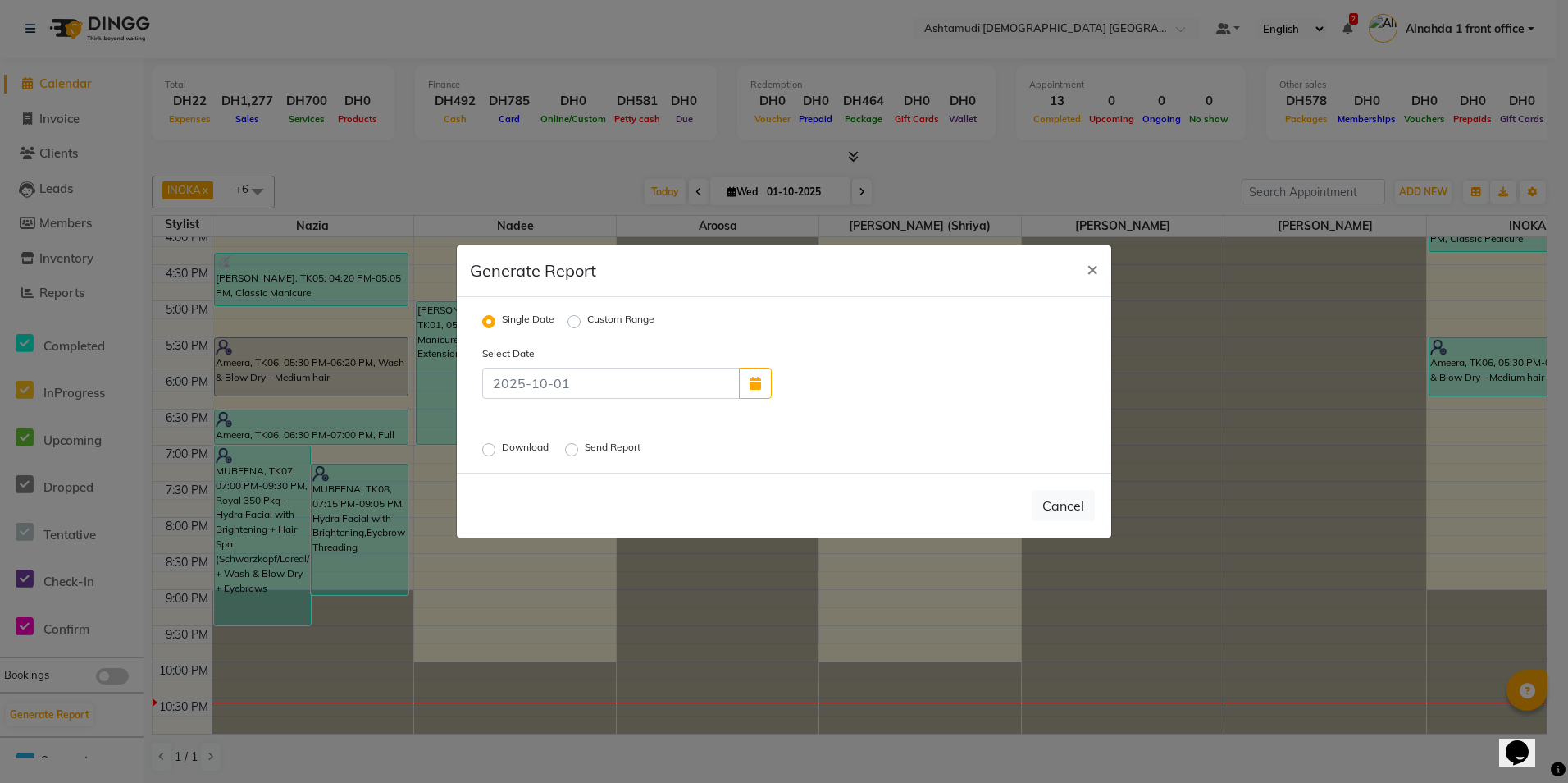
click at [502, 452] on label "Download" at bounding box center [527, 449] width 50 height 19
click at [493, 452] on input "Download" at bounding box center [491, 450] width 12 height 12
radio input "true"
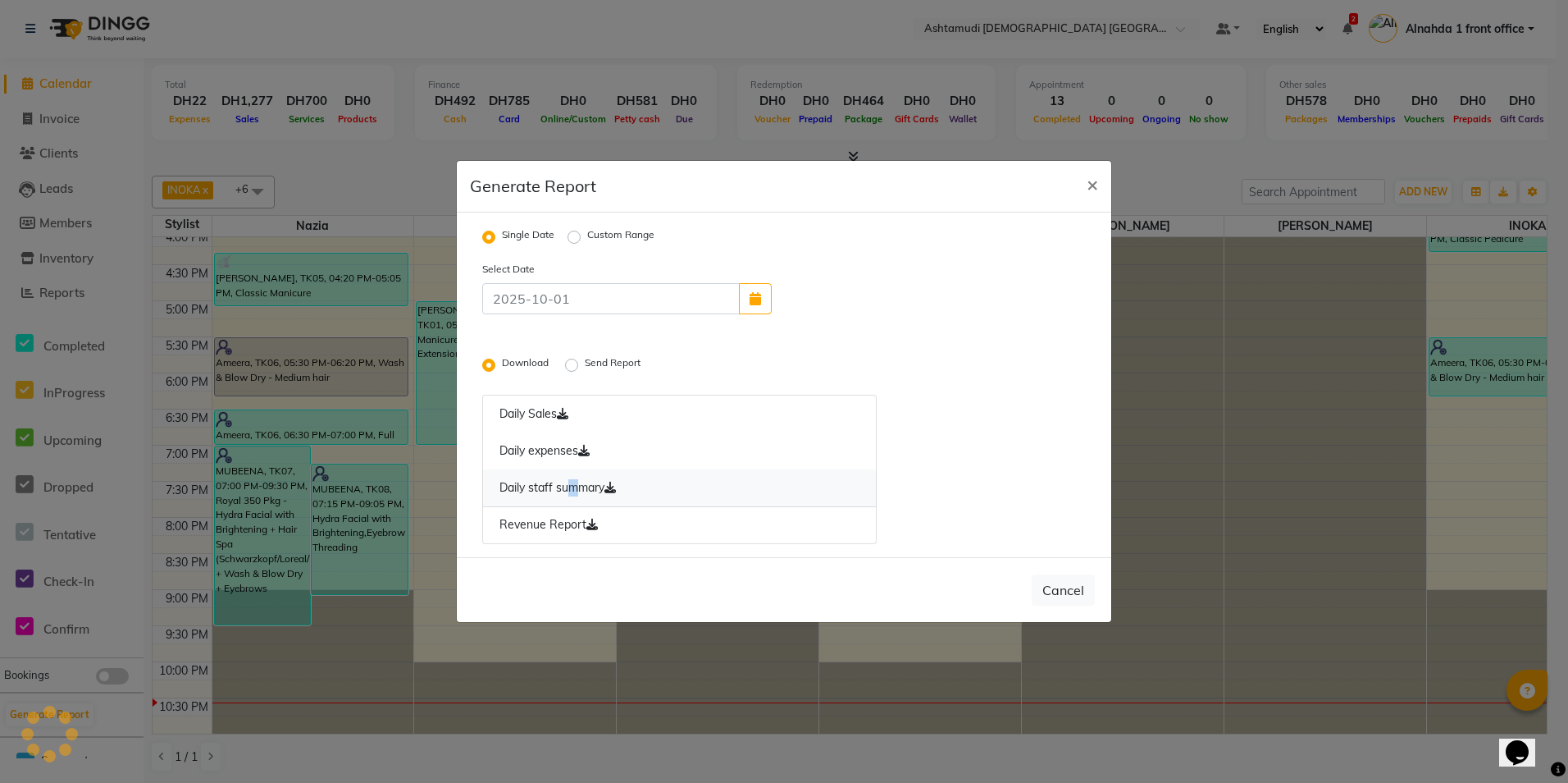
click at [565, 491] on link "Daily staff summary" at bounding box center [679, 488] width 395 height 38
drag, startPoint x: 565, startPoint y: 491, endPoint x: 556, endPoint y: 528, distance: 38.1
click at [556, 528] on link "Revenue Report" at bounding box center [679, 525] width 395 height 38
